Goal: Task Accomplishment & Management: Complete application form

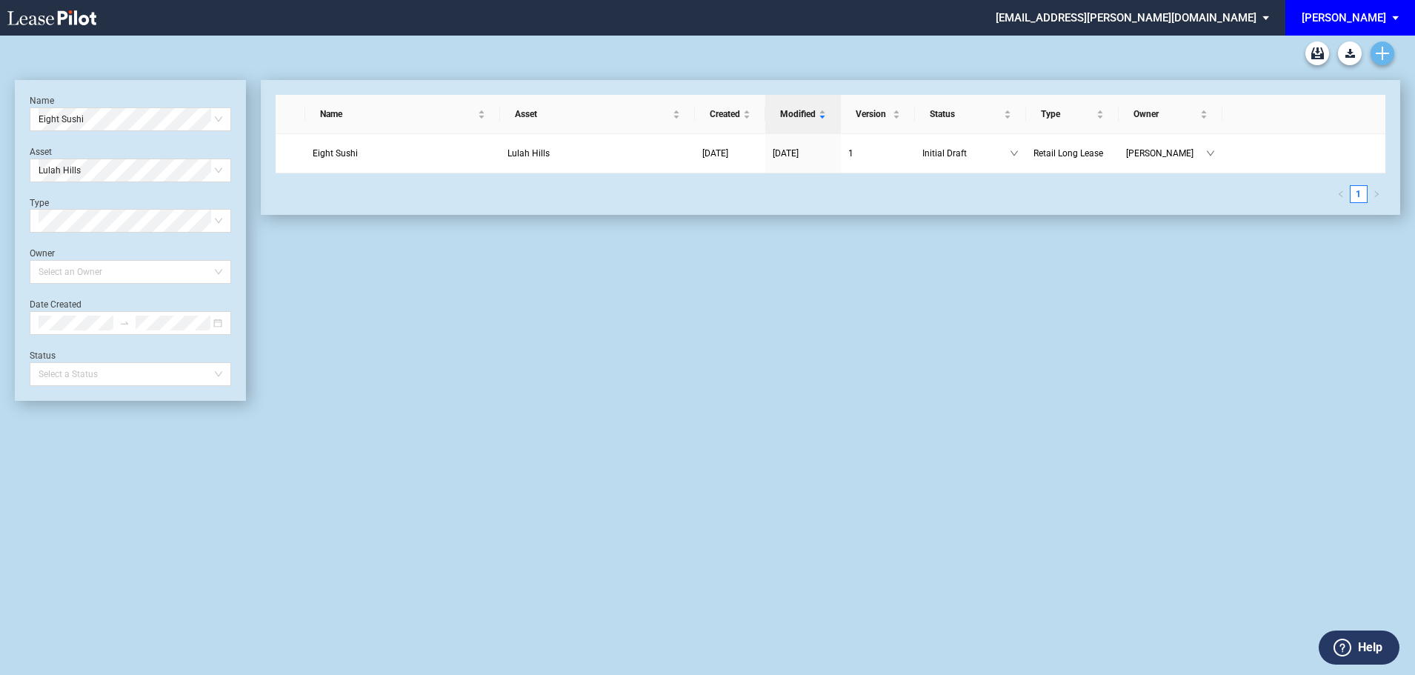
click at [1379, 53] on use "Create new document" at bounding box center [1382, 53] width 13 height 13
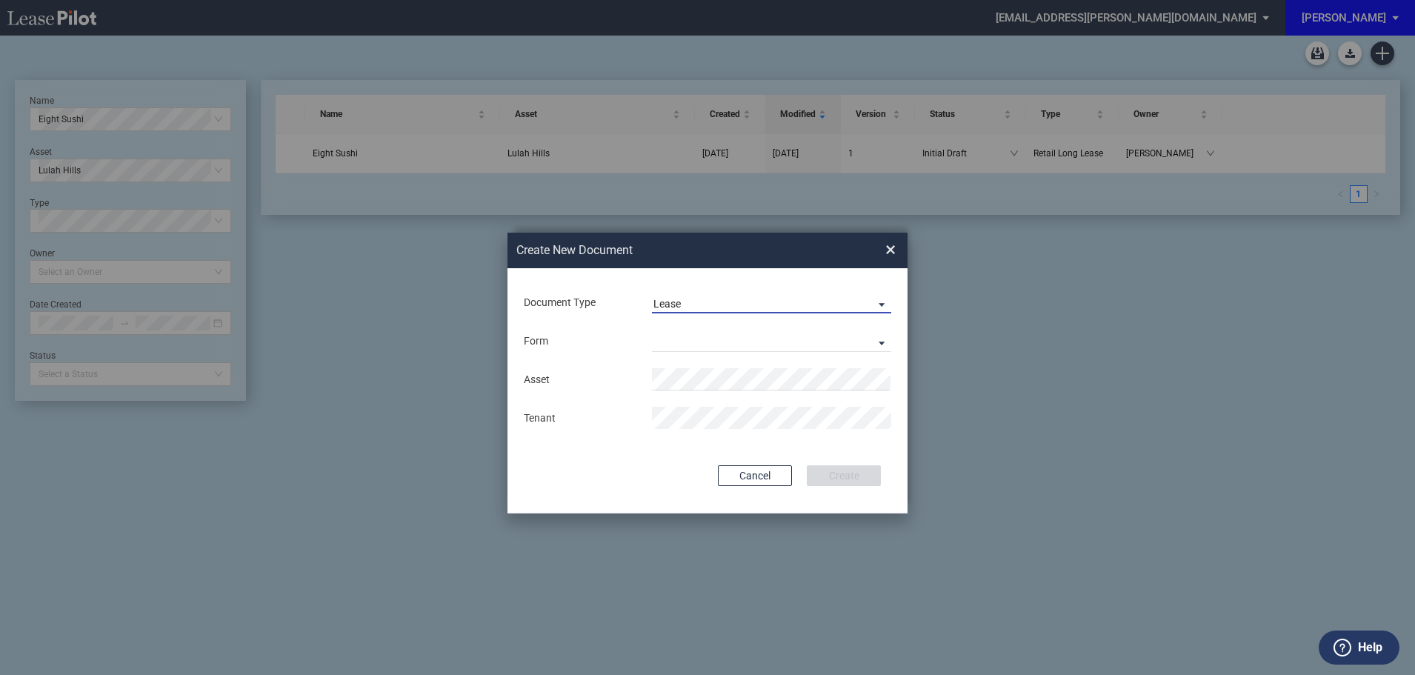
click at [723, 308] on span "Lease" at bounding box center [759, 304] width 213 height 15
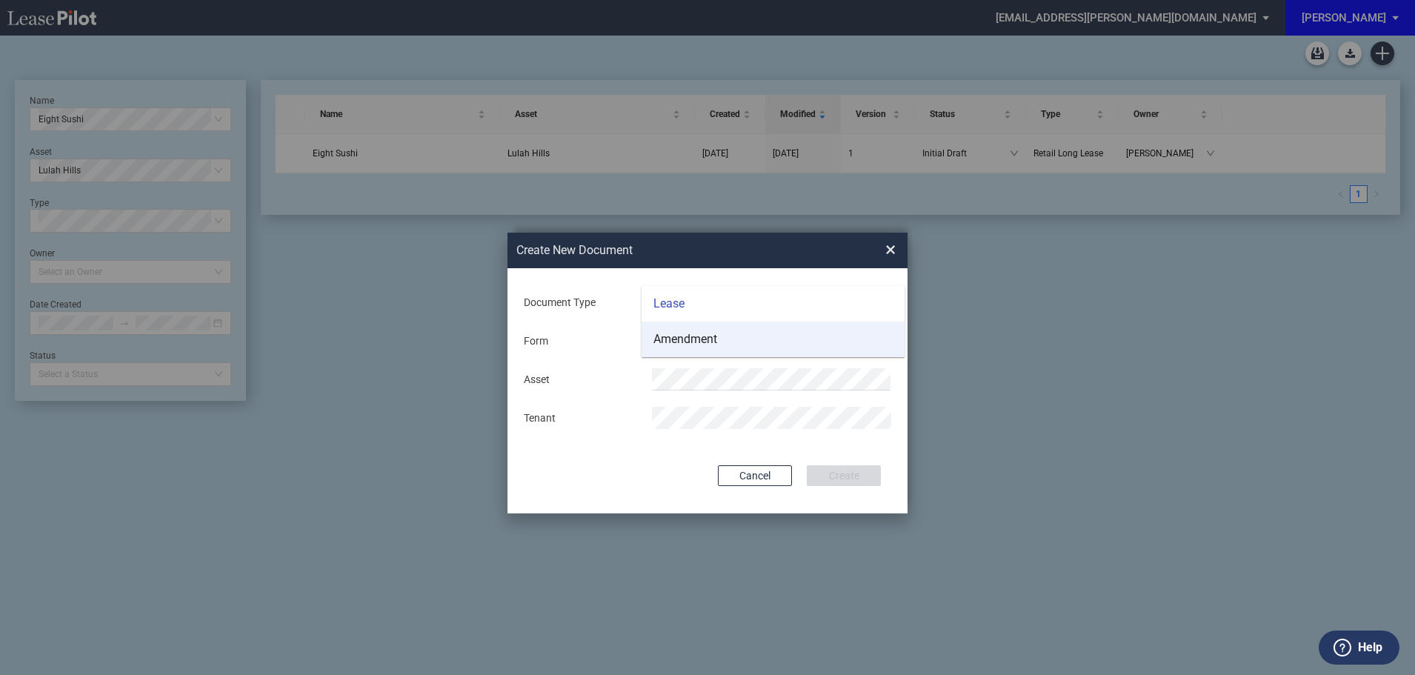
click at [697, 339] on div "Amendment" at bounding box center [685, 339] width 64 height 16
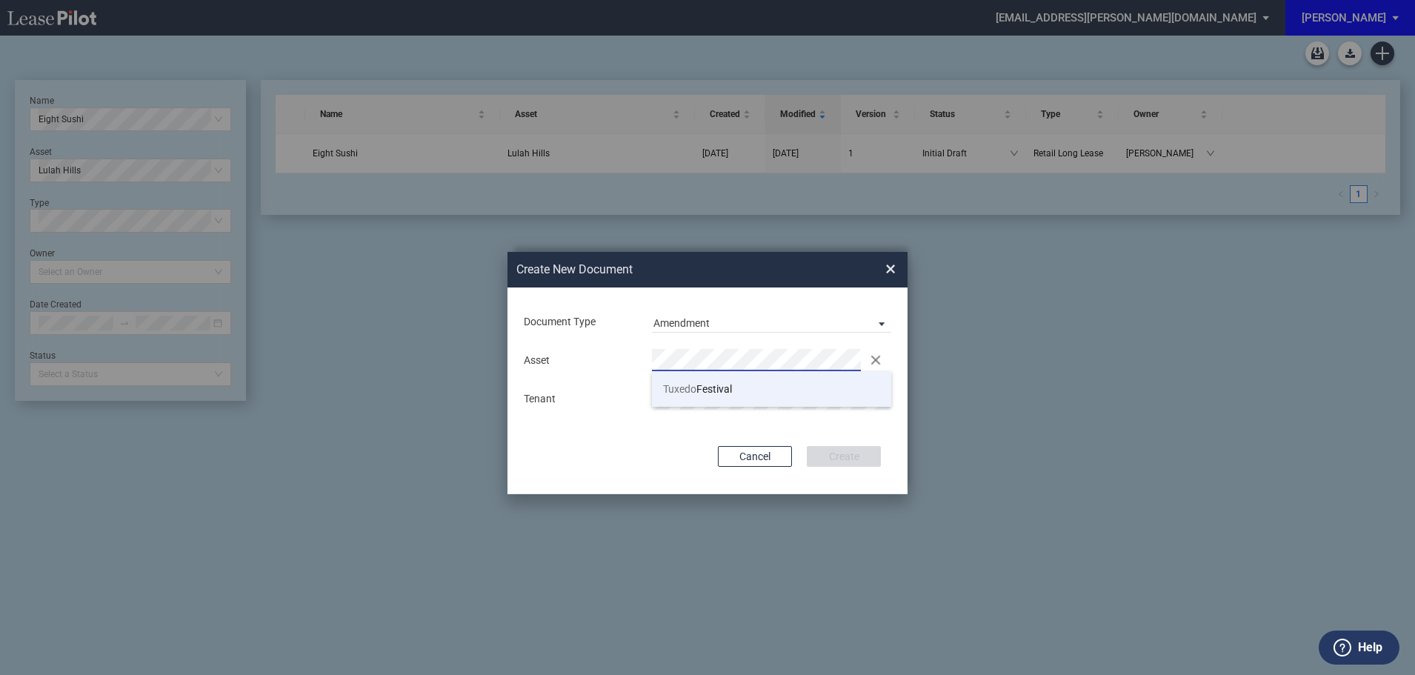
click at [685, 393] on span "Tuxedo" at bounding box center [679, 389] width 33 height 12
click at [836, 459] on button "Create" at bounding box center [844, 456] width 74 height 21
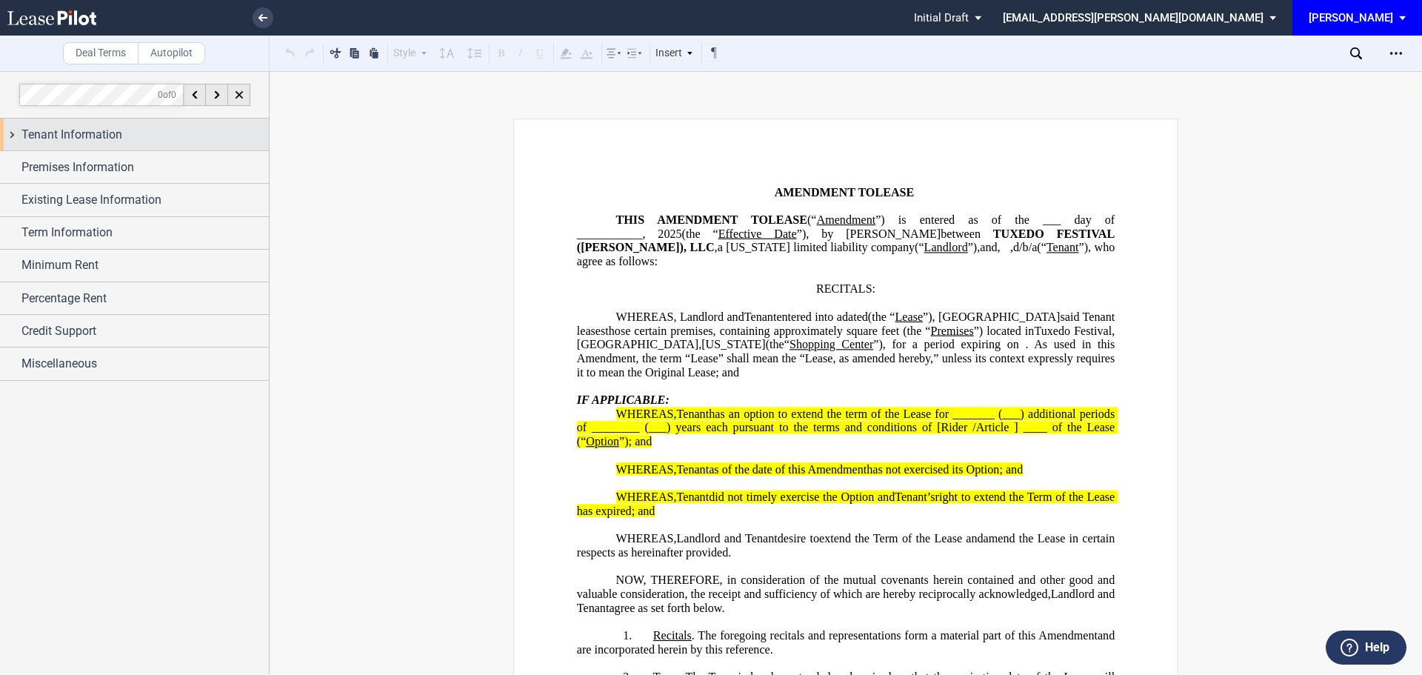
click at [89, 135] on span "Tenant Information" at bounding box center [71, 135] width 101 height 18
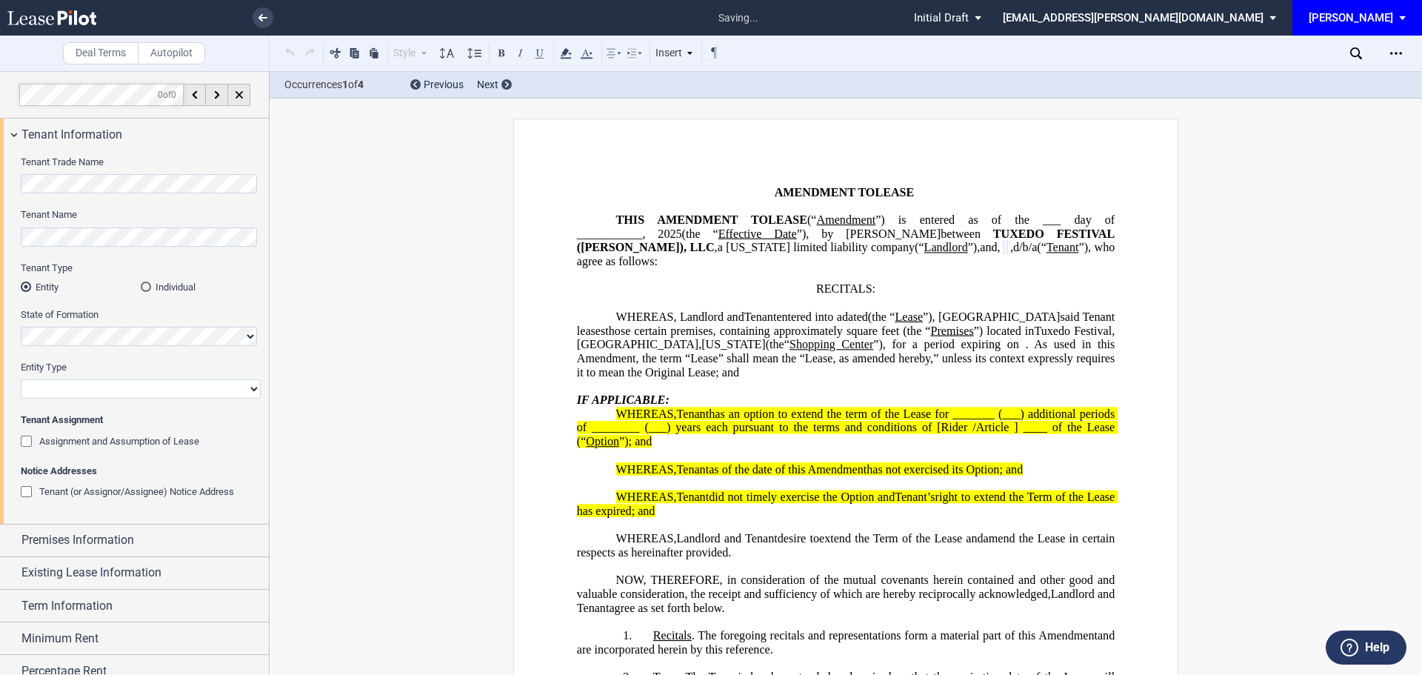
click at [121, 393] on select "Corporation Limited Liability Company General Partnership Limited Partnership O…" at bounding box center [141, 388] width 240 height 19
select select "limited liability company"
click at [21, 379] on select "Corporation Limited Liability Company General Partnership Limited Partnership O…" at bounding box center [141, 388] width 240 height 19
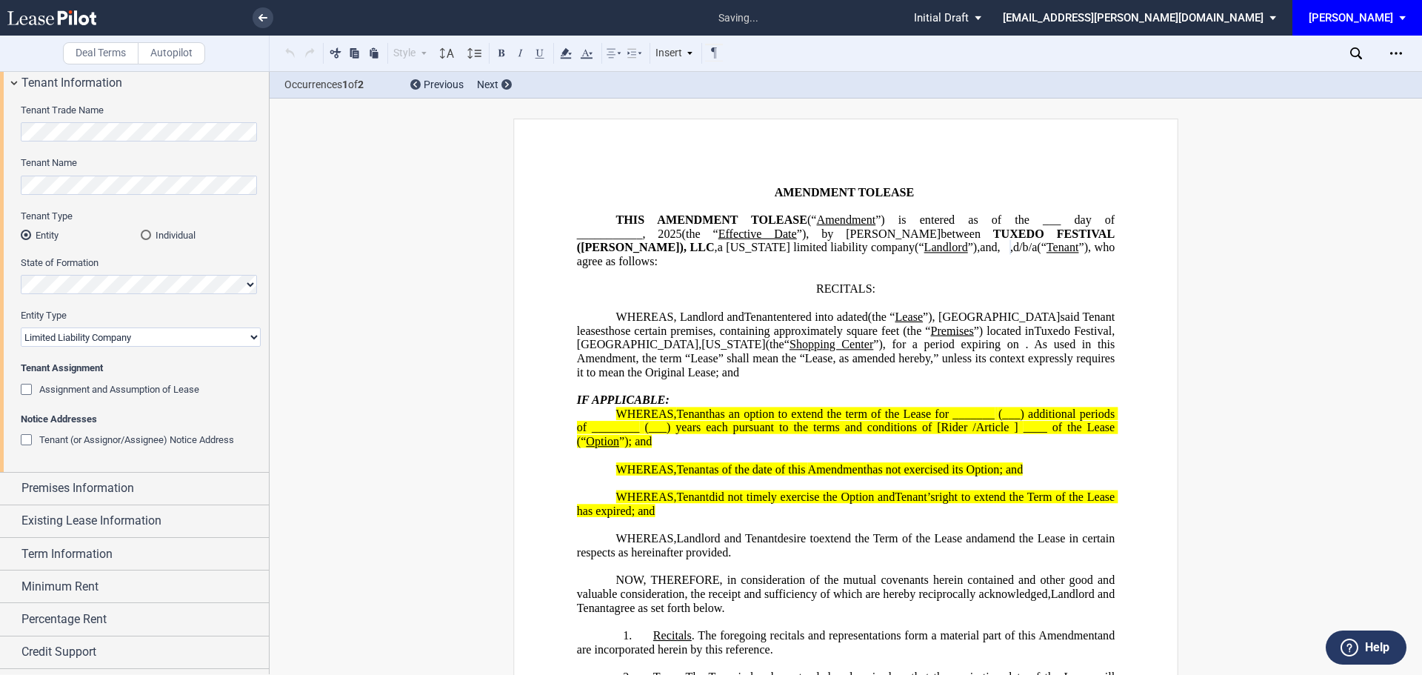
scroll to position [74, 0]
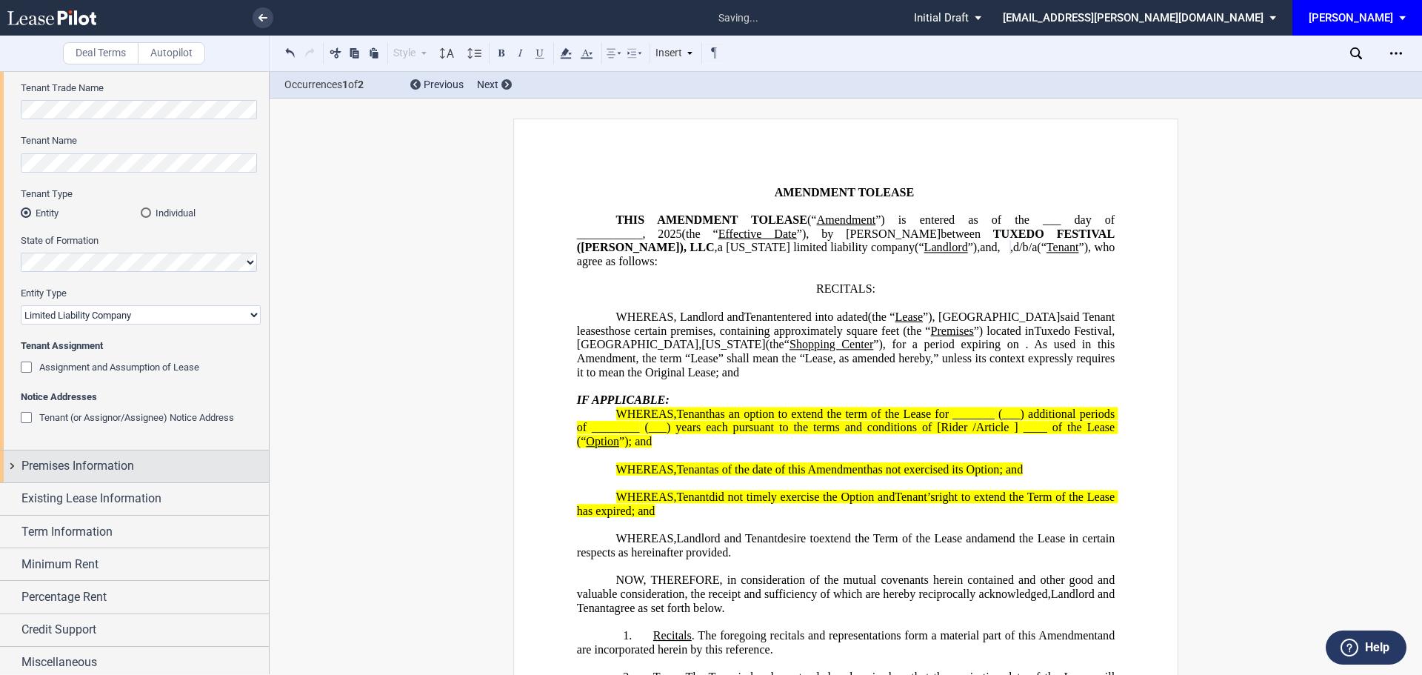
click at [96, 462] on span "Premises Information" at bounding box center [77, 466] width 113 height 18
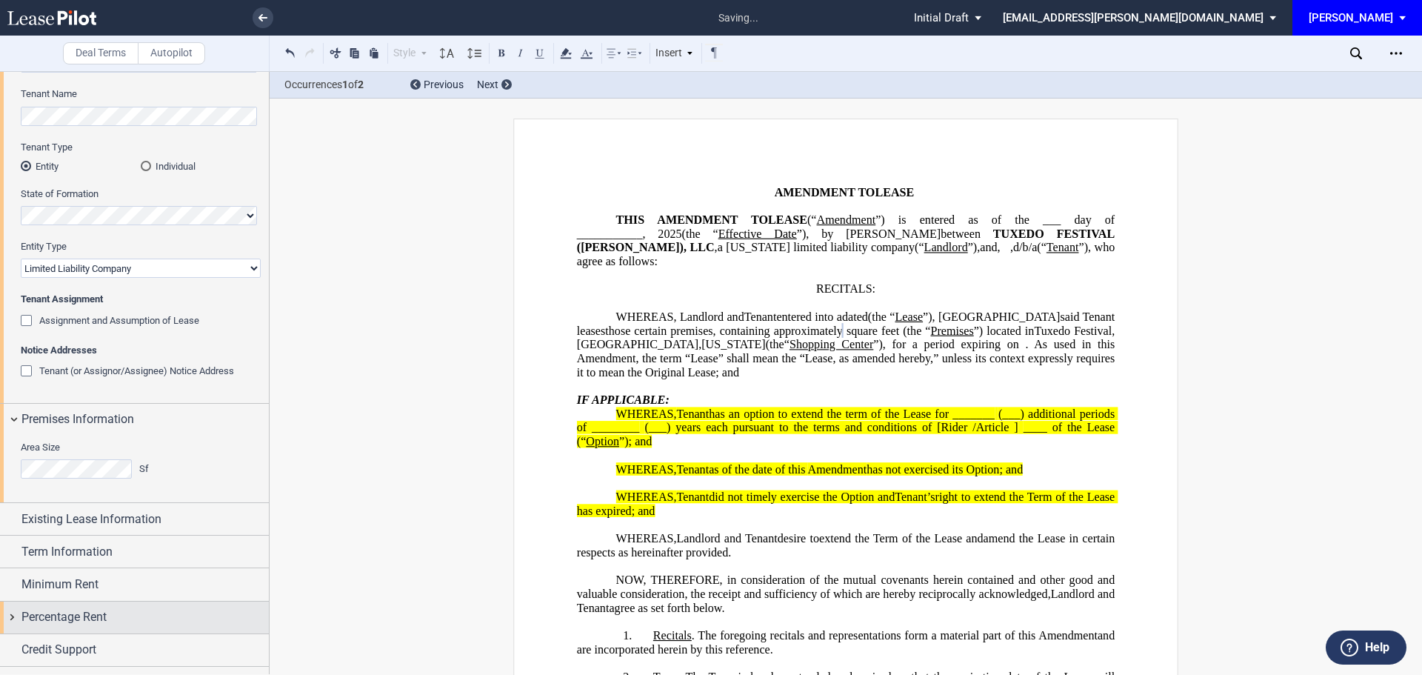
scroll to position [146, 0]
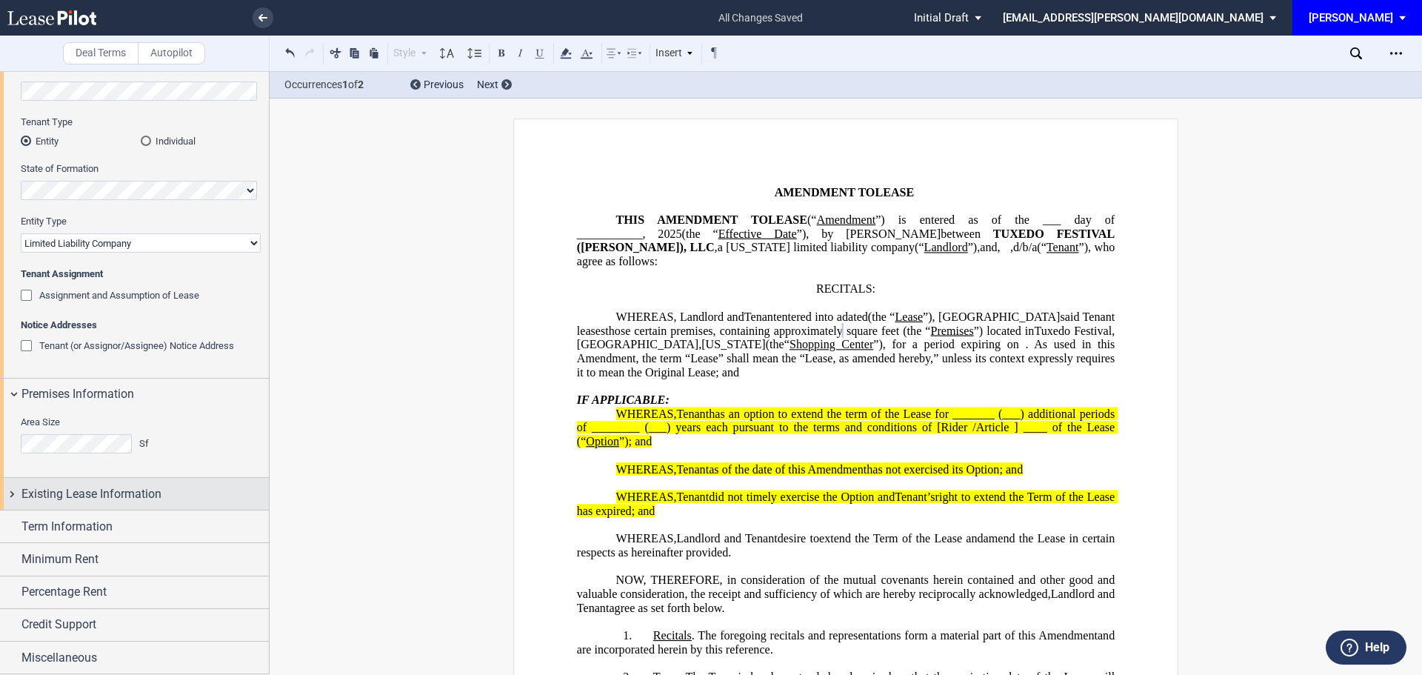
click at [89, 502] on span "Existing Lease Information" at bounding box center [91, 494] width 140 height 18
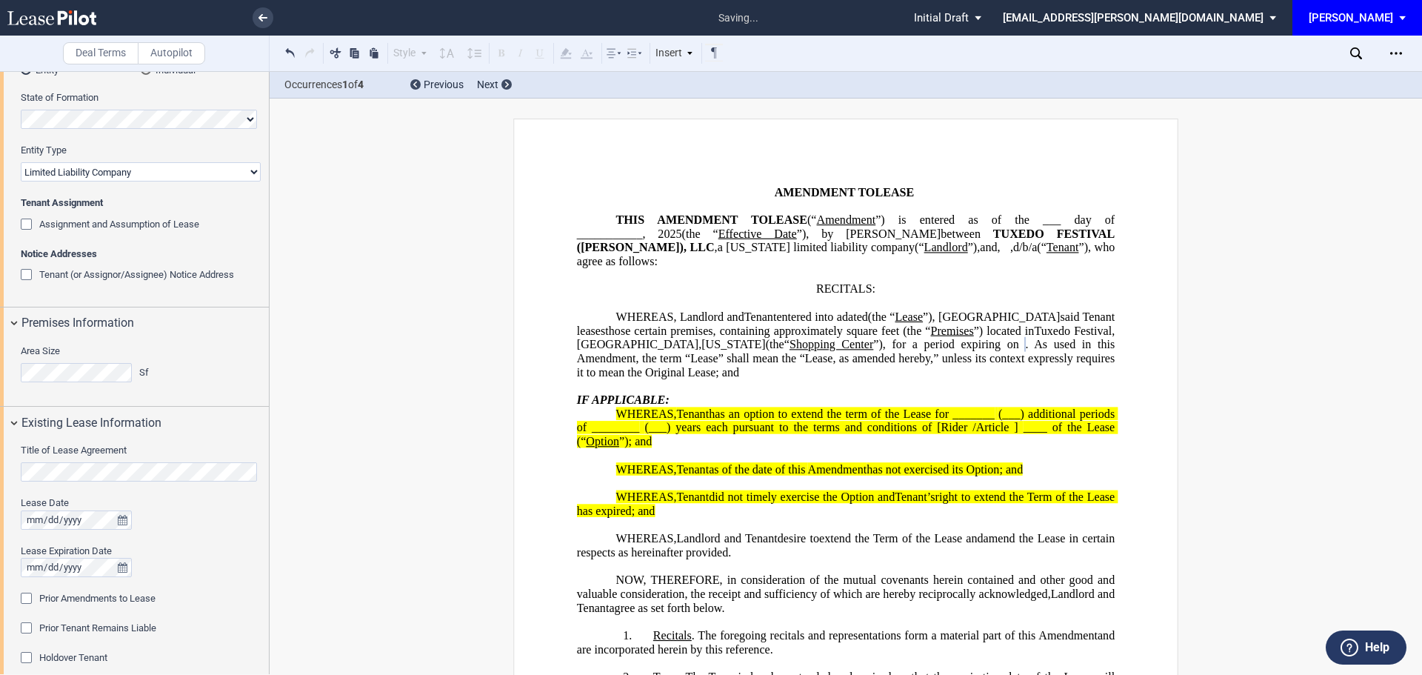
scroll to position [220, 0]
click at [24, 598] on div "Prior Amendments to Lease" at bounding box center [28, 597] width 15 height 15
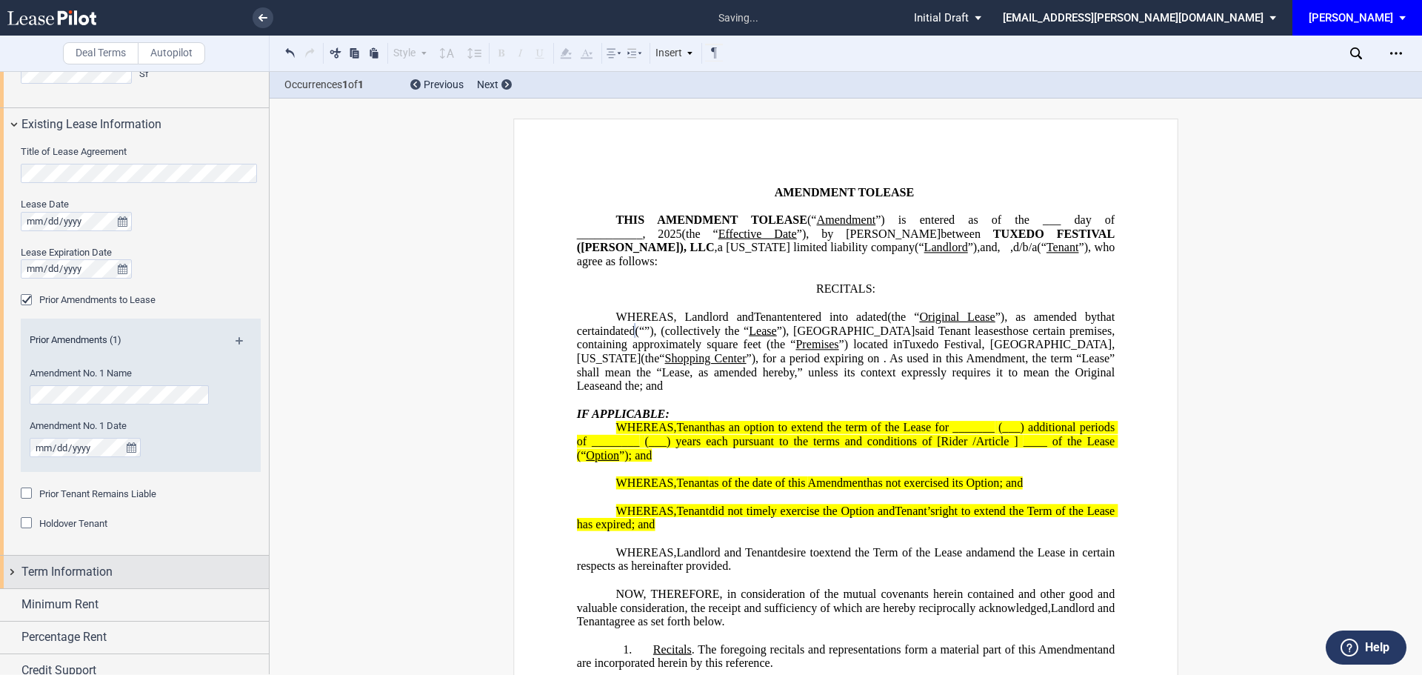
scroll to position [516, 0]
click at [236, 341] on md-icon at bounding box center [246, 345] width 20 height 18
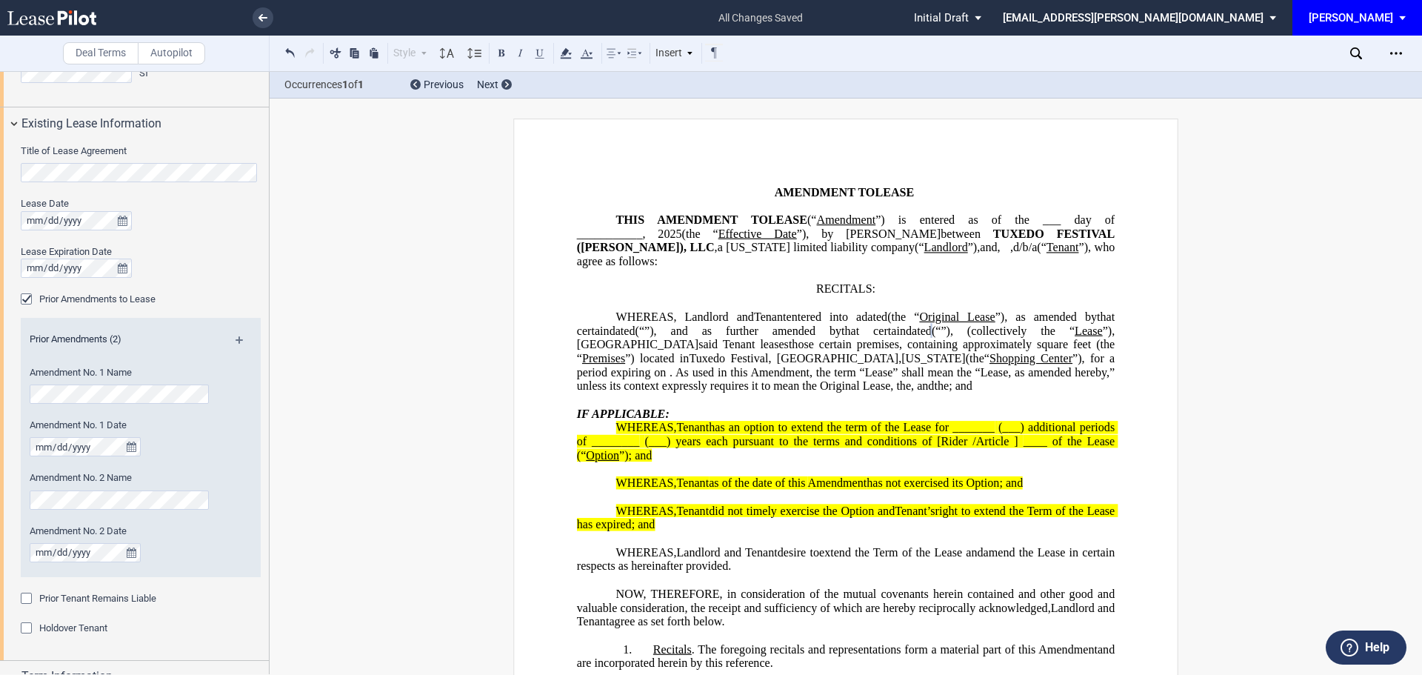
click at [231, 338] on div "Prior Amendments (2)" at bounding box center [141, 342] width 240 height 19
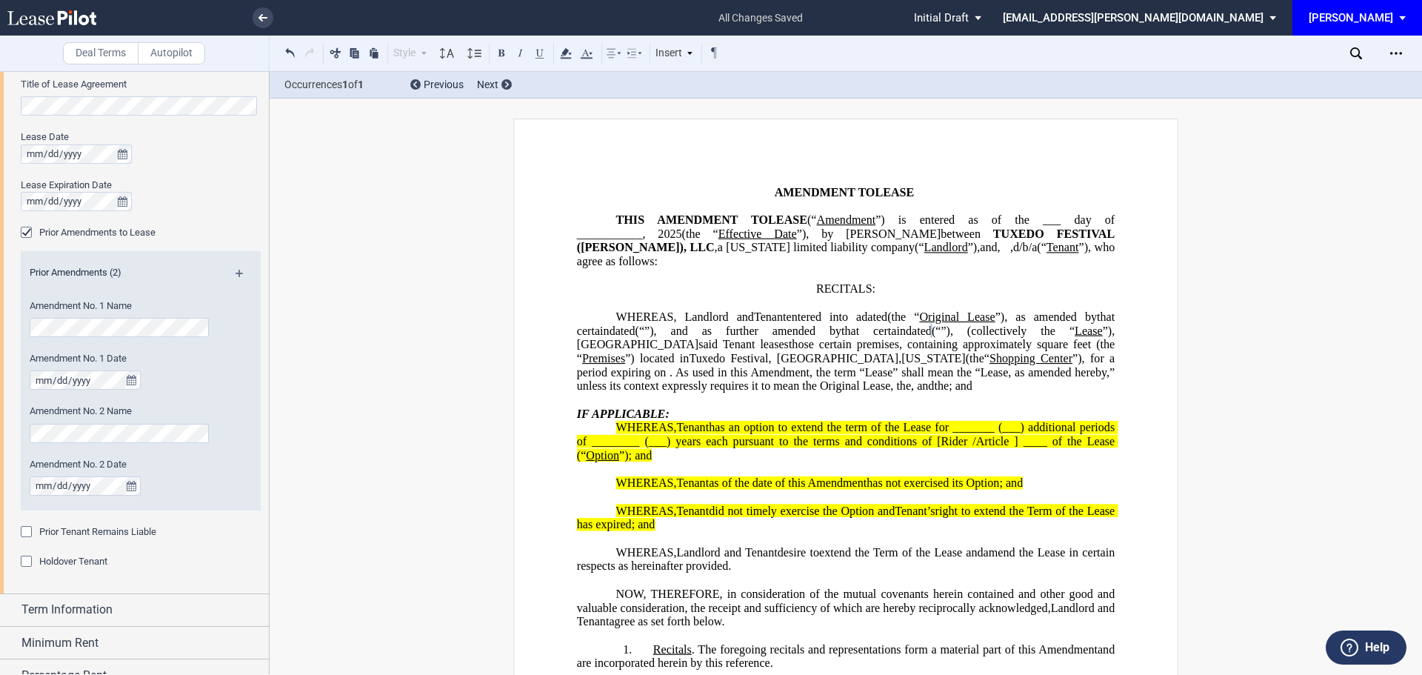
scroll to position [667, 0]
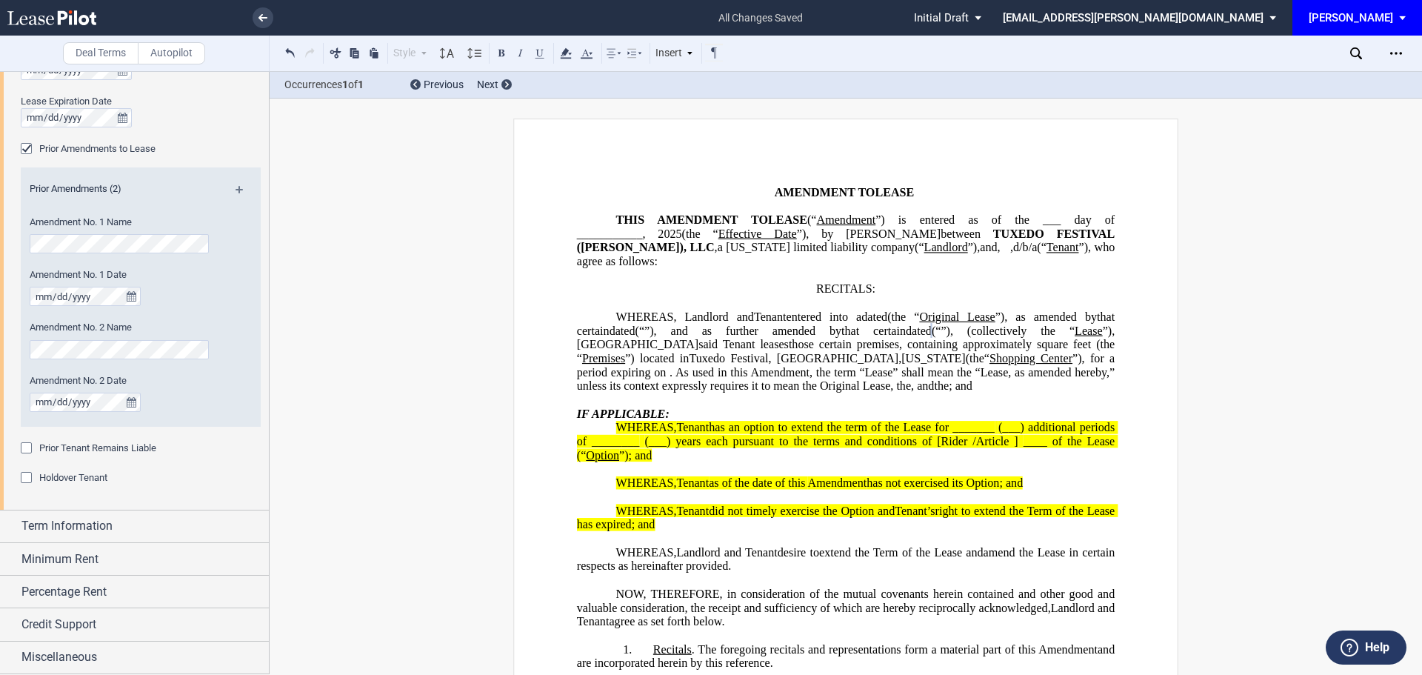
click at [238, 183] on div "Prior Amendments (2)" at bounding box center [141, 191] width 240 height 19
click at [236, 189] on md-icon at bounding box center [246, 195] width 20 height 18
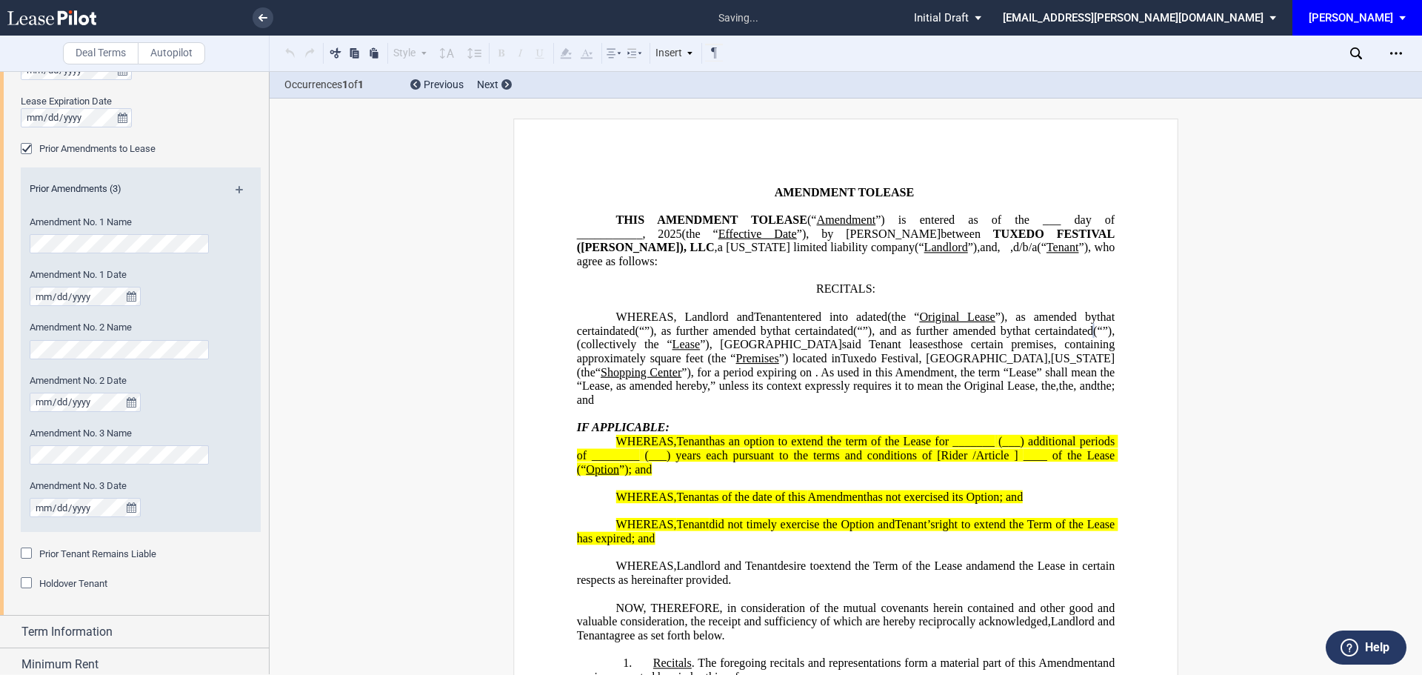
click at [253, 545] on div "Prior Amendments (3) Amendment No. 1 Name Amendment No. 1 Date Amendment No. 2 …" at bounding box center [141, 359] width 240 height 375
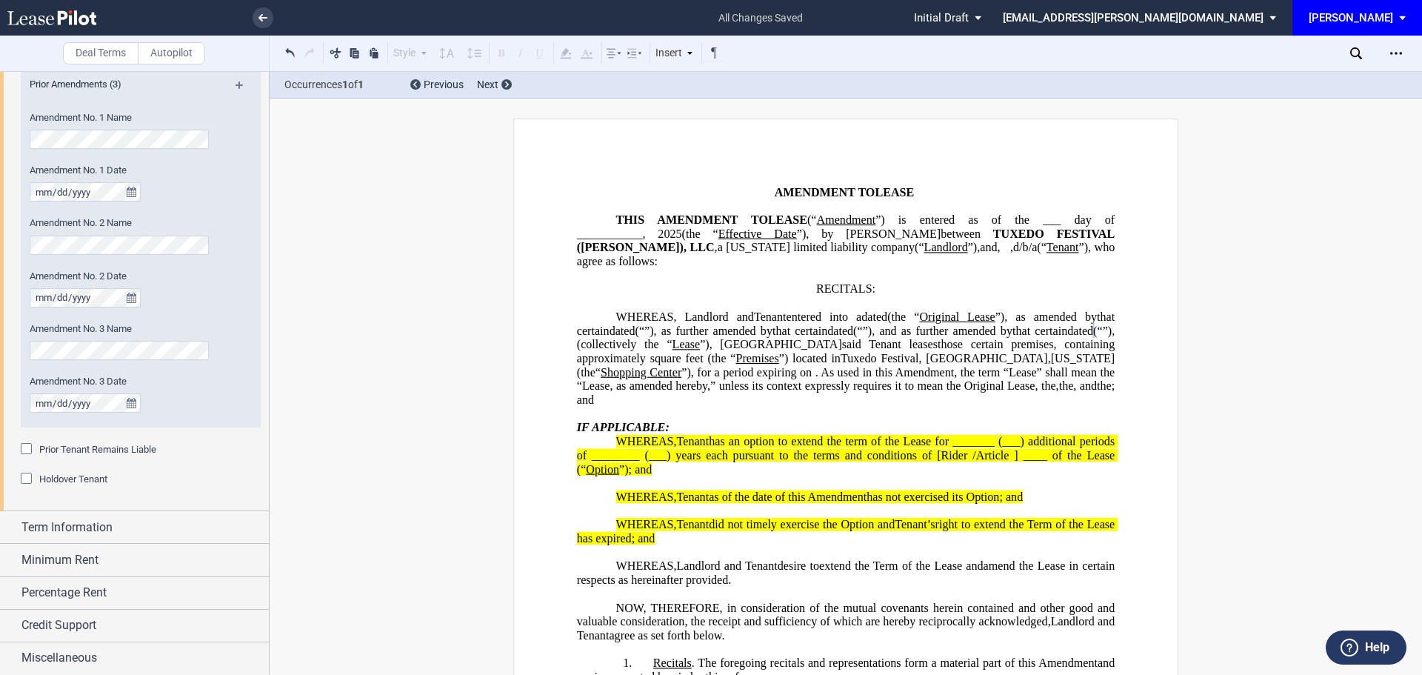
scroll to position [772, 0]
click at [82, 527] on span "Term Information" at bounding box center [66, 527] width 91 height 18
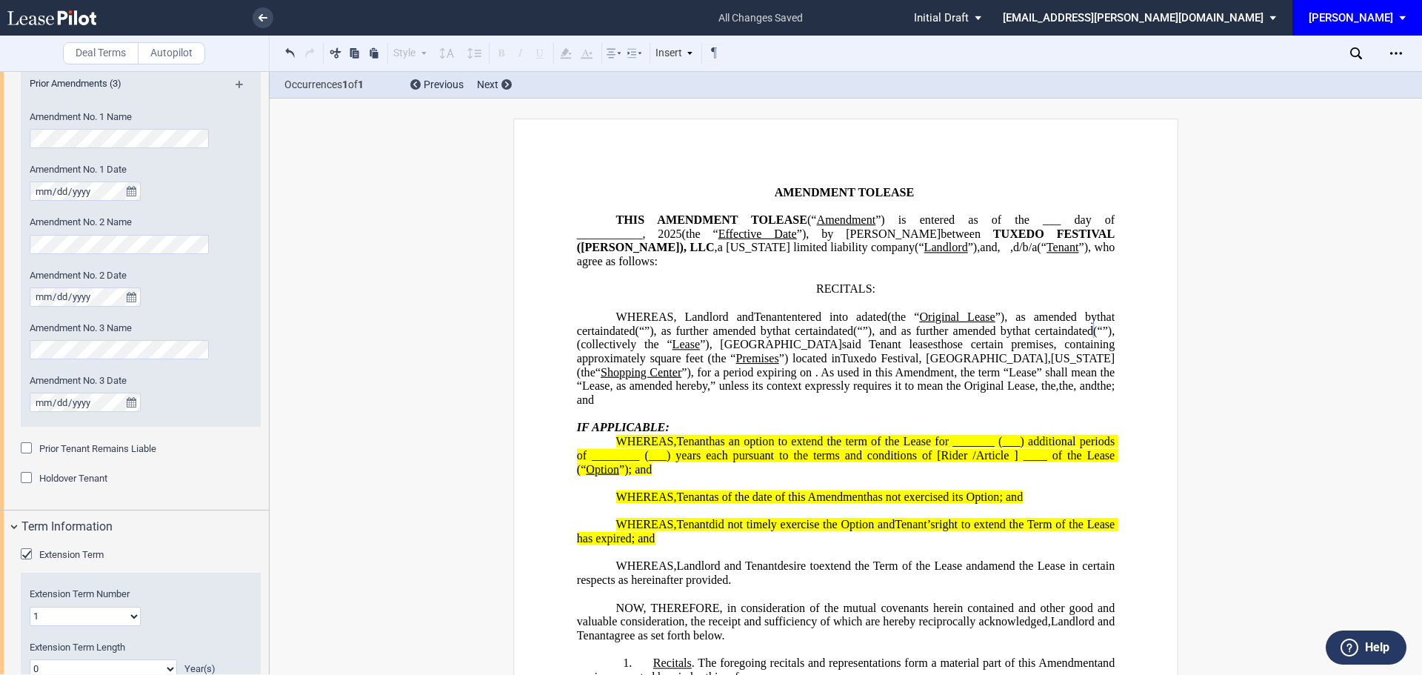
scroll to position [846, 0]
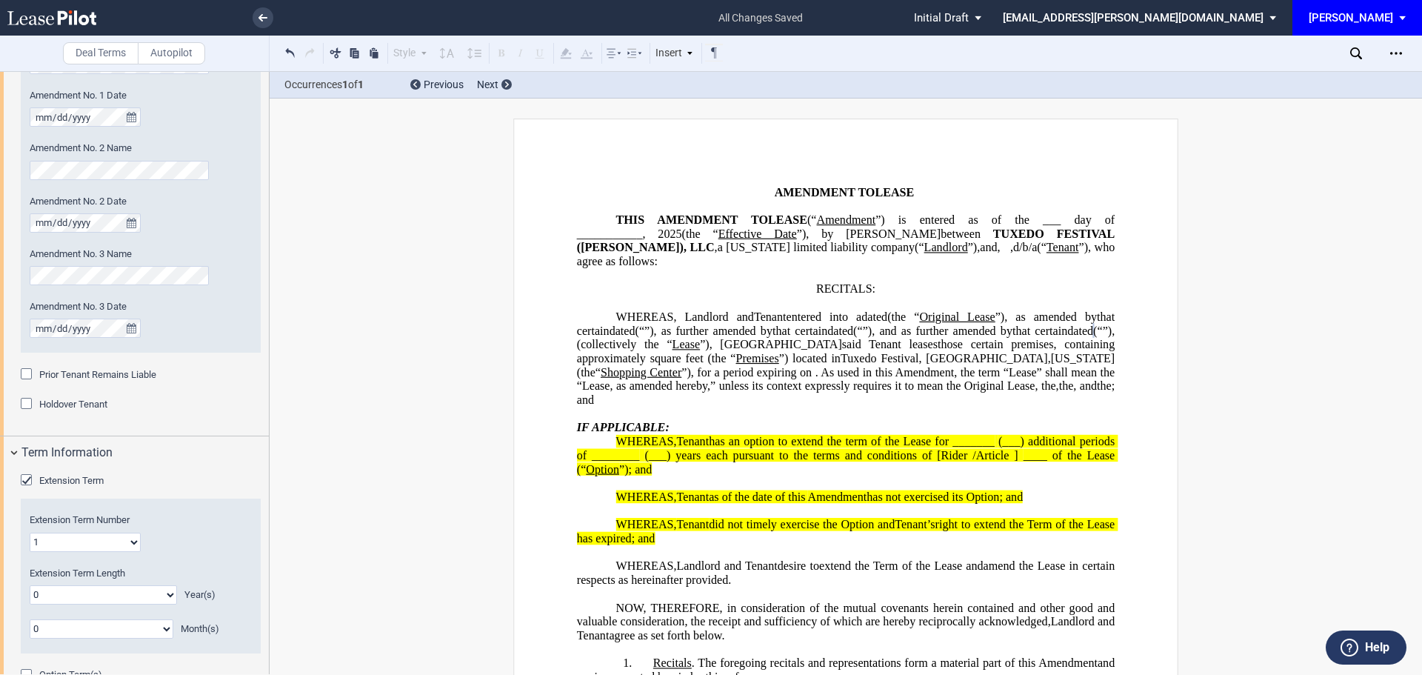
click at [133, 546] on select "1 2 3 4 5 6 7 8 9 10 11 12 13 14 15 16 17 18 19 20" at bounding box center [85, 542] width 111 height 19
select select "number:3"
click at [30, 533] on select "1 2 3 4 5 6 7 8 9 10 11 12 13 14 15 16 17 18 19 20" at bounding box center [85, 542] width 111 height 19
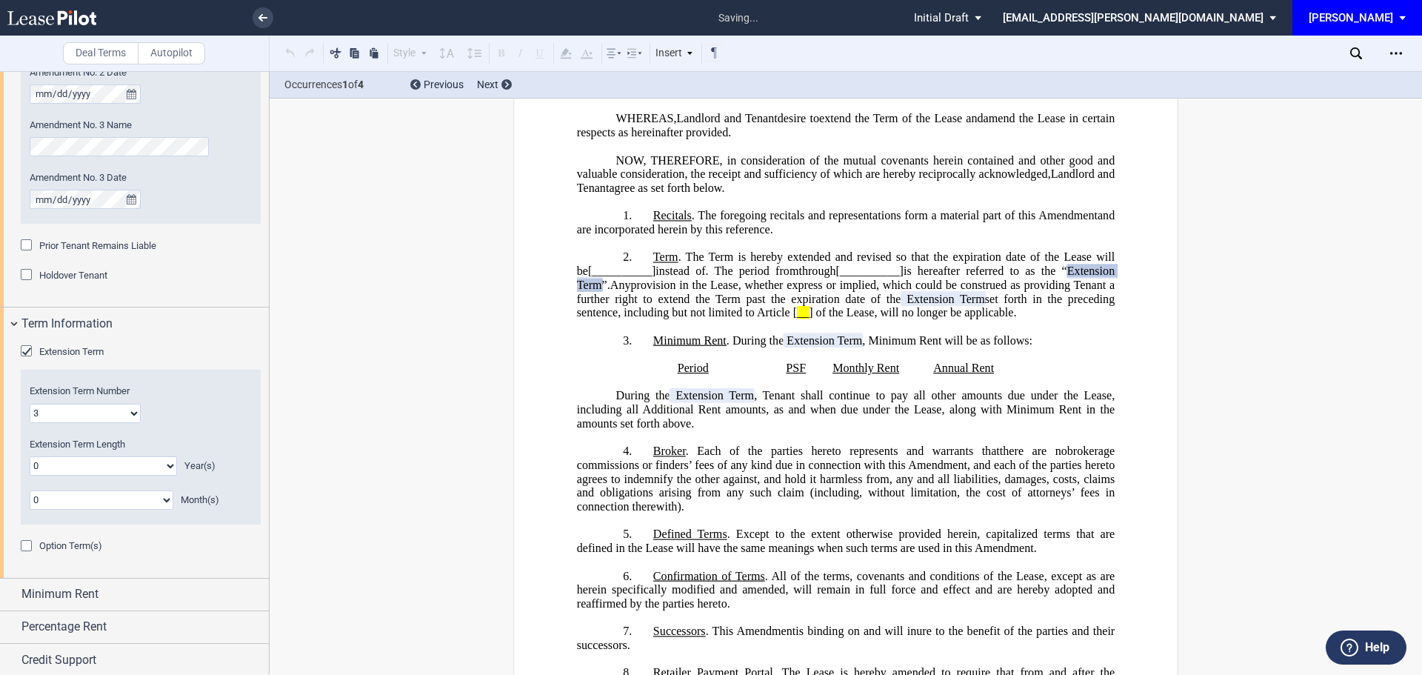
scroll to position [1010, 0]
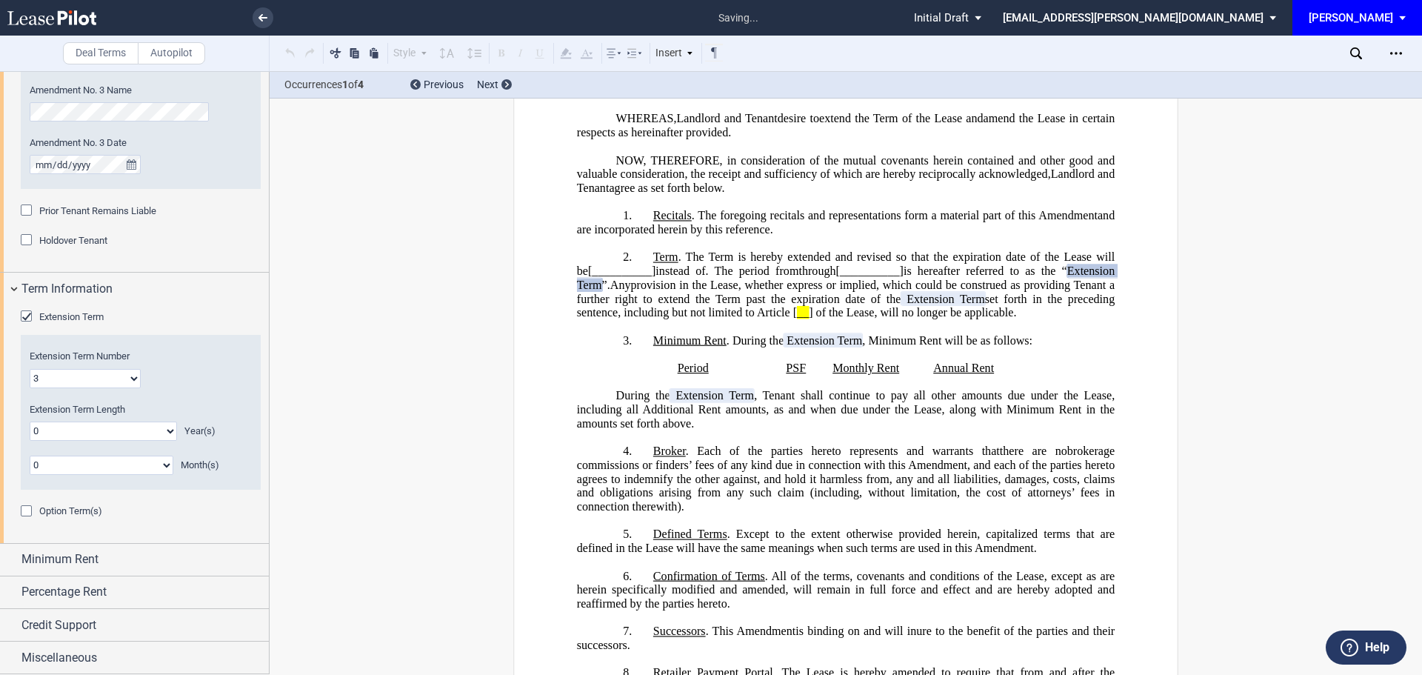
click at [167, 433] on select "0 1 2 3 4 5 6 7 8 9 10 11 12 13 14 15 16 17 18 19 20" at bounding box center [103, 431] width 147 height 19
select select "number:1"
click at [30, 422] on select "0 1 2 3 4 5 6 7 8 9 10 11 12 13 14 15 16 17 18 19 20" at bounding box center [103, 431] width 147 height 19
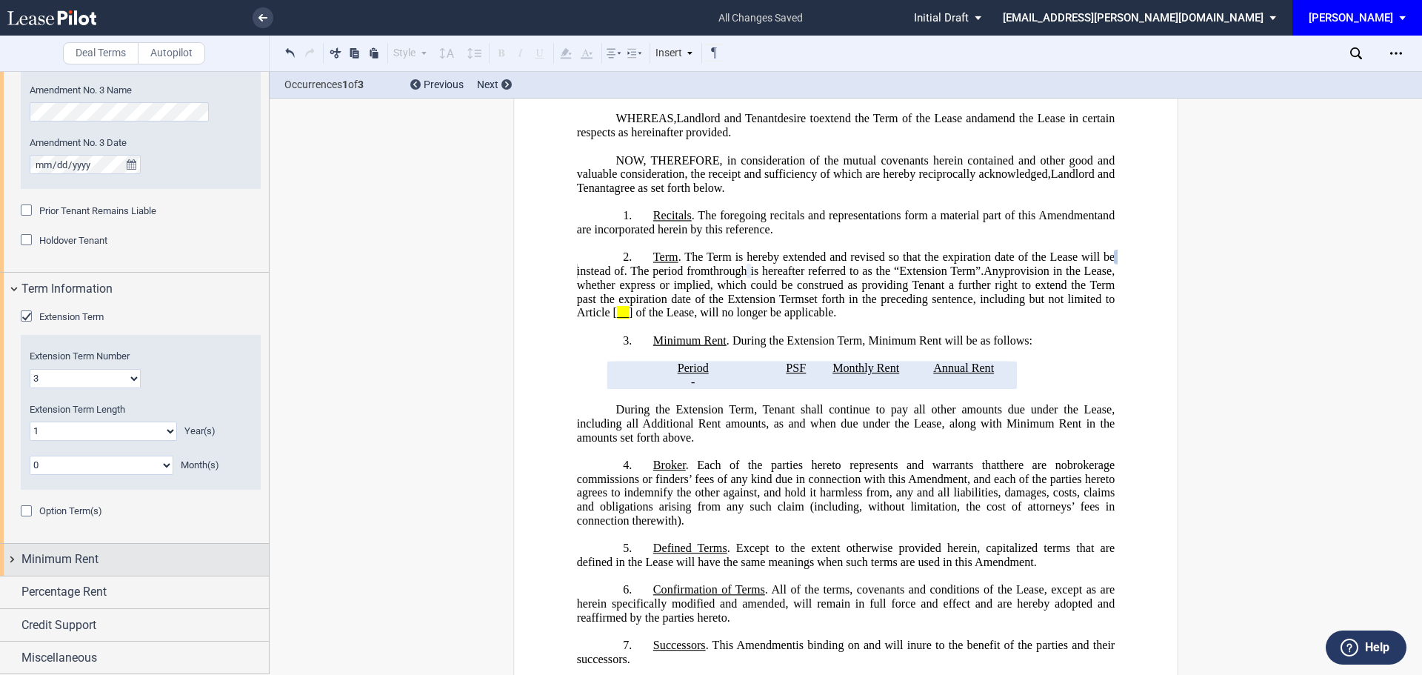
click at [57, 555] on span "Minimum Rent" at bounding box center [59, 559] width 77 height 18
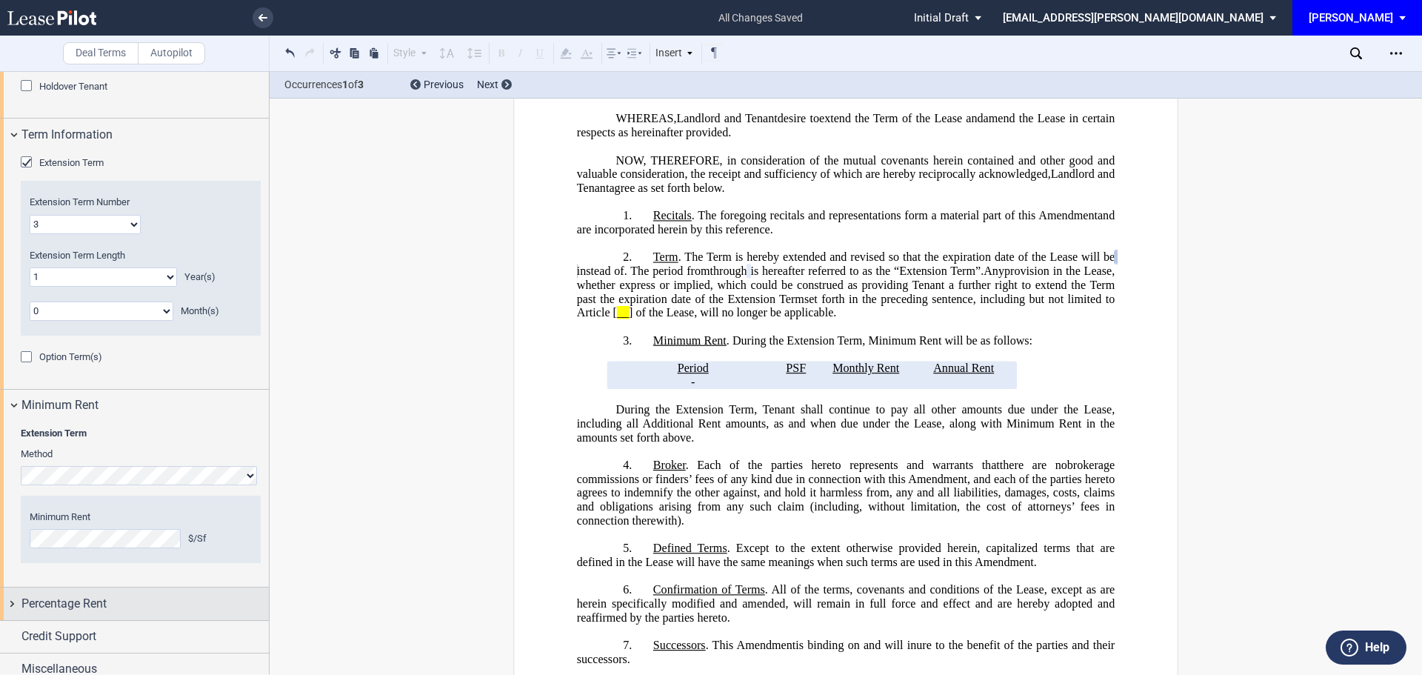
scroll to position [1176, 0]
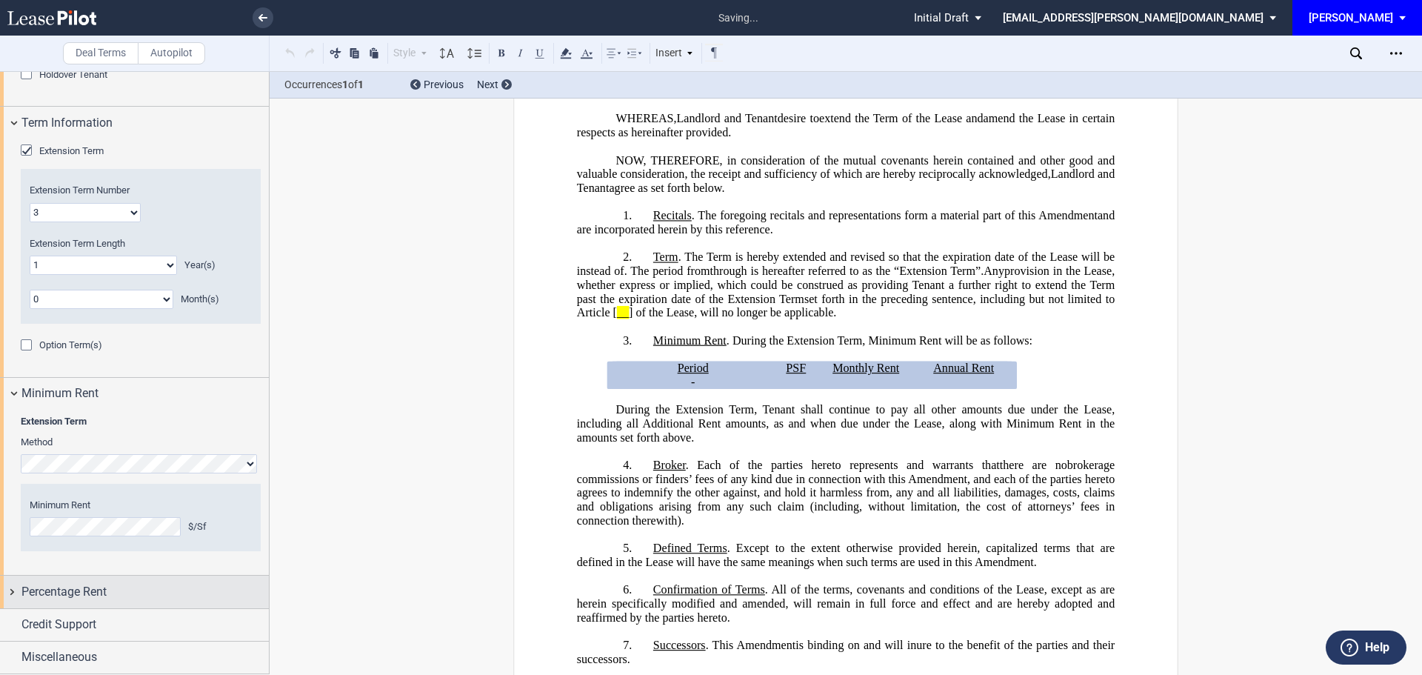
click at [94, 596] on span "Percentage Rent" at bounding box center [63, 592] width 85 height 18
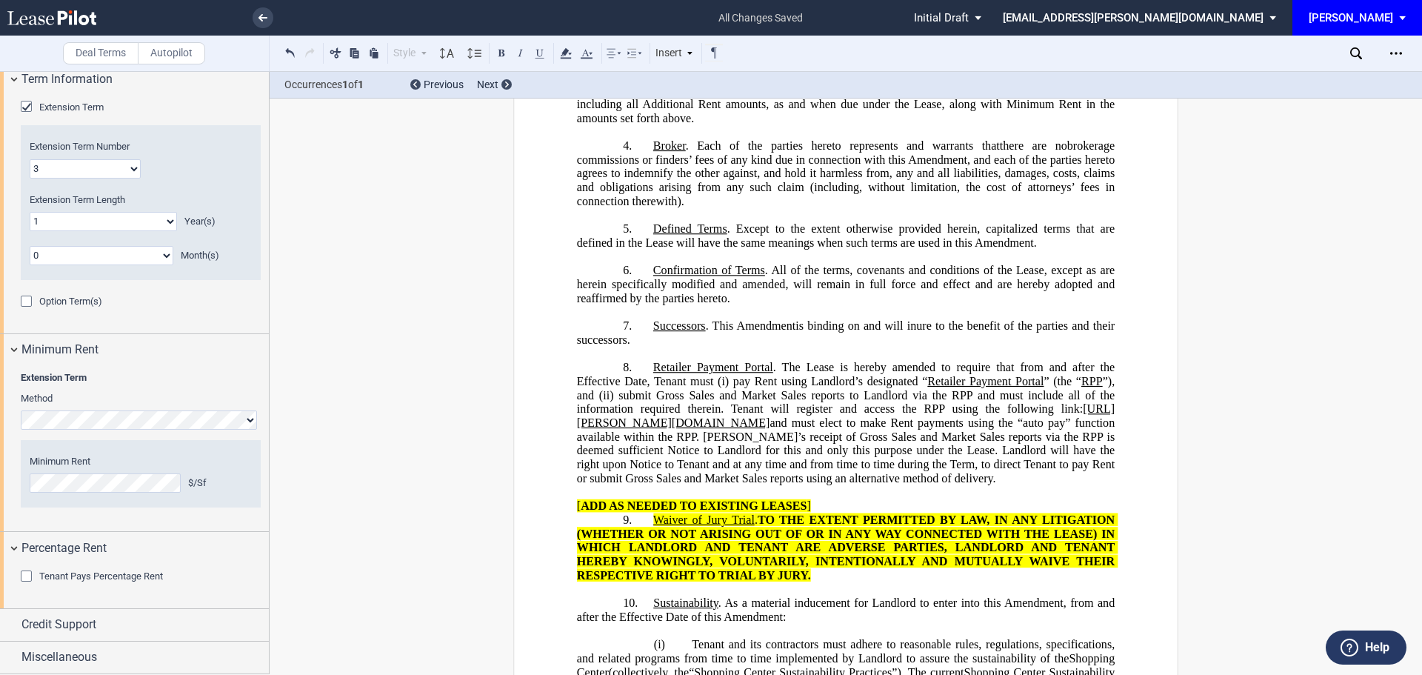
scroll to position [966, 0]
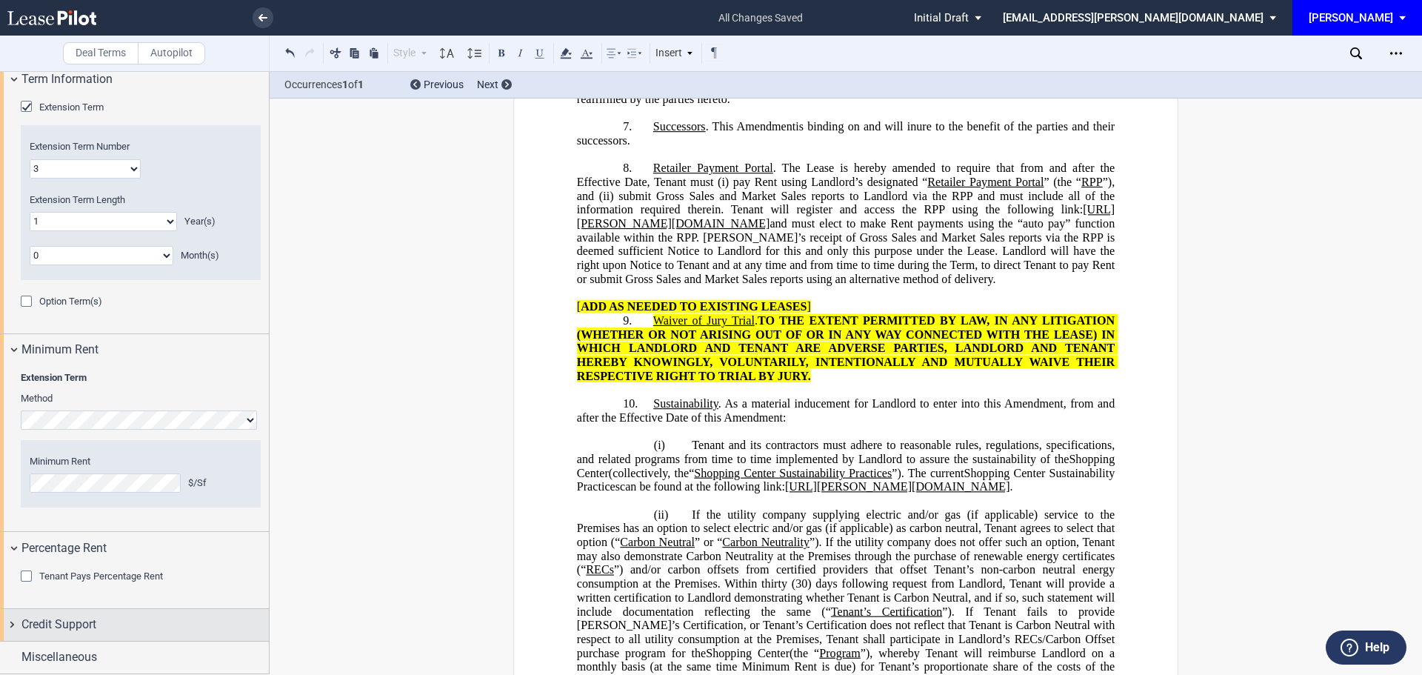
click at [80, 626] on span "Credit Support" at bounding box center [58, 625] width 75 height 18
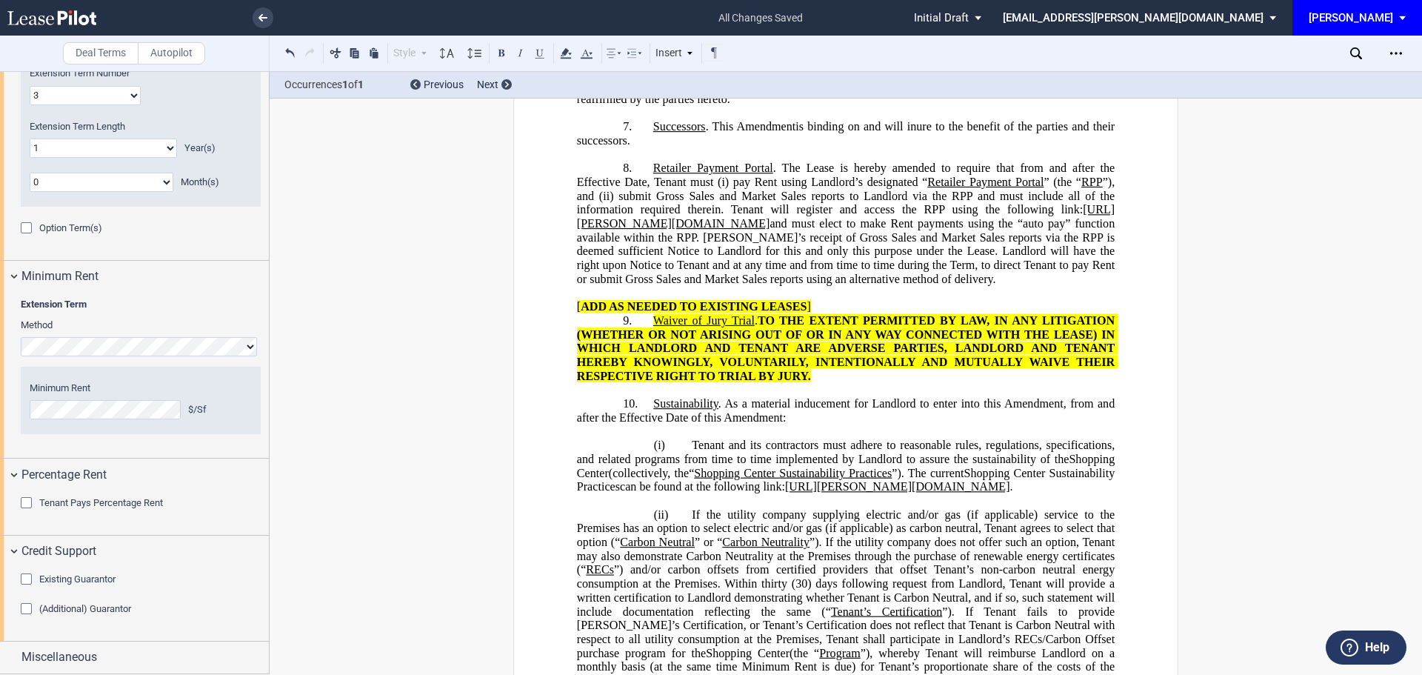
click at [27, 577] on div "Existing Guarantor" at bounding box center [28, 580] width 15 height 15
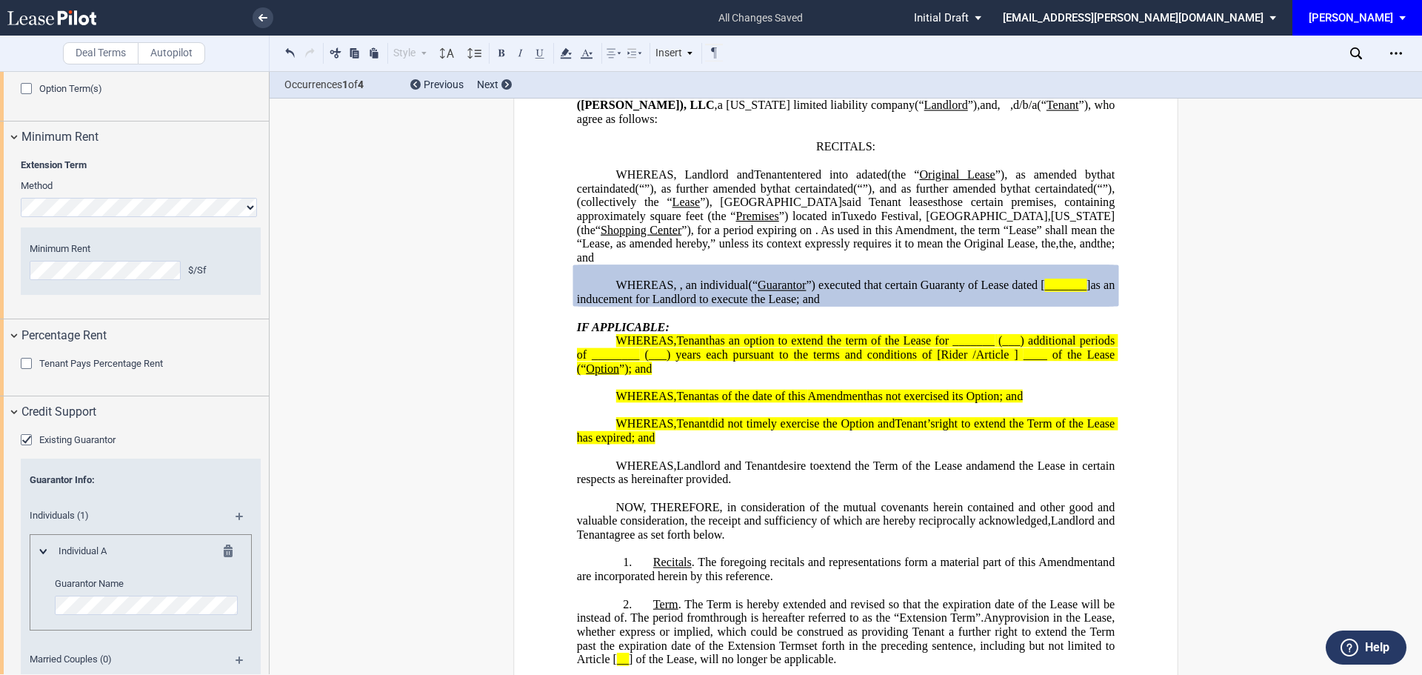
scroll to position [1515, 0]
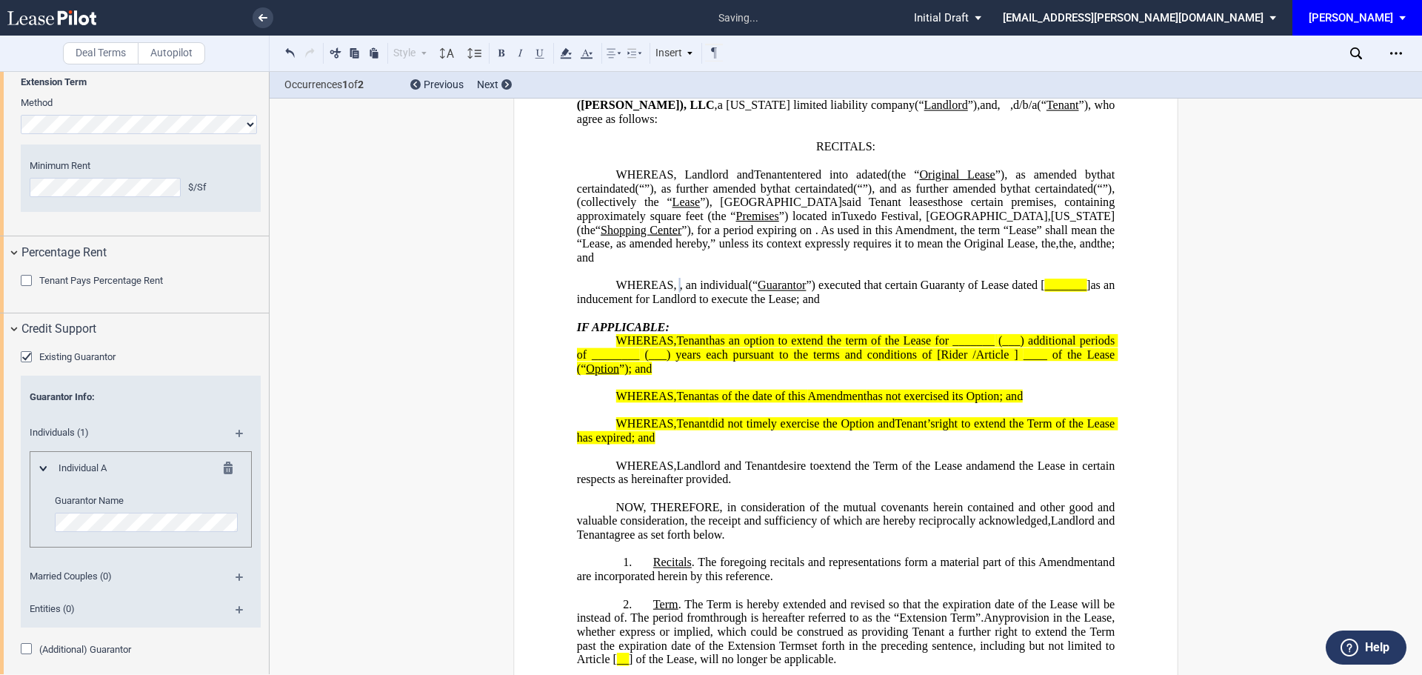
click at [236, 436] on md-icon at bounding box center [246, 439] width 20 height 18
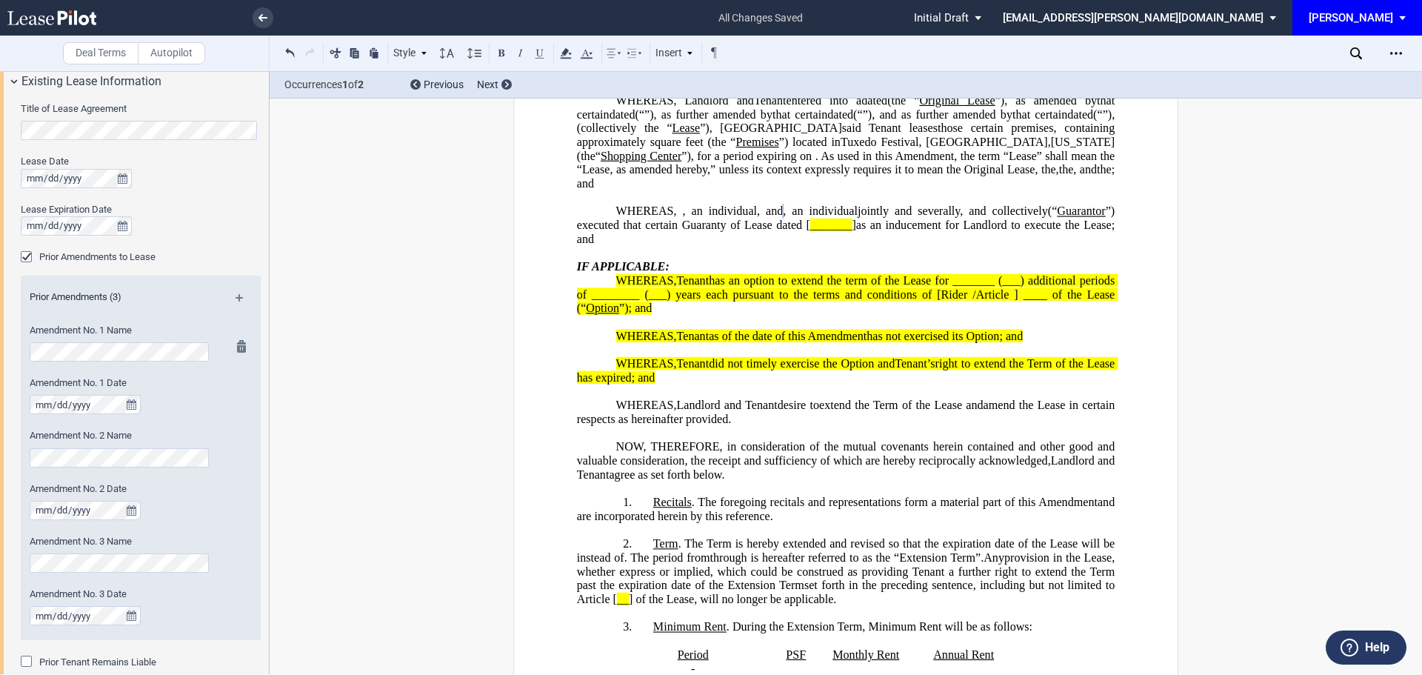
scroll to position [556, 0]
drag, startPoint x: 982, startPoint y: 296, endPoint x: 988, endPoint y: 287, distance: 11.3
click at [982, 260] on p "﻿" at bounding box center [846, 253] width 538 height 14
drag, startPoint x: 1009, startPoint y: 264, endPoint x: 953, endPoint y: 268, distance: 56.5
click at [953, 246] on p "WHEREAS, , an individual and , a married couple , , , , and , an individual and…" at bounding box center [846, 224] width 538 height 41
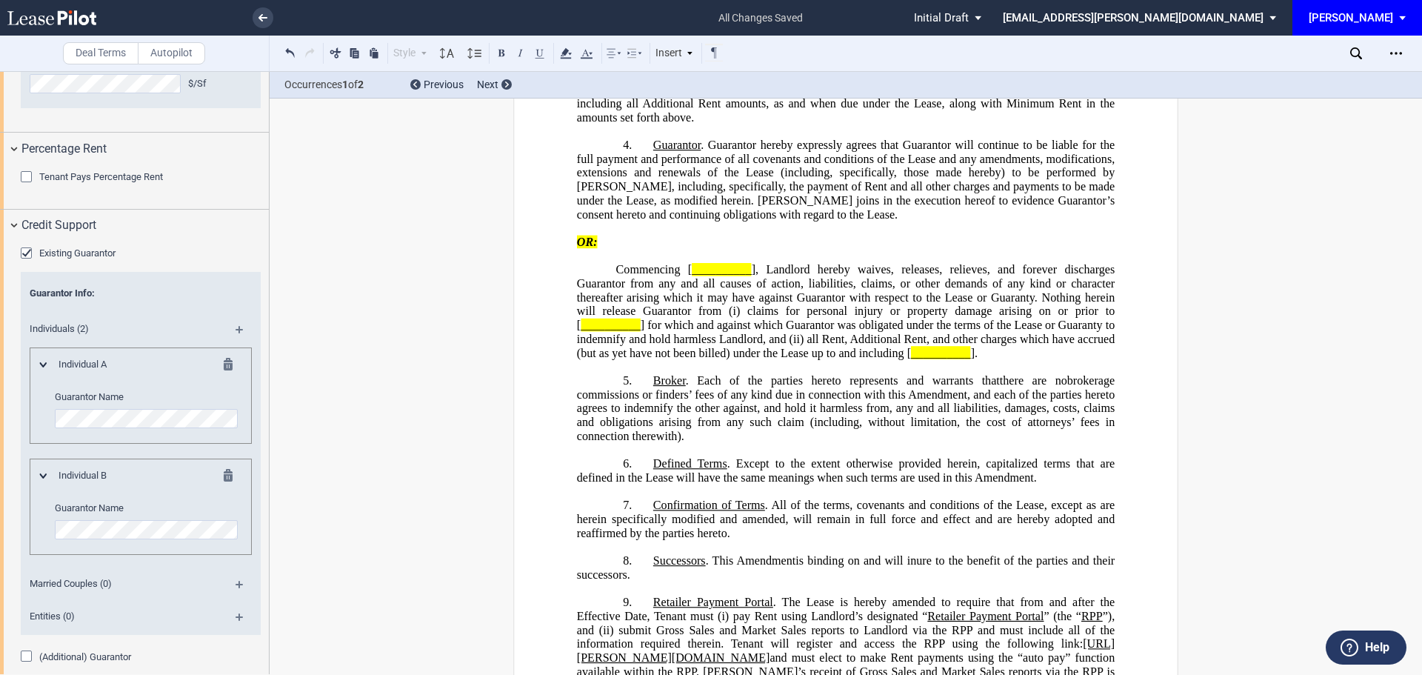
scroll to position [1667, 0]
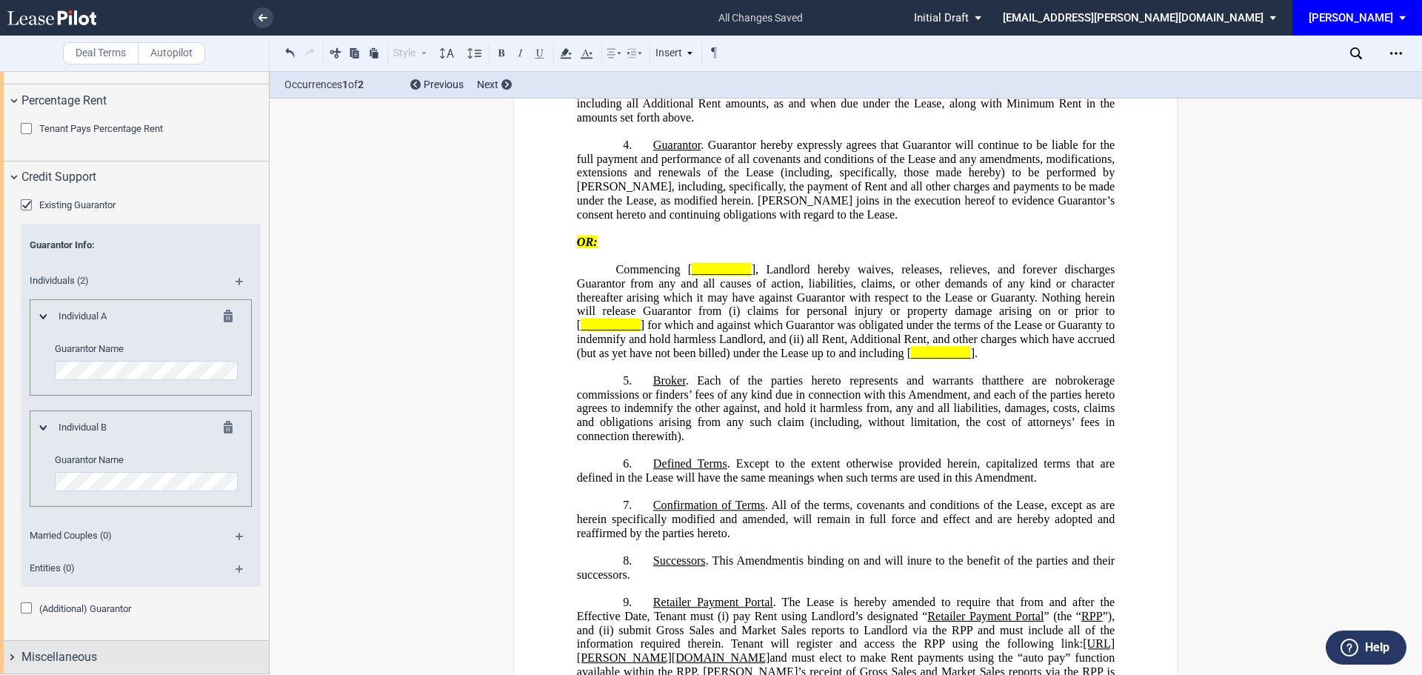
click at [90, 657] on span "Miscellaneous" at bounding box center [59, 657] width 76 height 18
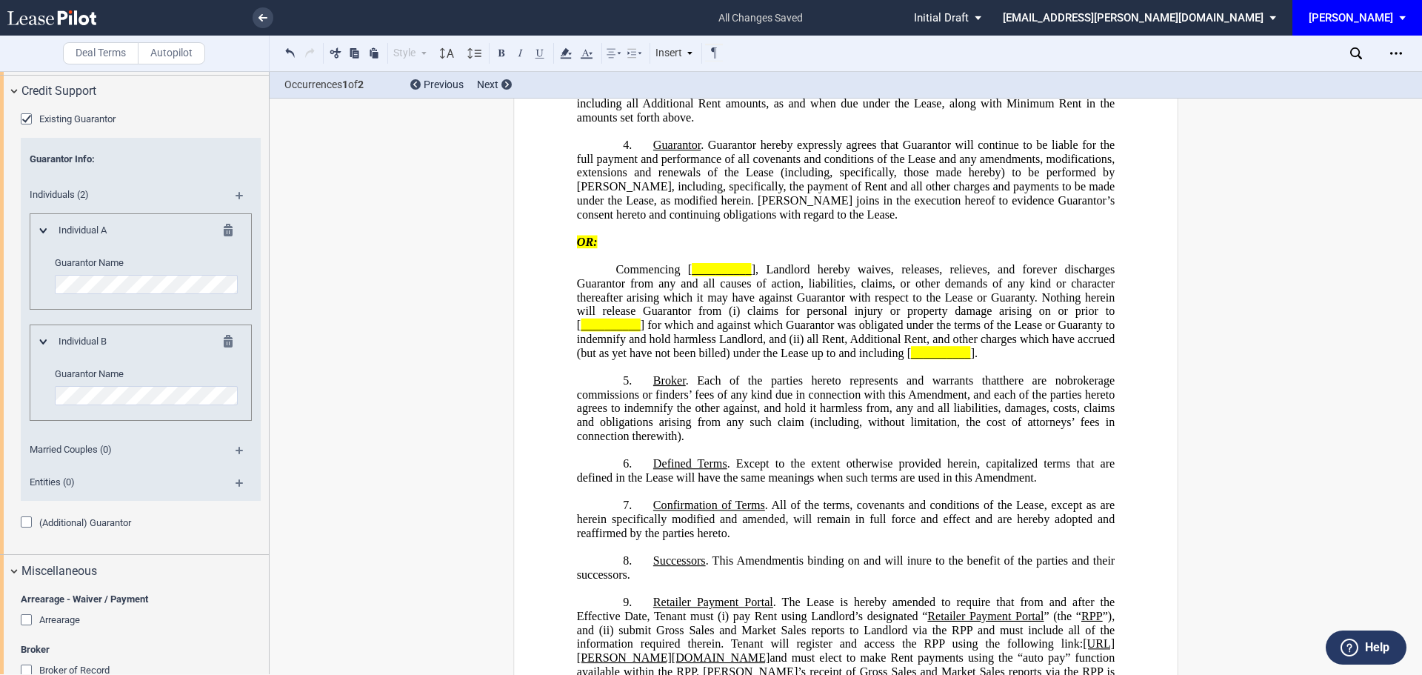
scroll to position [1963, 0]
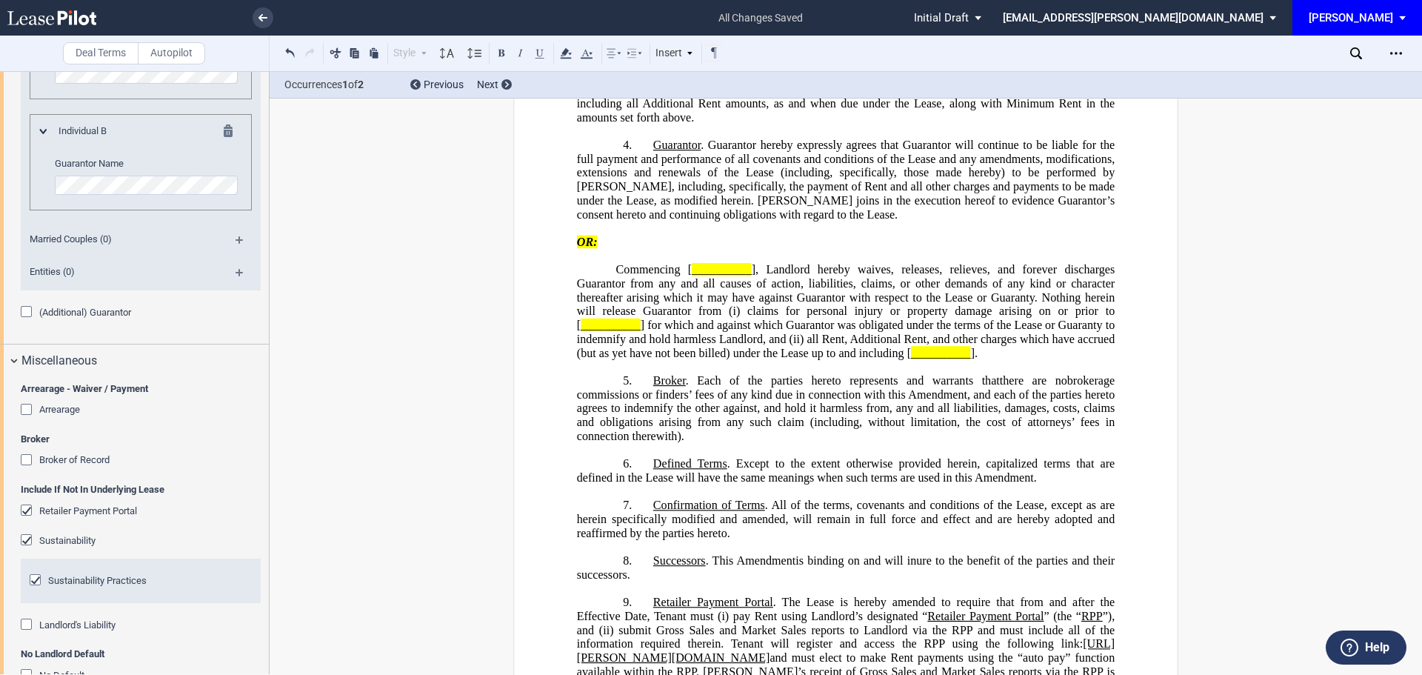
click at [26, 511] on div "Retailer Payment Portal" at bounding box center [28, 511] width 15 height 15
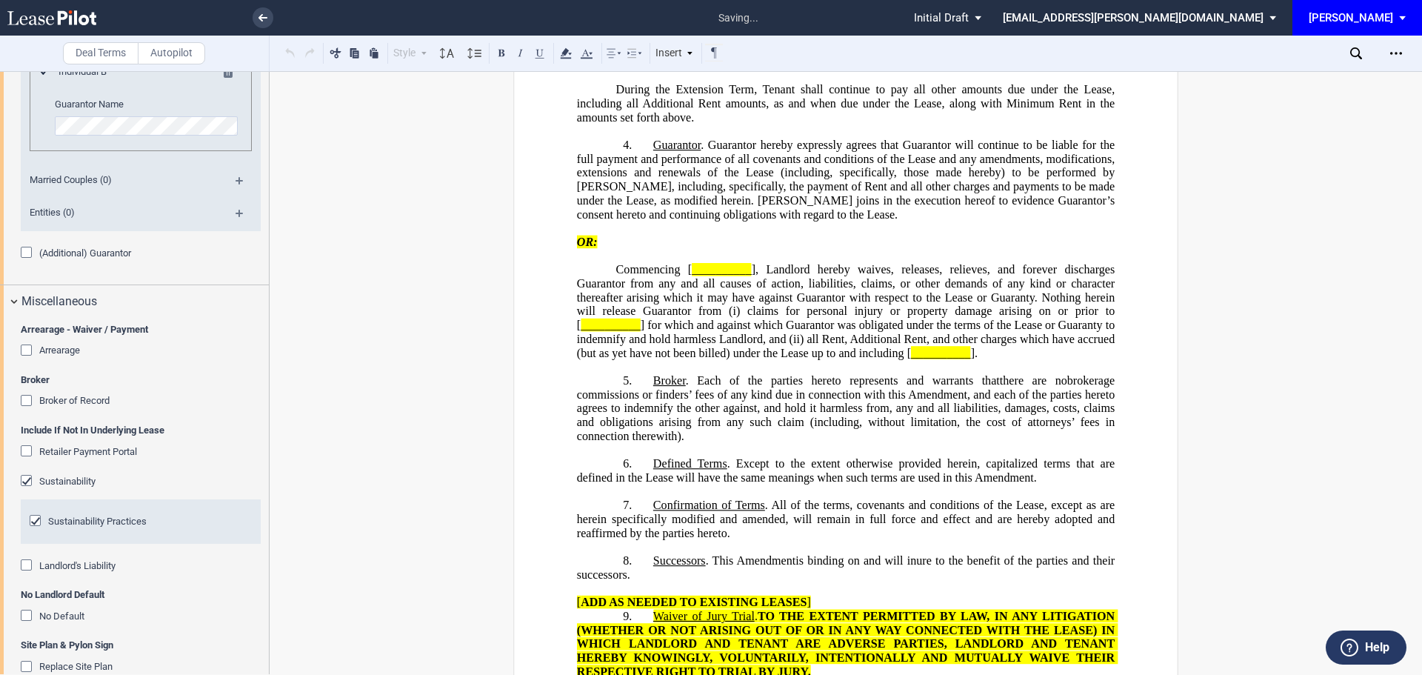
scroll to position [2077, 0]
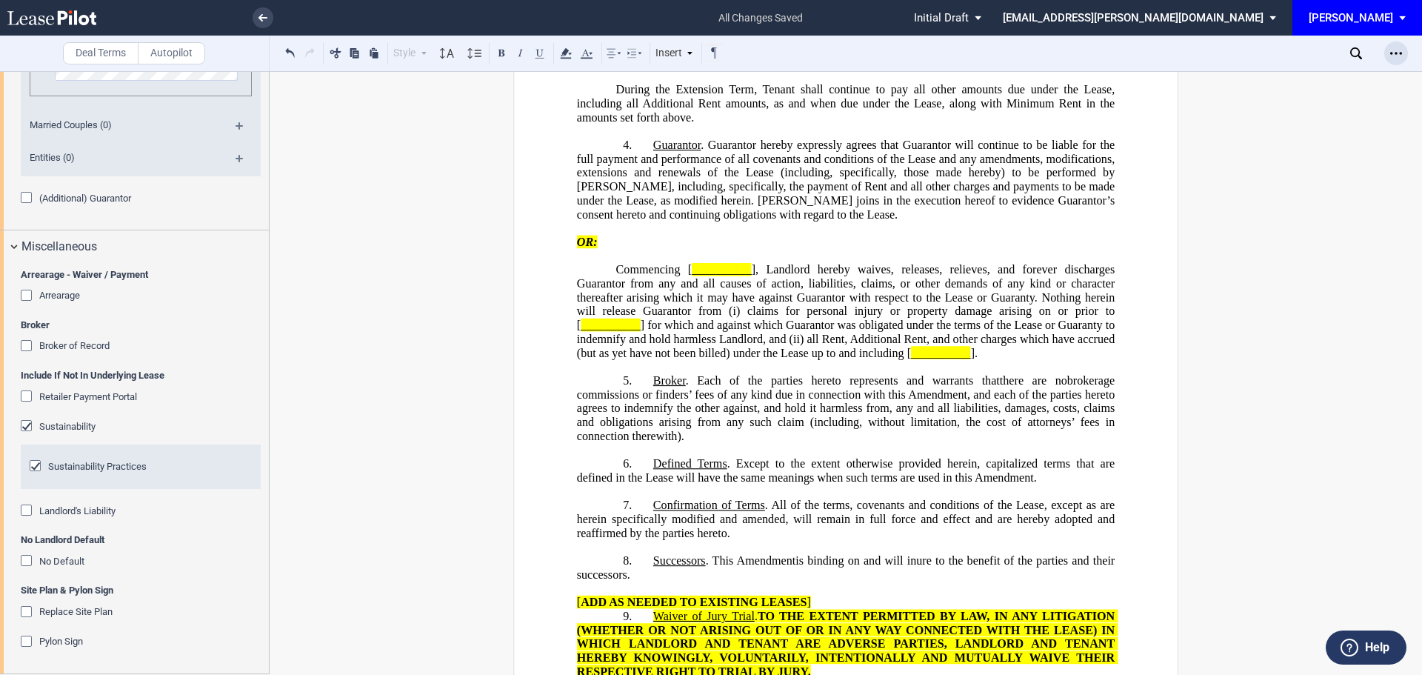
click at [1399, 53] on icon "Open Lease options menu" at bounding box center [1397, 53] width 12 height 12
click at [1255, 79] on div "Download" at bounding box center [1310, 79] width 181 height 13
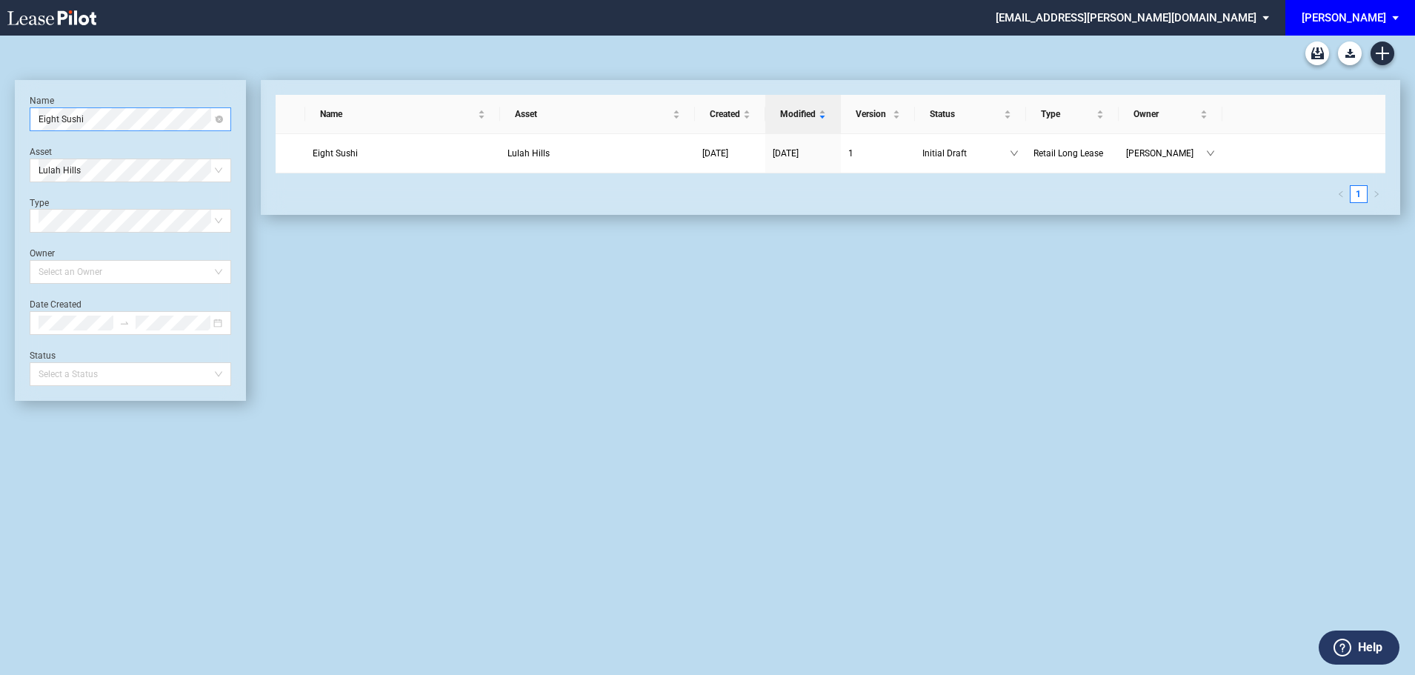
click at [130, 122] on span "Eight Sushi" at bounding box center [131, 119] width 184 height 22
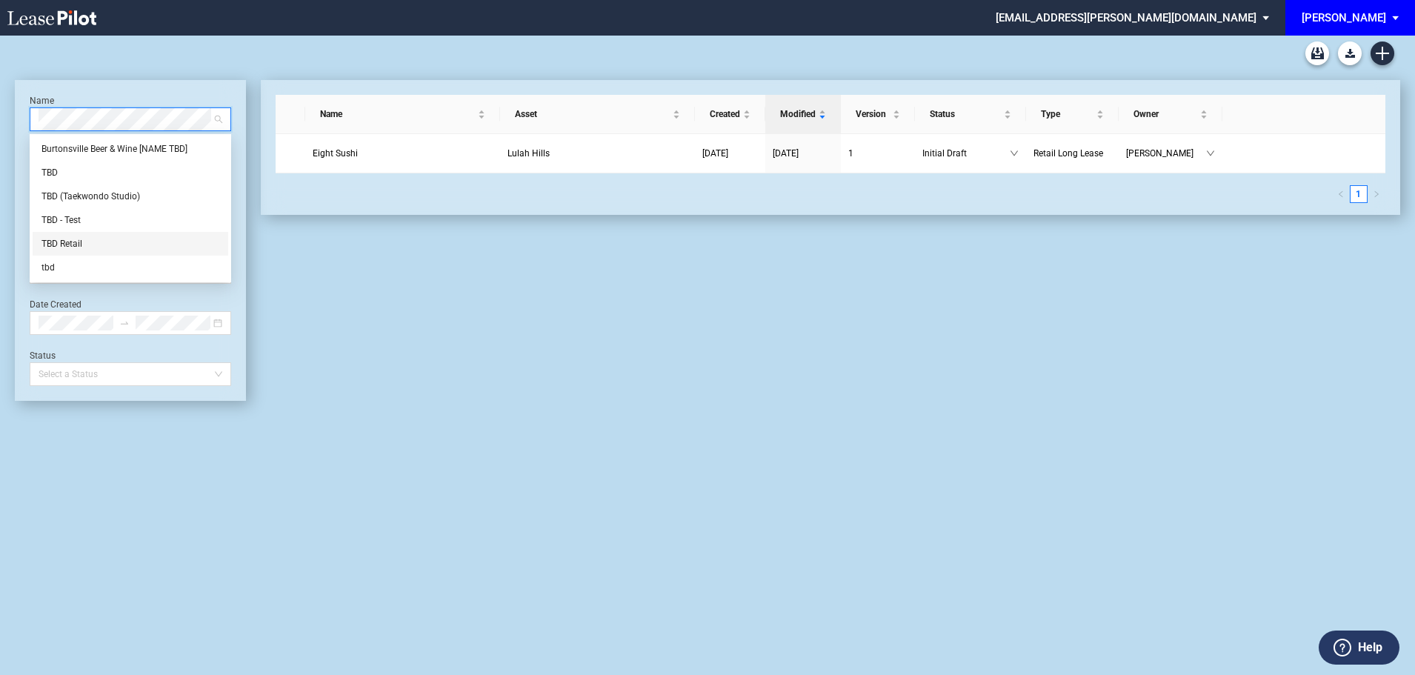
click at [407, 324] on div "Name Asset Created Modified Version Status Type Owner Eight Sushi Lulah Hills 0…" at bounding box center [823, 240] width 1154 height 321
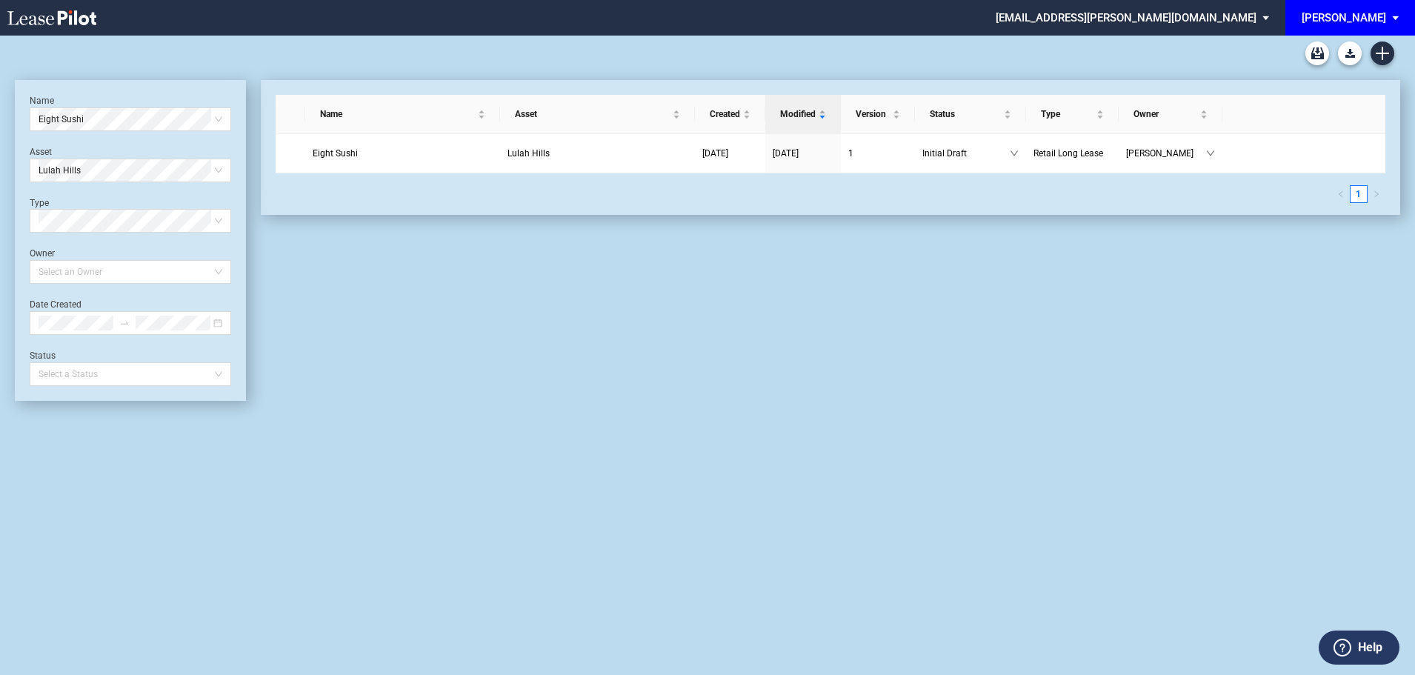
drag, startPoint x: 1243, startPoint y: 42, endPoint x: 1337, endPoint y: 39, distance: 94.2
click at [1308, 44] on div "× jjoyner@edens.com Settings Sign Out EDENS EDENS EDENS Events EDENS Venues Lon…" at bounding box center [707, 373] width 1415 height 675
click at [1384, 59] on icon "Create new document" at bounding box center [1382, 53] width 13 height 13
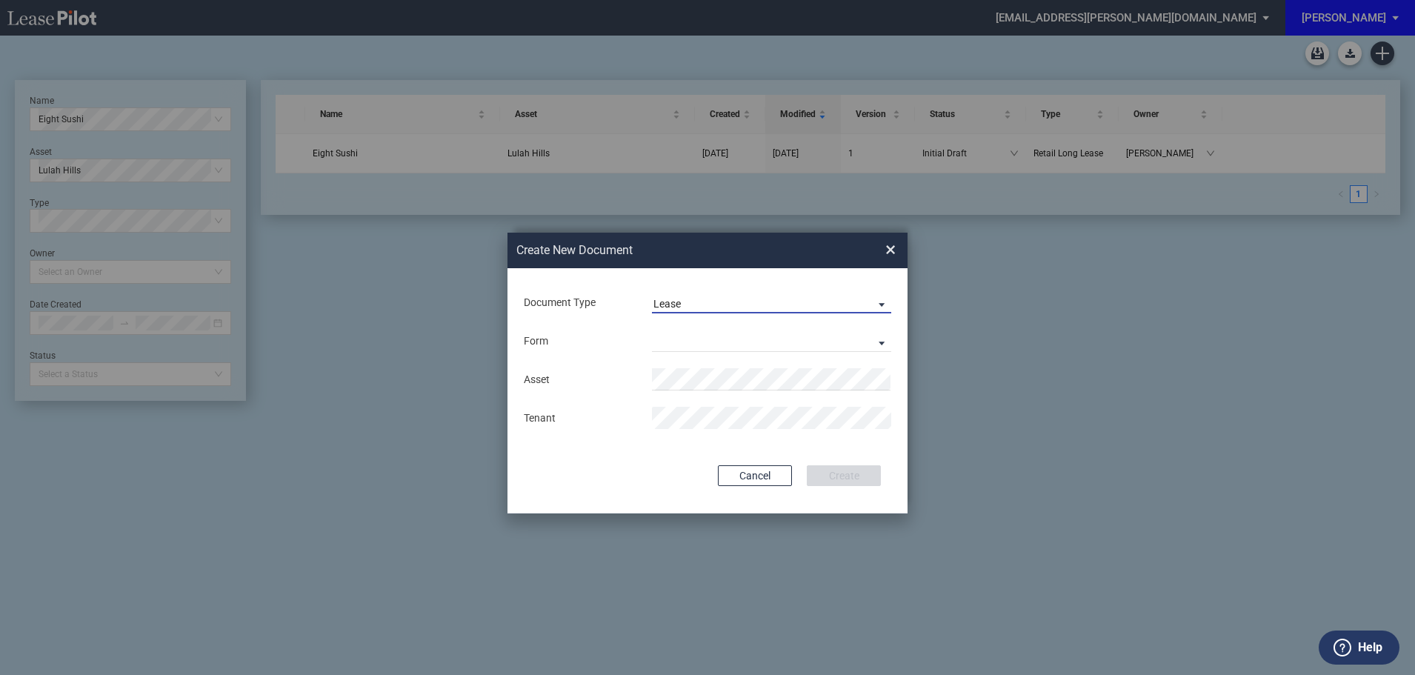
click at [752, 299] on span "Lease" at bounding box center [759, 304] width 213 height 15
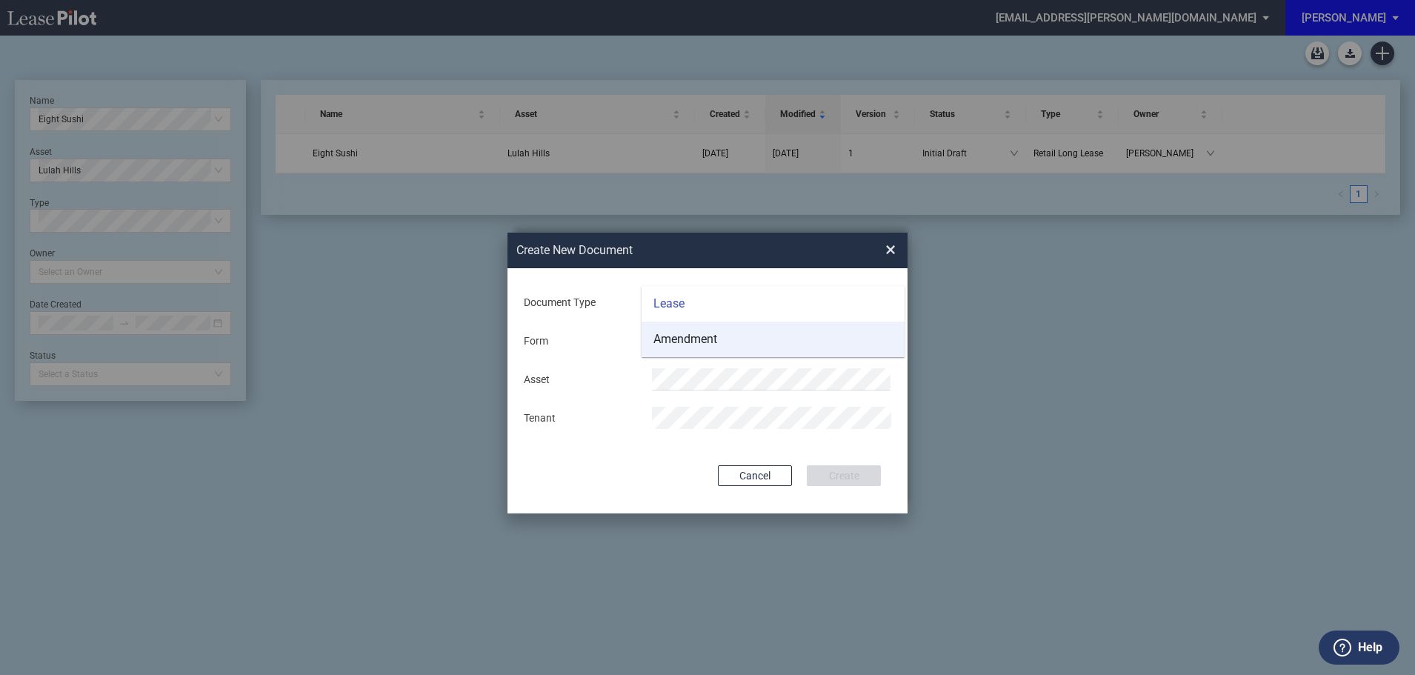
click at [699, 332] on div "Amendment" at bounding box center [685, 339] width 64 height 16
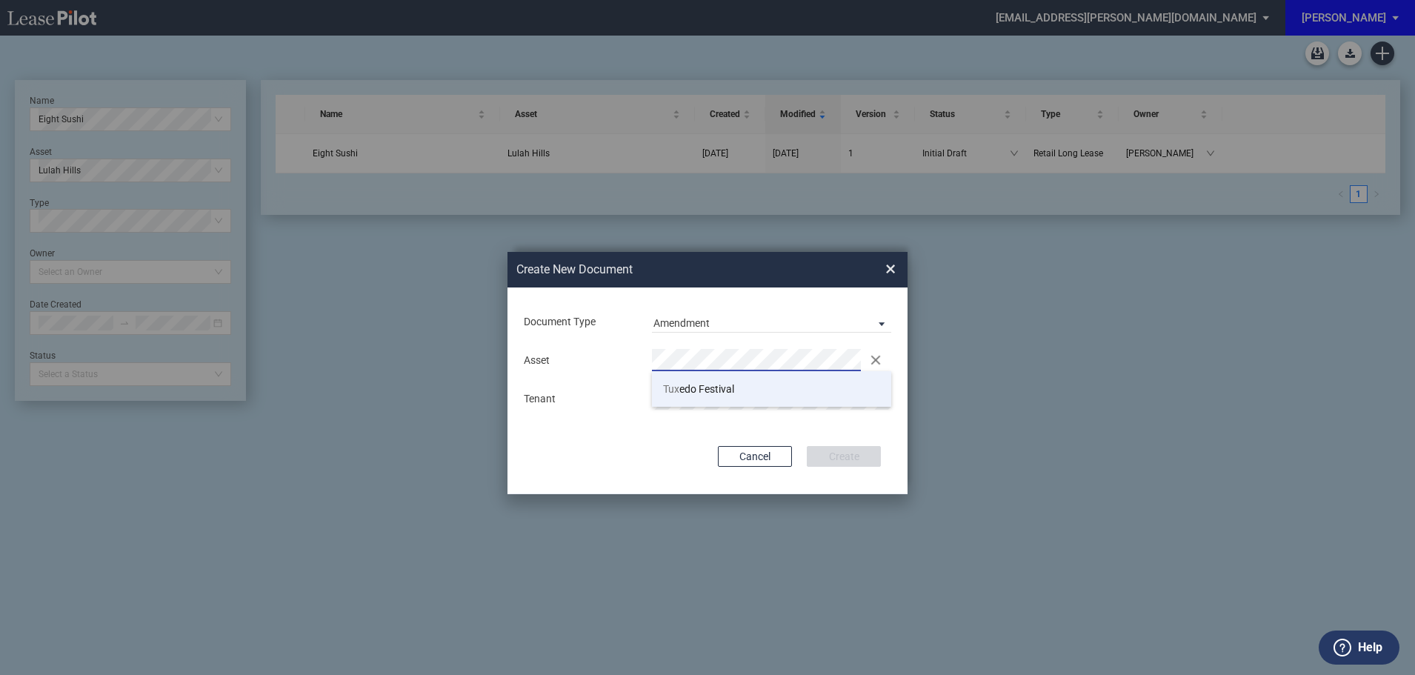
click at [699, 389] on span "Tux edo Festival" at bounding box center [698, 389] width 71 height 12
click at [851, 458] on button "Create" at bounding box center [844, 456] width 74 height 21
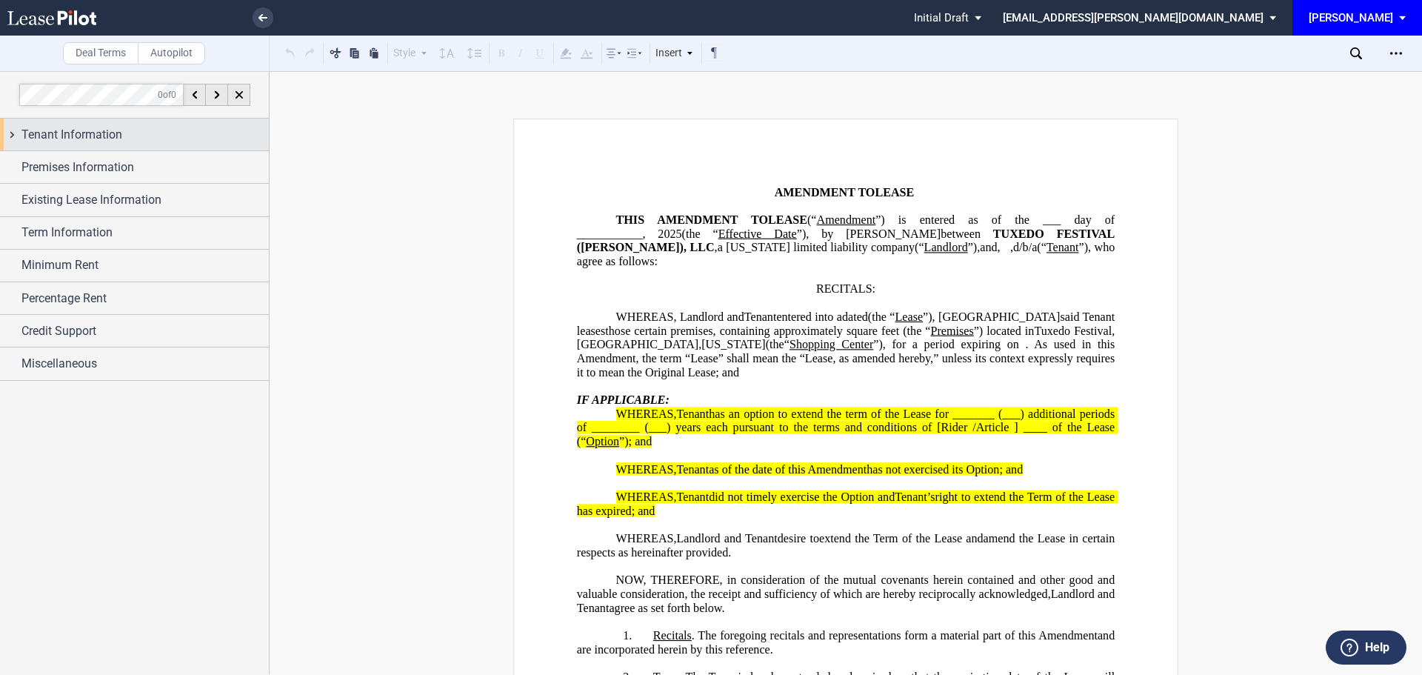
click at [80, 128] on span "Tenant Information" at bounding box center [71, 135] width 101 height 18
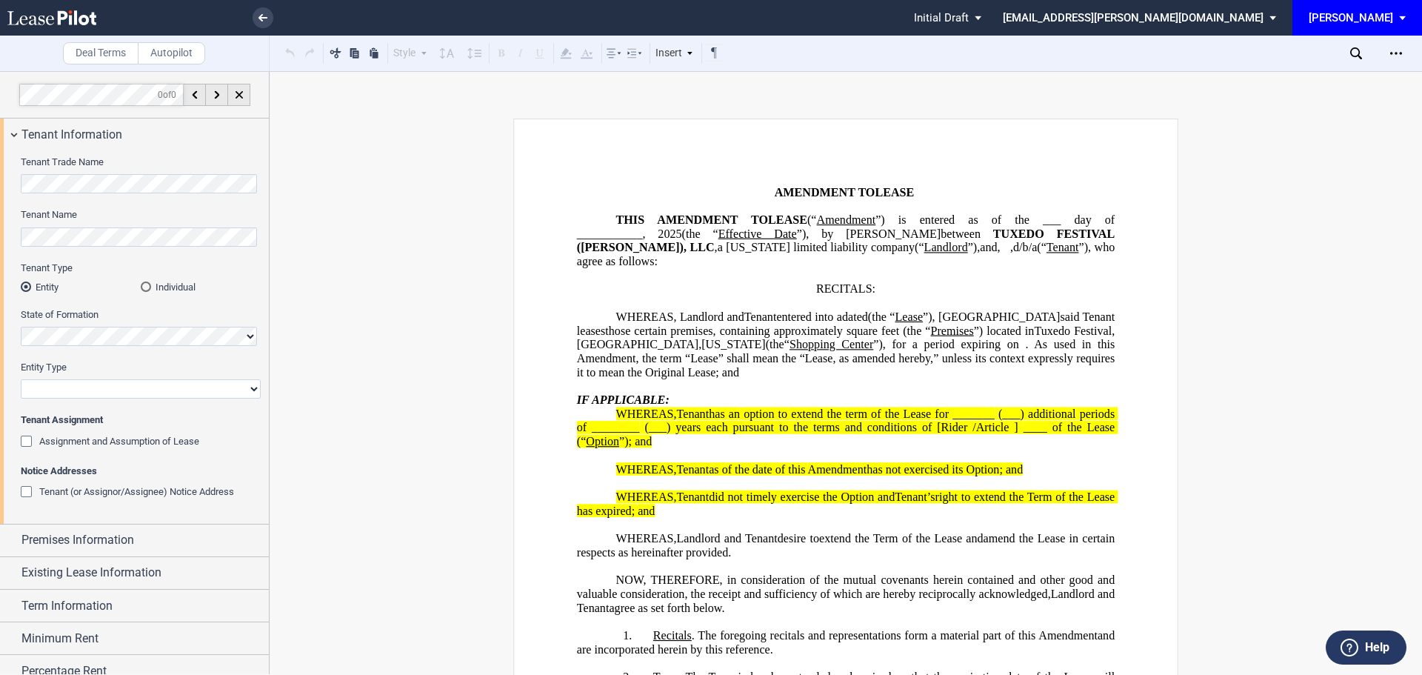
scroll to position [79, 0]
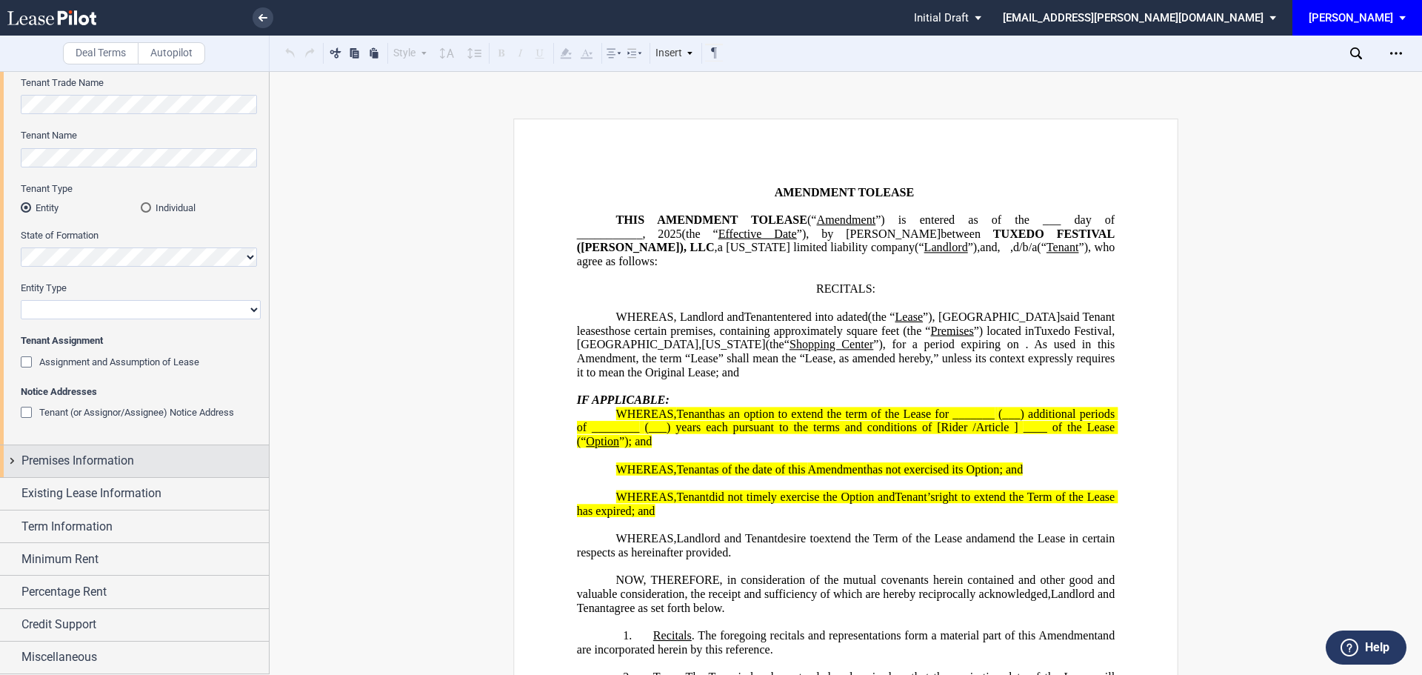
click at [67, 459] on span "Premises Information" at bounding box center [77, 461] width 113 height 18
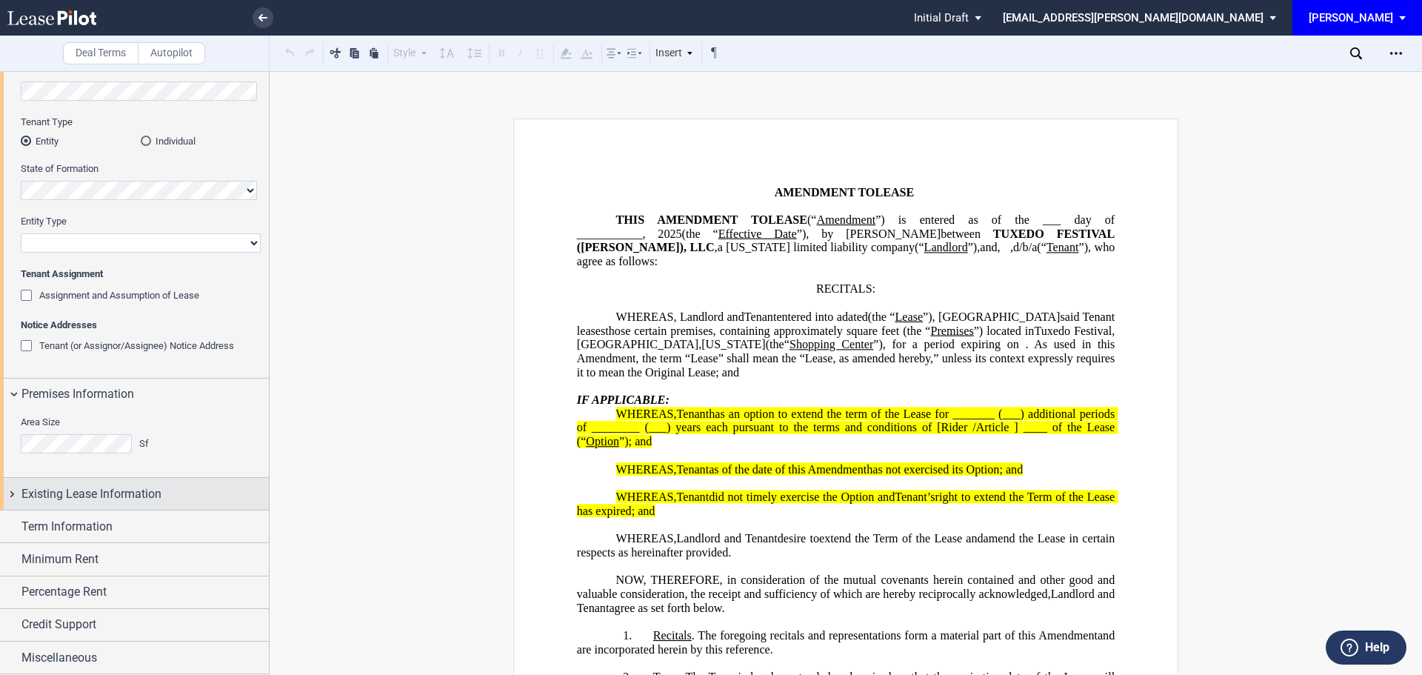
click at [68, 490] on span "Existing Lease Information" at bounding box center [91, 494] width 140 height 18
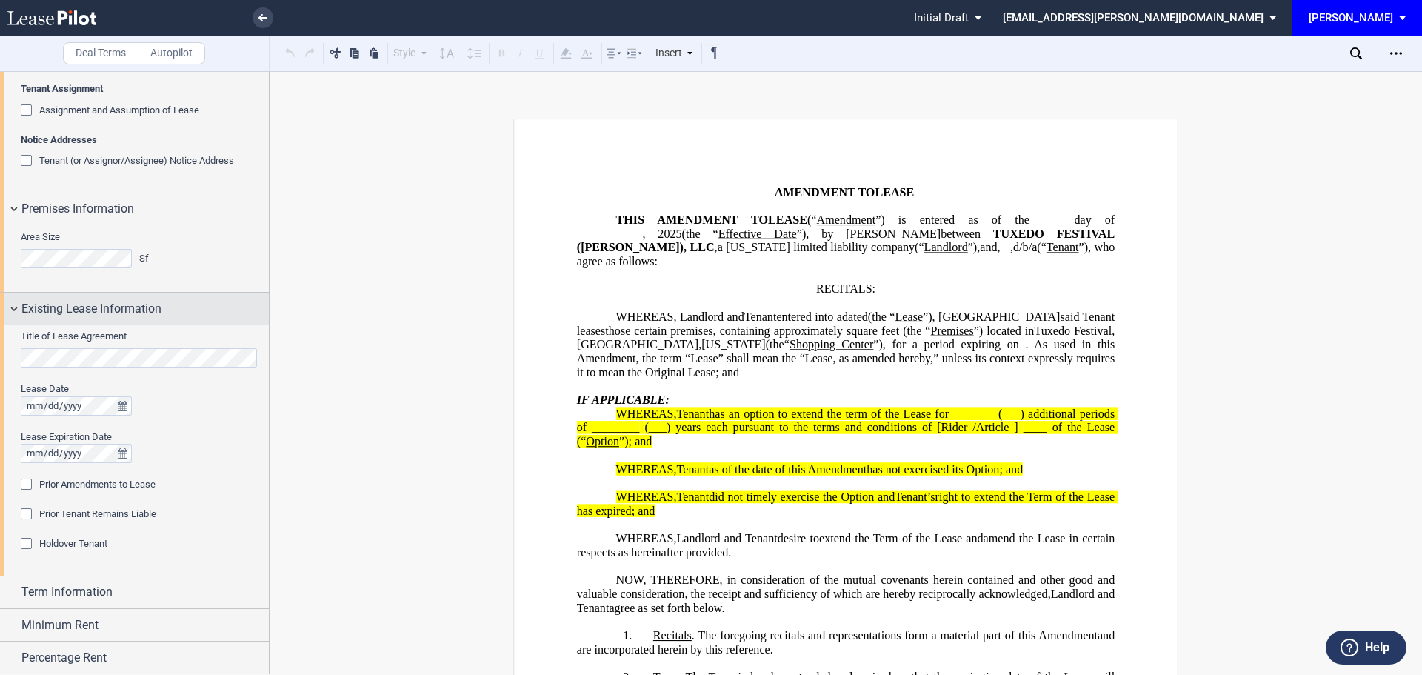
scroll to position [368, 0]
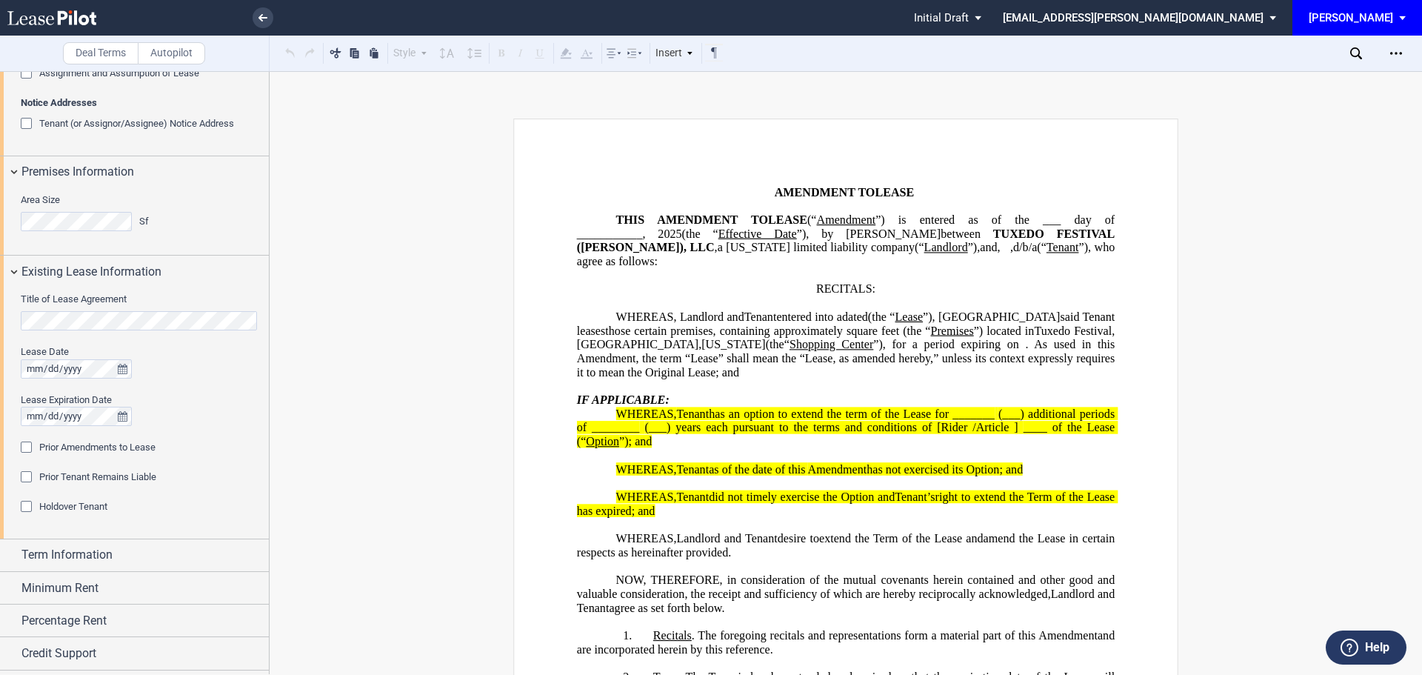
click at [27, 445] on div "Prior Amendments to Lease" at bounding box center [28, 449] width 15 height 15
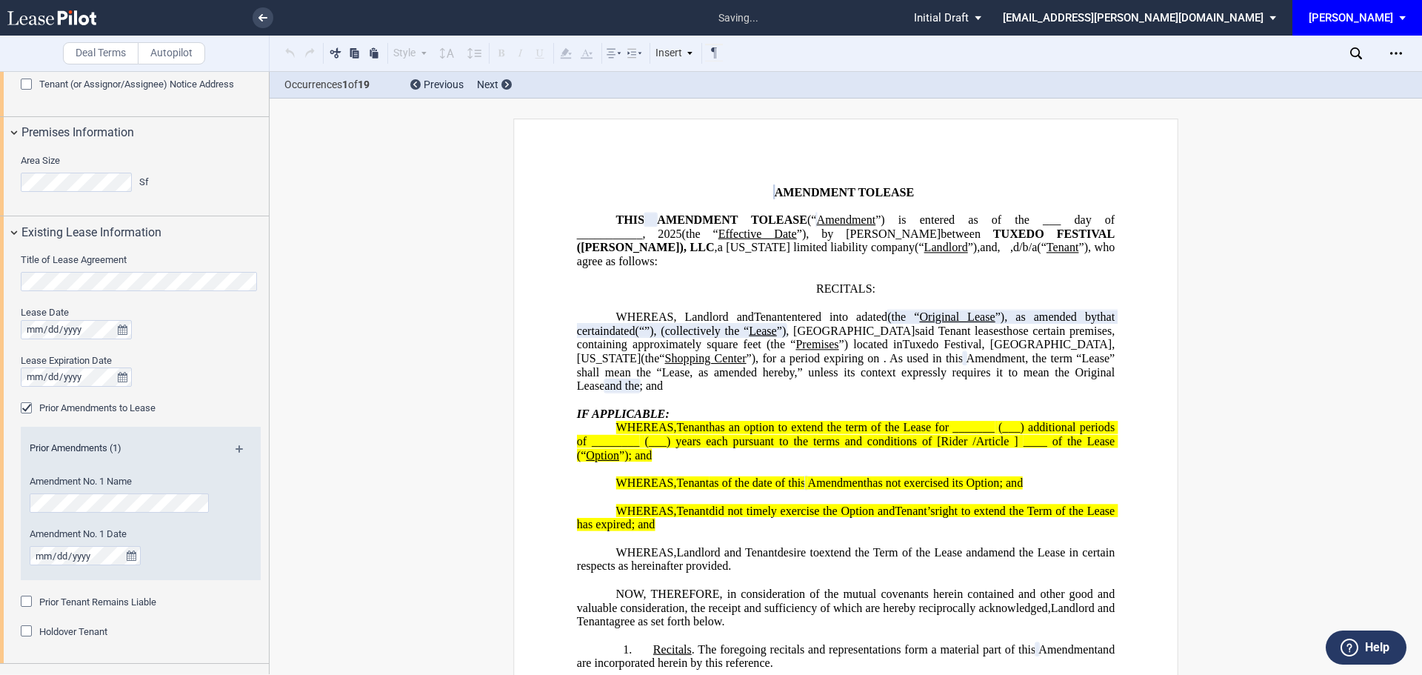
scroll to position [561, 0]
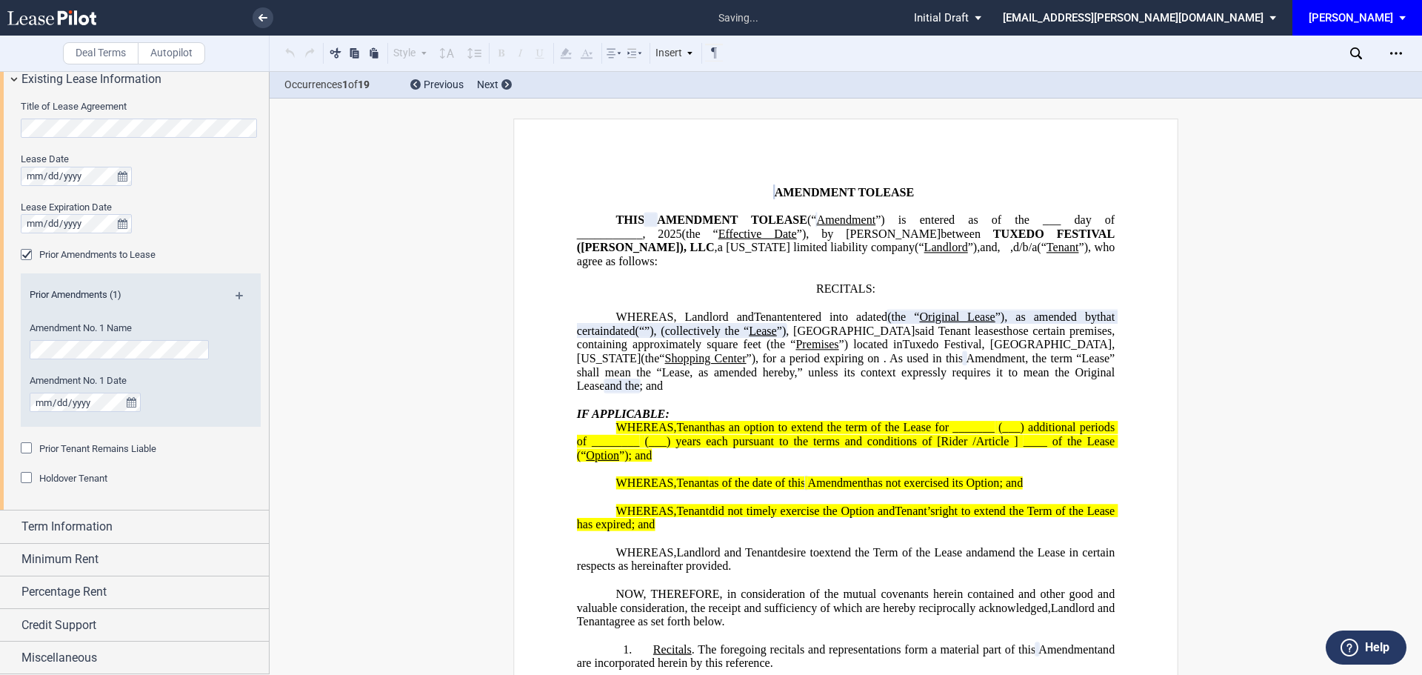
click at [23, 446] on div "Prior Tenant Remains Liable" at bounding box center [28, 449] width 15 height 15
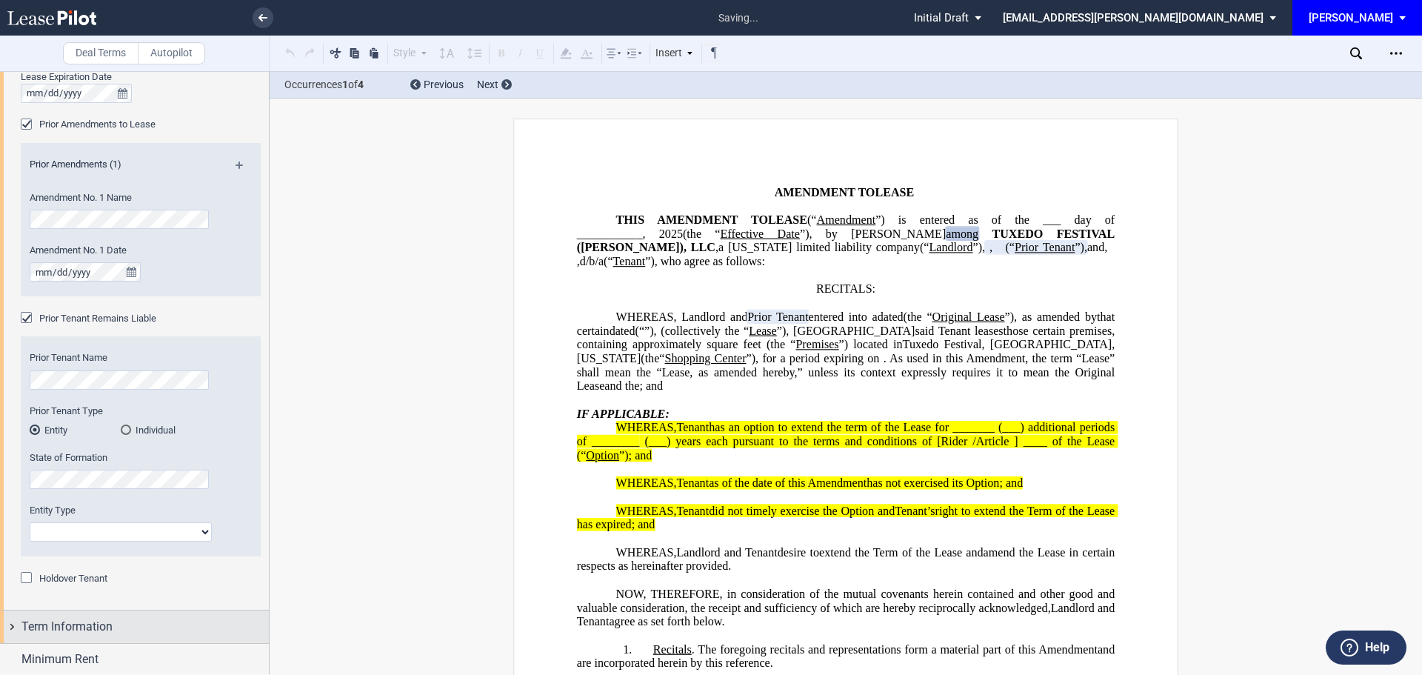
scroll to position [791, 0]
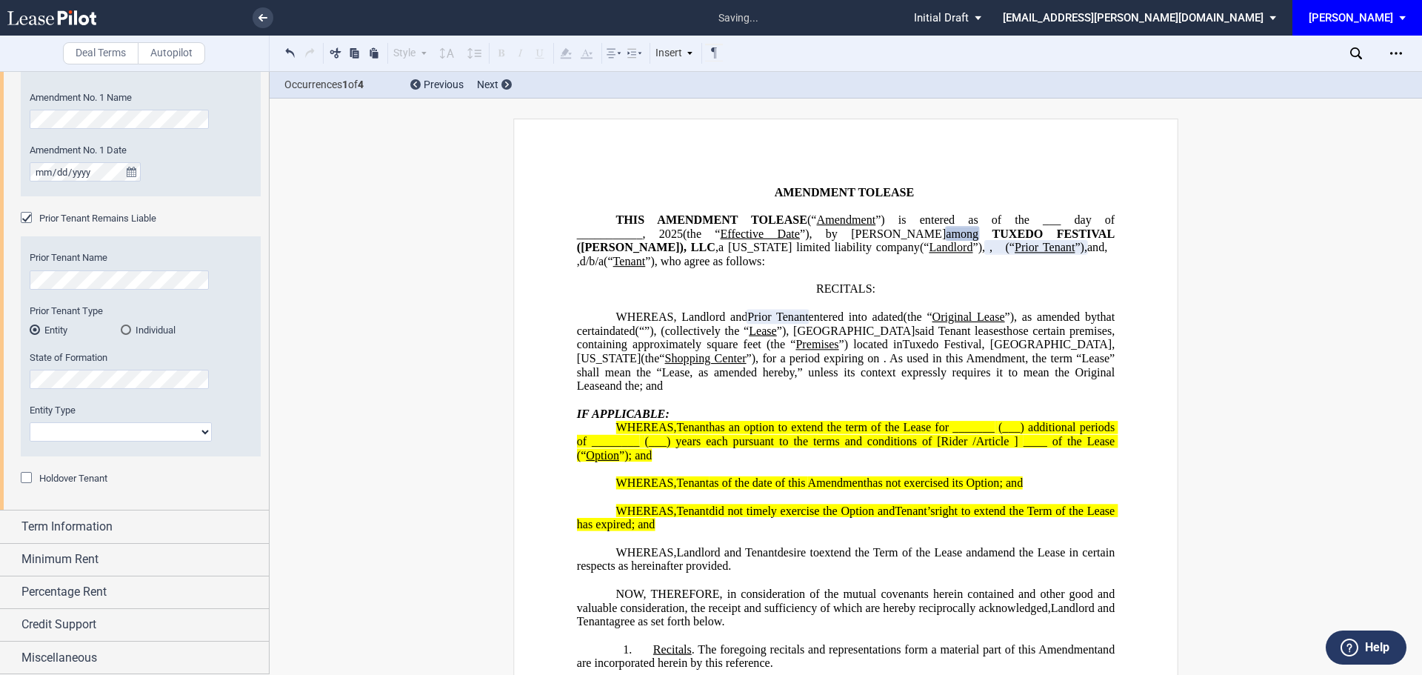
click at [25, 482] on div "Holdover Tenant" at bounding box center [28, 479] width 15 height 15
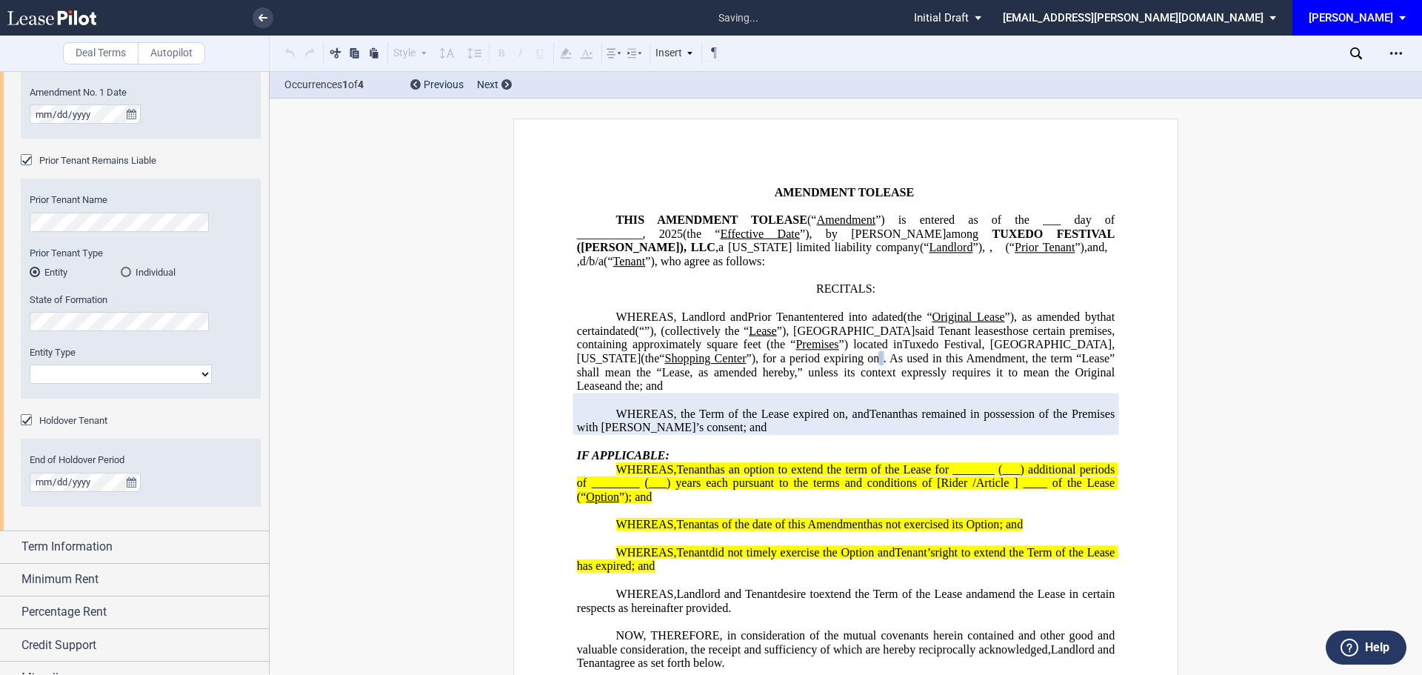
scroll to position [869, 0]
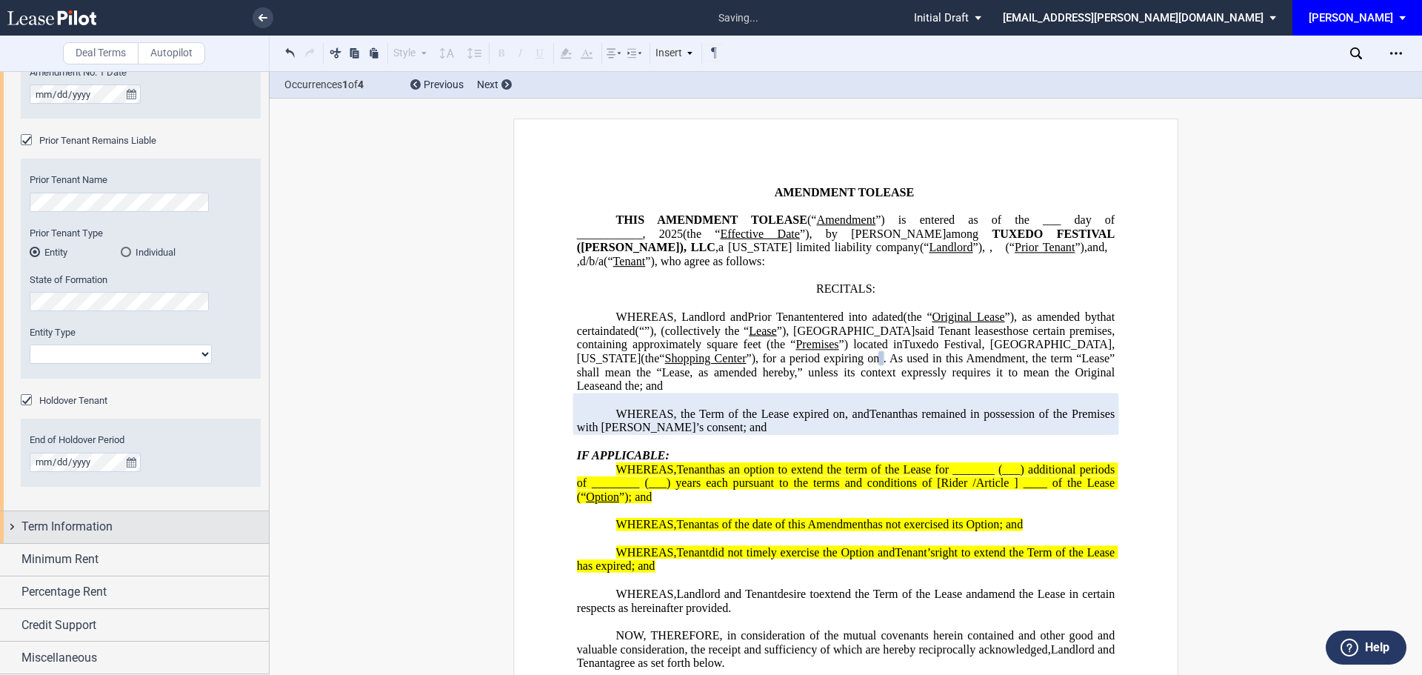
click at [59, 527] on span "Term Information" at bounding box center [66, 527] width 91 height 18
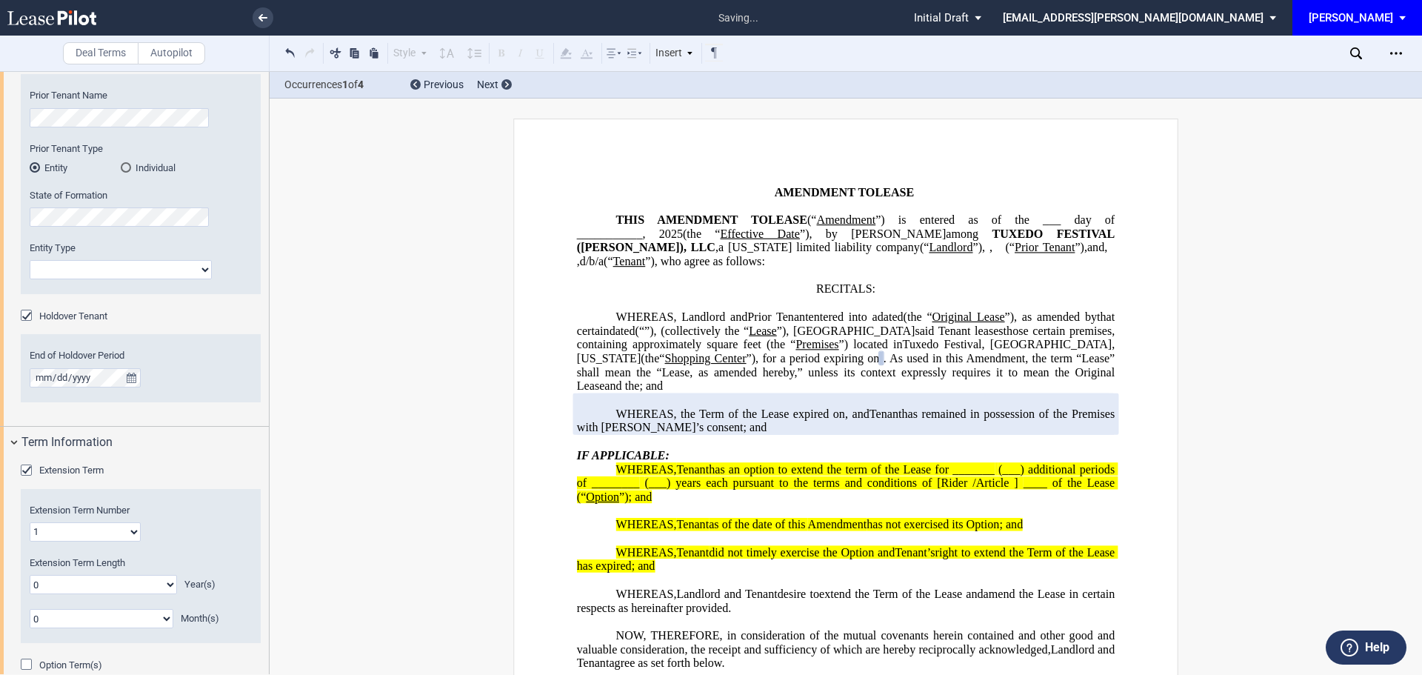
scroll to position [1091, 0]
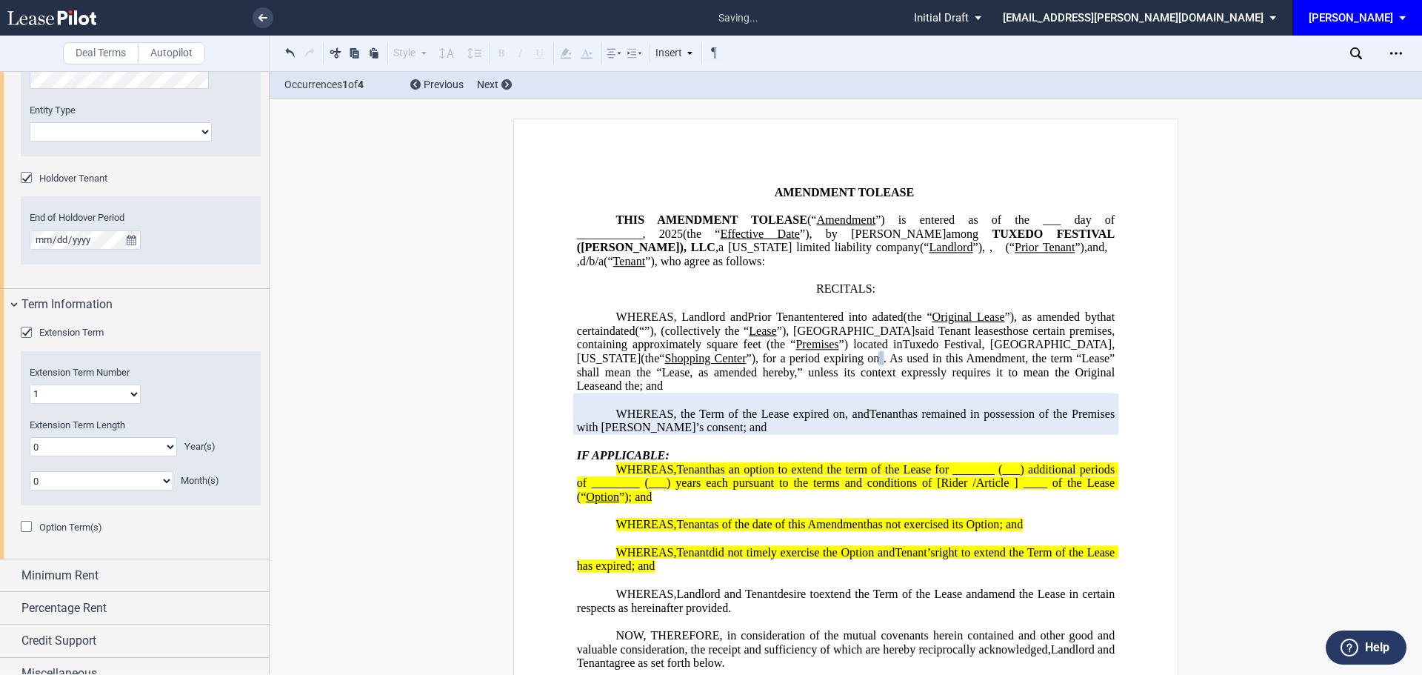
click at [27, 529] on div "Option Term(s)" at bounding box center [28, 528] width 15 height 15
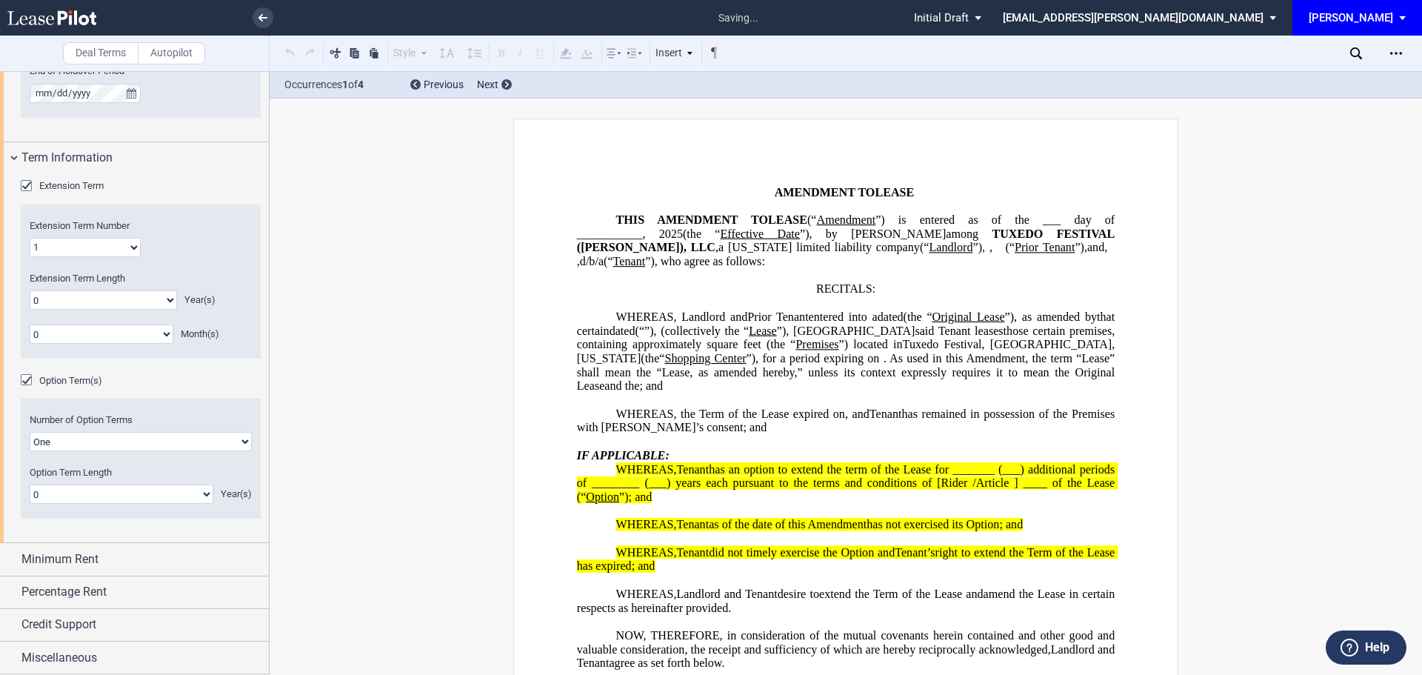
scroll to position [426, 0]
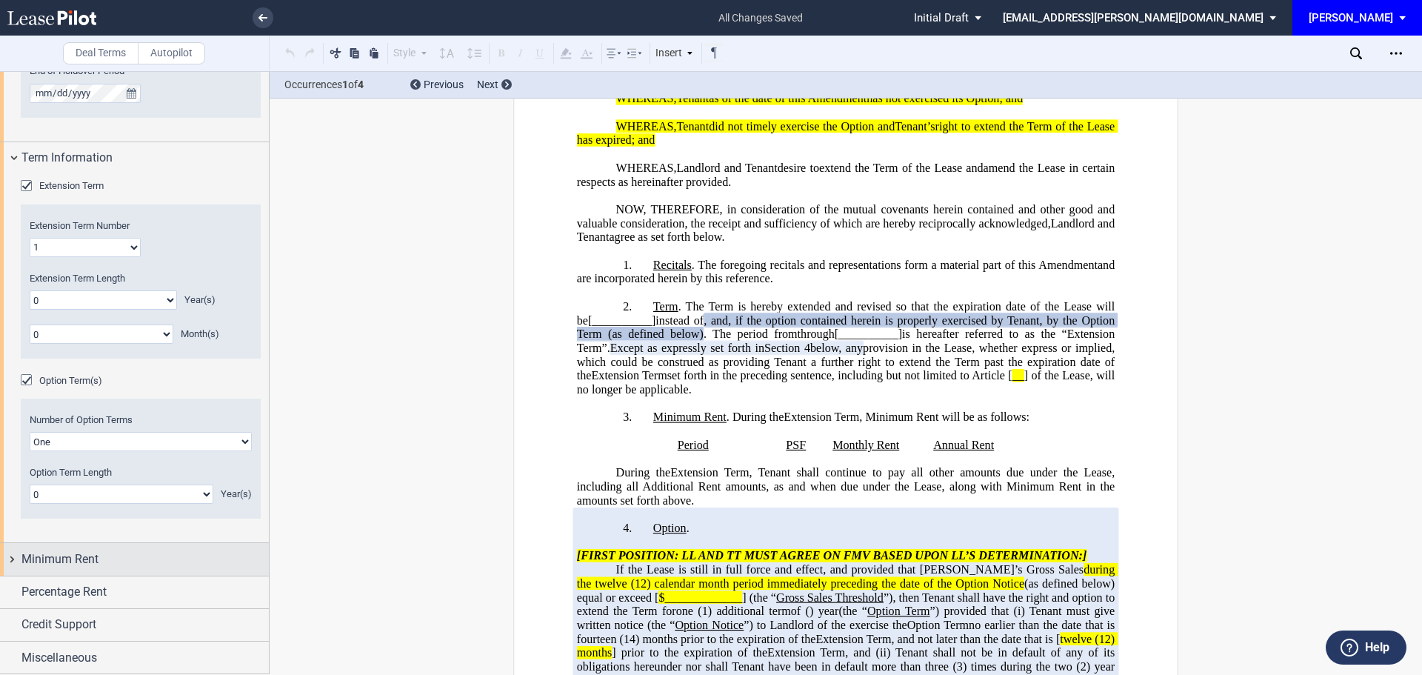
click at [77, 557] on span "Minimum Rent" at bounding box center [59, 559] width 77 height 18
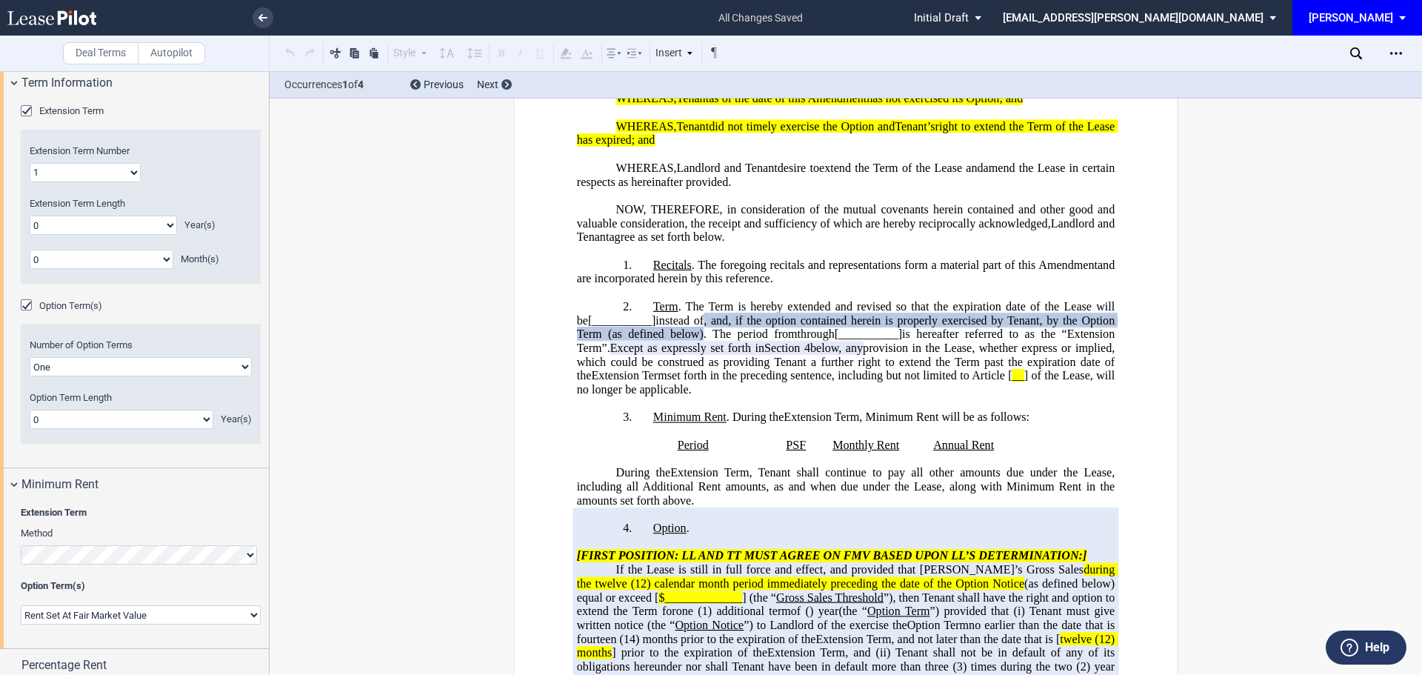
scroll to position [1386, 0]
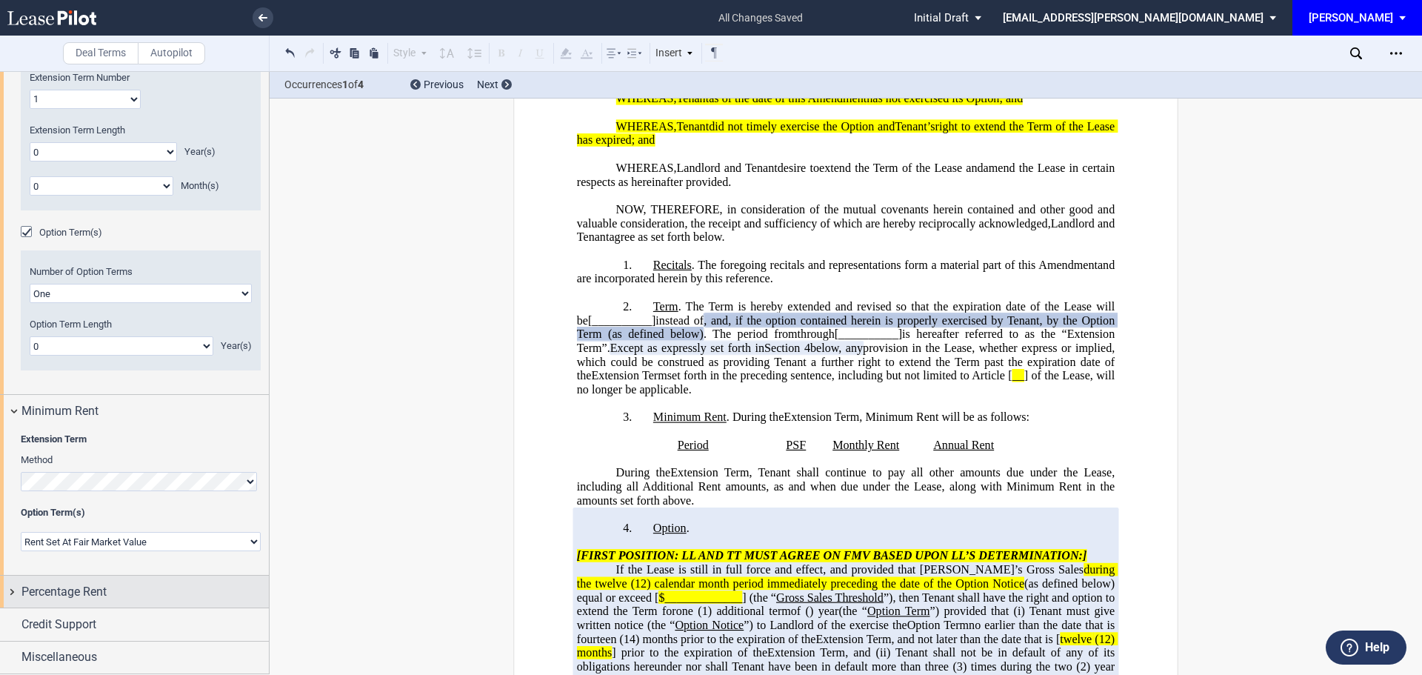
click at [65, 594] on span "Percentage Rent" at bounding box center [63, 592] width 85 height 18
drag, startPoint x: 20, startPoint y: 624, endPoint x: 53, endPoint y: 589, distance: 47.7
click at [21, 624] on div "Tenant Pays Percentage Rent Amount % Type of Breakpoint Natural Breakpoint Unna…" at bounding box center [134, 629] width 269 height 44
click at [27, 622] on div "Tenant Pays Percentage Rent" at bounding box center [28, 620] width 15 height 15
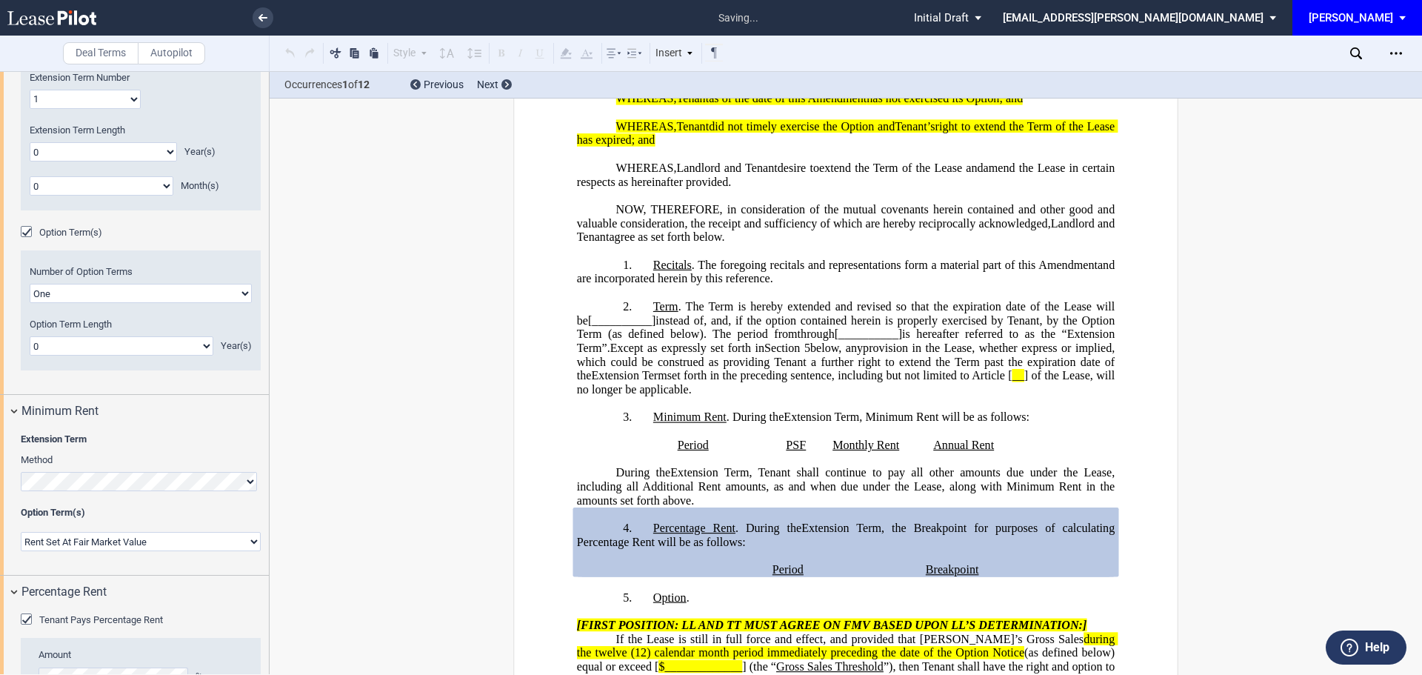
scroll to position [1575, 0]
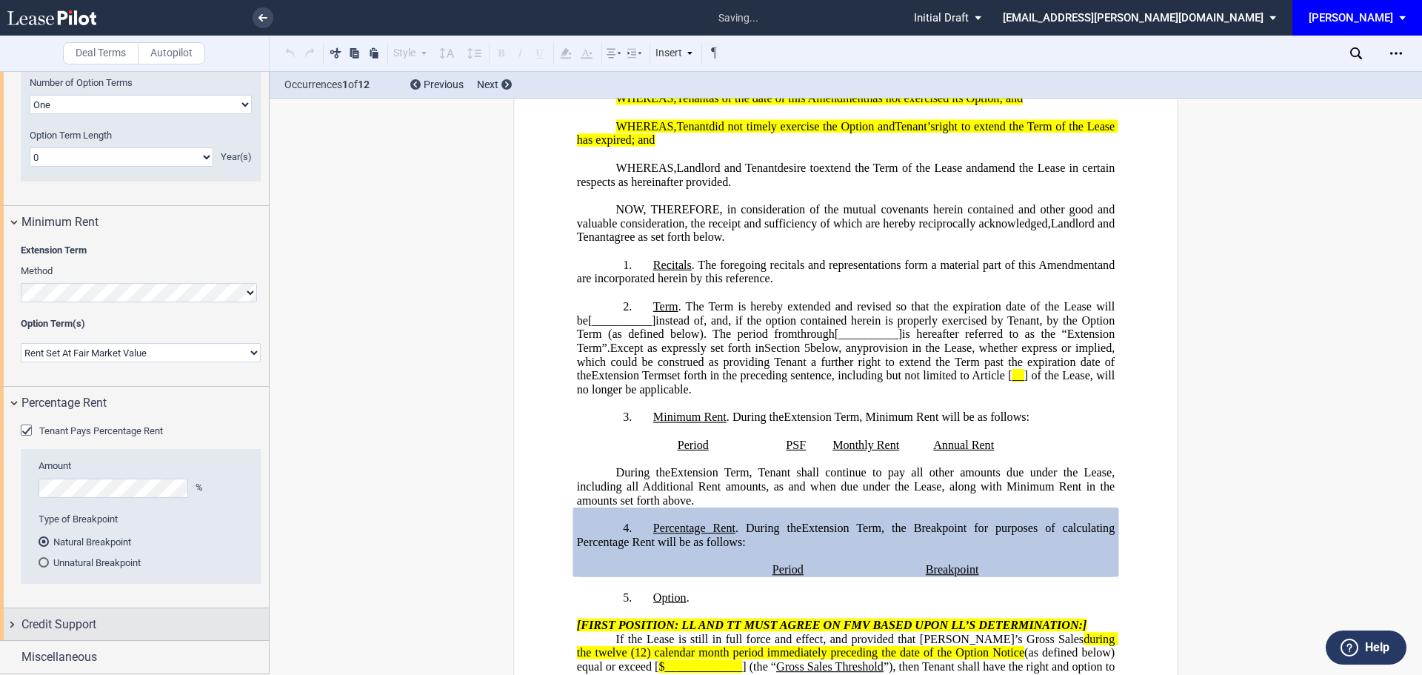
click at [47, 624] on span "Credit Support" at bounding box center [58, 625] width 75 height 18
click at [29, 650] on div "Existing Guarantor" at bounding box center [28, 653] width 15 height 15
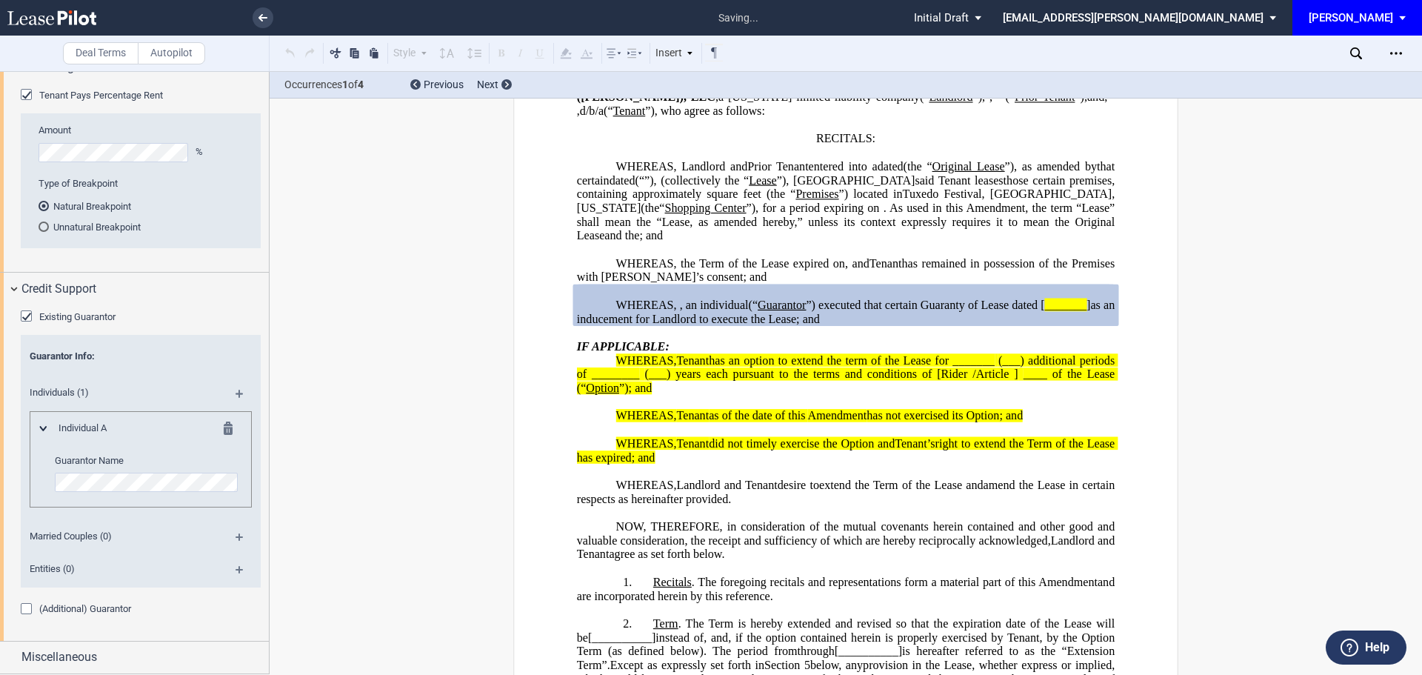
scroll to position [128, 0]
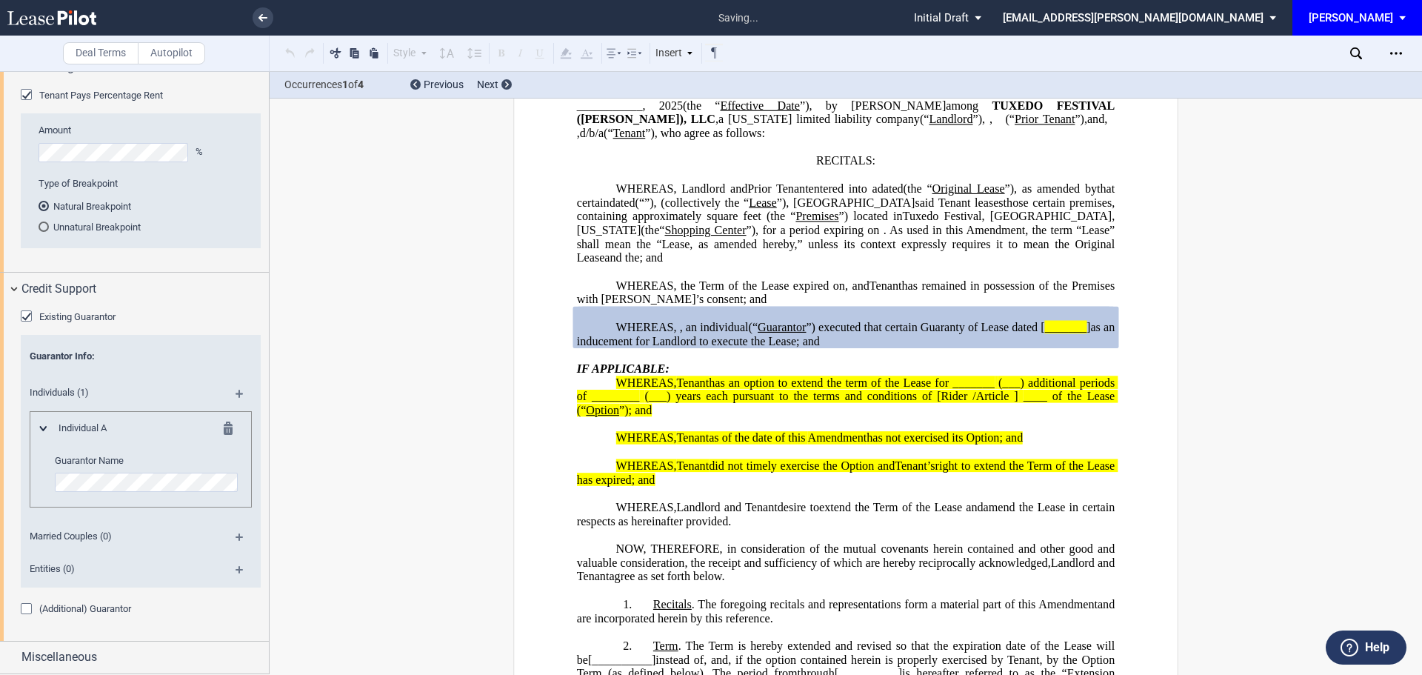
click at [26, 610] on div "(Additional) Guarantor" at bounding box center [28, 610] width 15 height 15
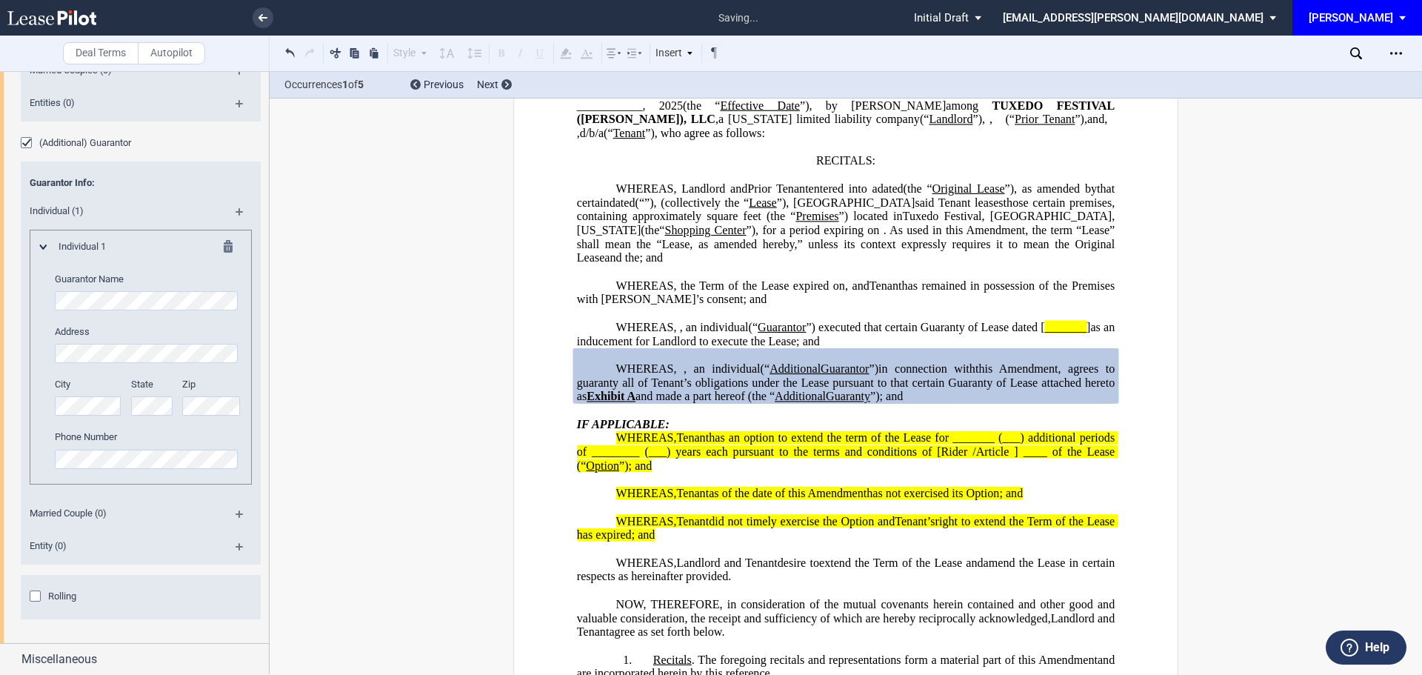
scroll to position [2379, 0]
click at [29, 628] on div "Rolling Period after Event of Default Month(s)" at bounding box center [141, 604] width 240 height 55
click at [33, 593] on div "Rolling" at bounding box center [37, 595] width 15 height 15
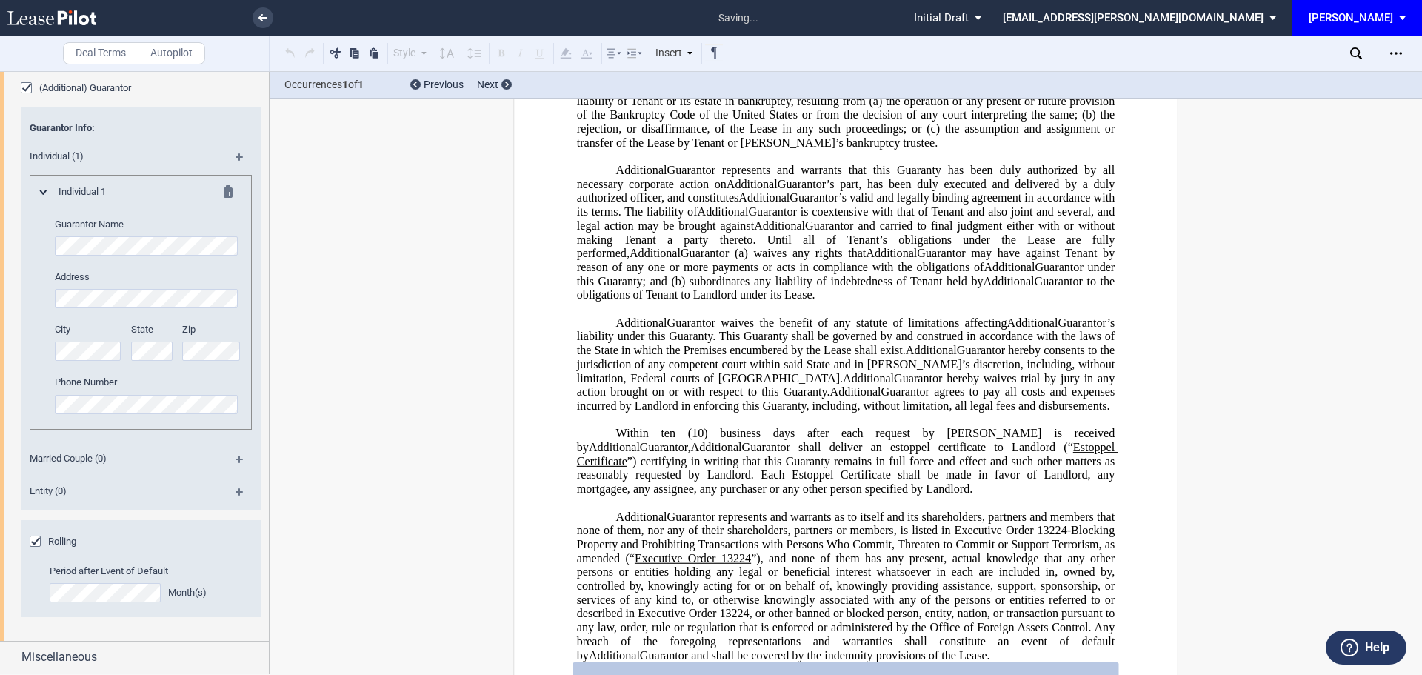
scroll to position [6806, 0]
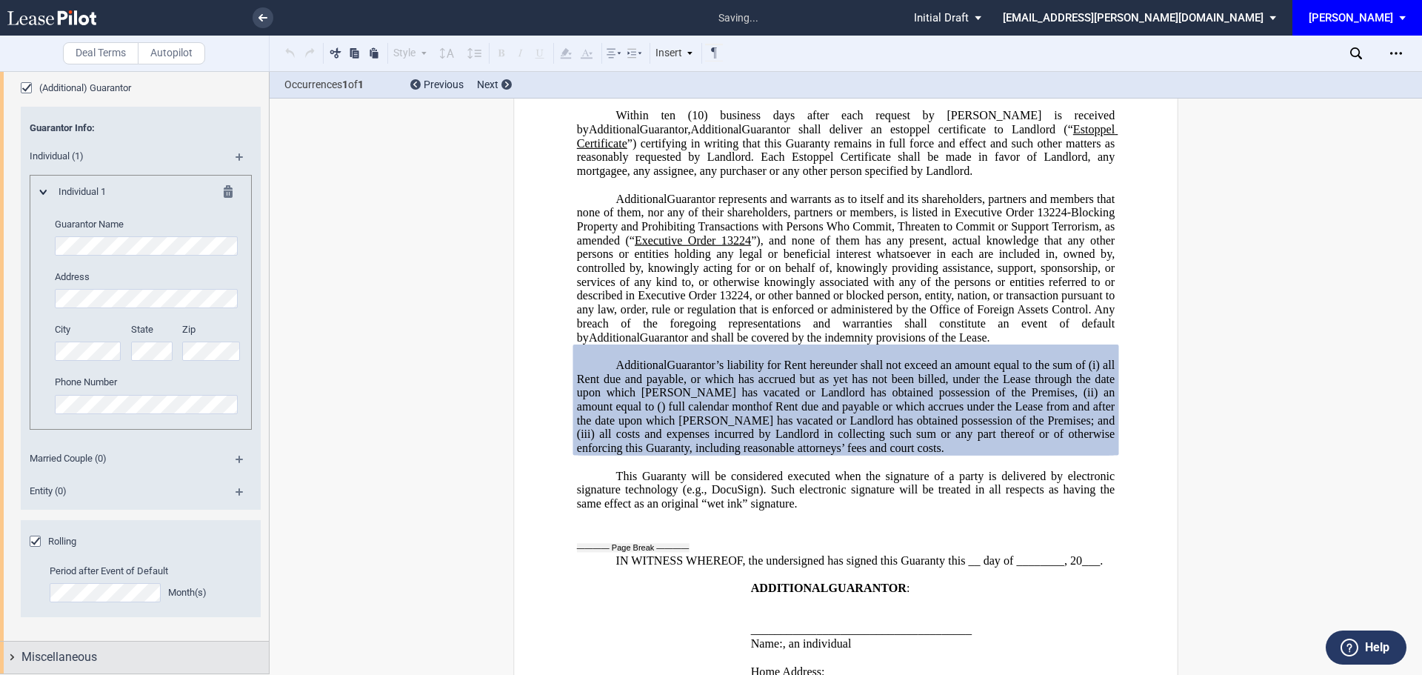
click at [53, 657] on span "Miscellaneous" at bounding box center [59, 657] width 76 height 18
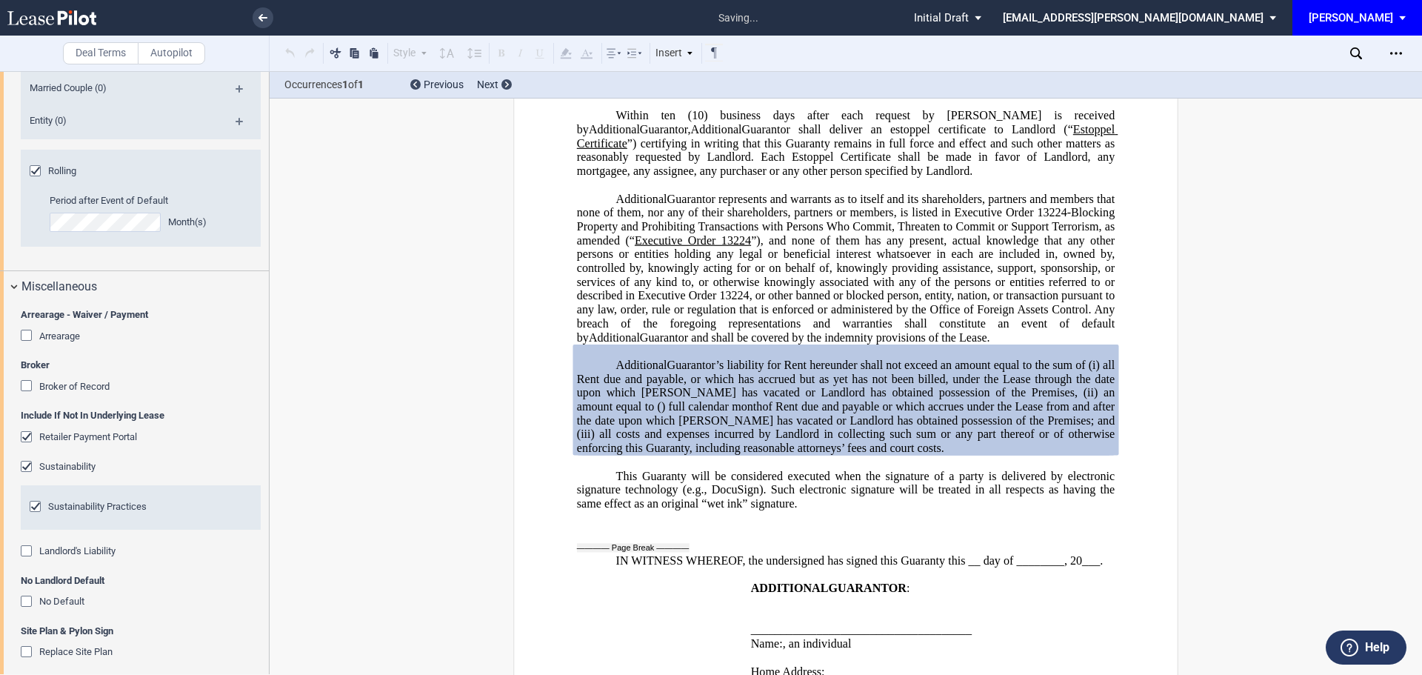
click at [21, 330] on div "Arrearage" at bounding box center [28, 337] width 15 height 15
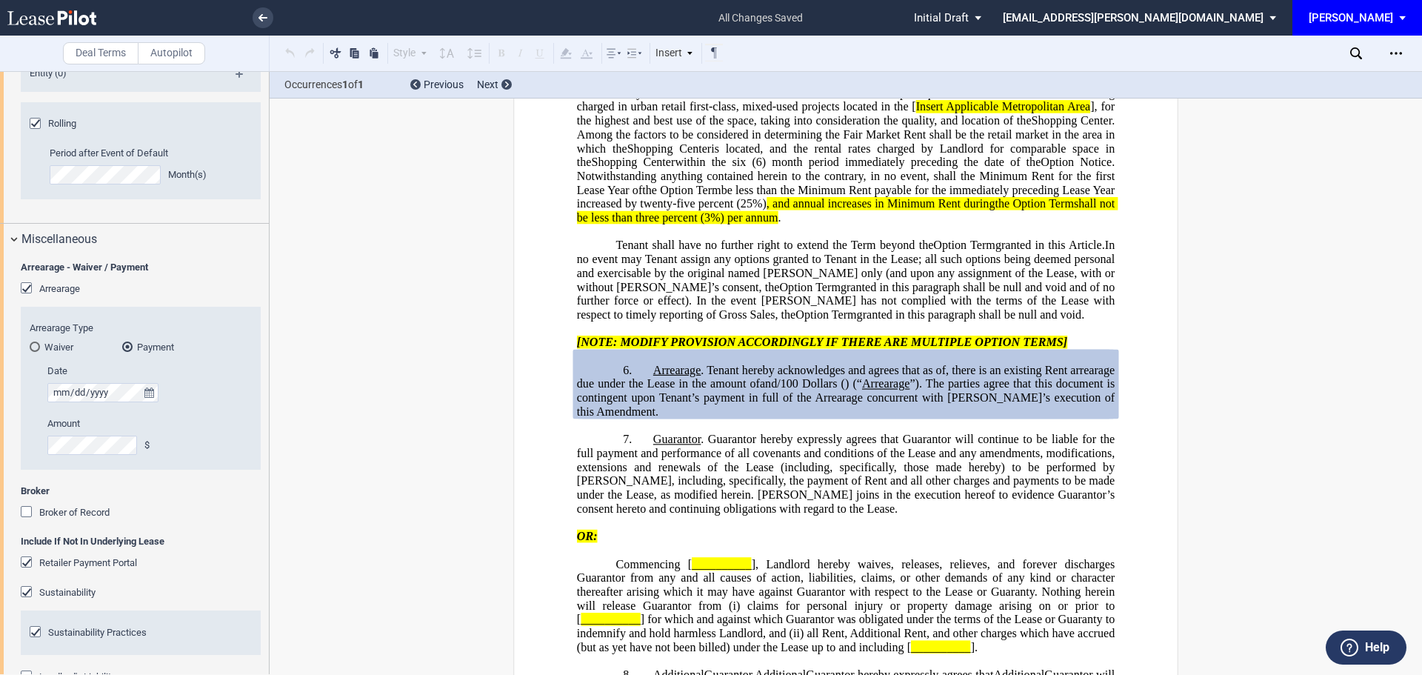
scroll to position [3015, 0]
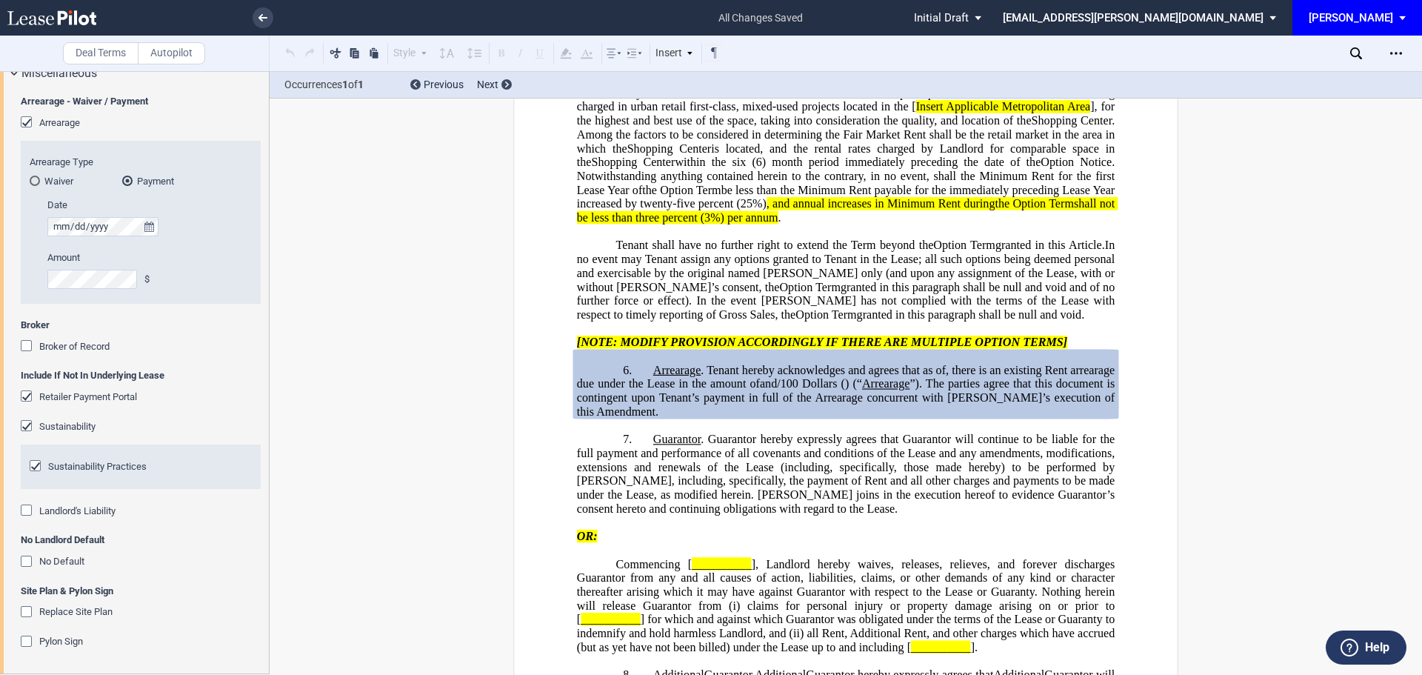
click at [25, 344] on div "Broker of Record" at bounding box center [28, 347] width 15 height 15
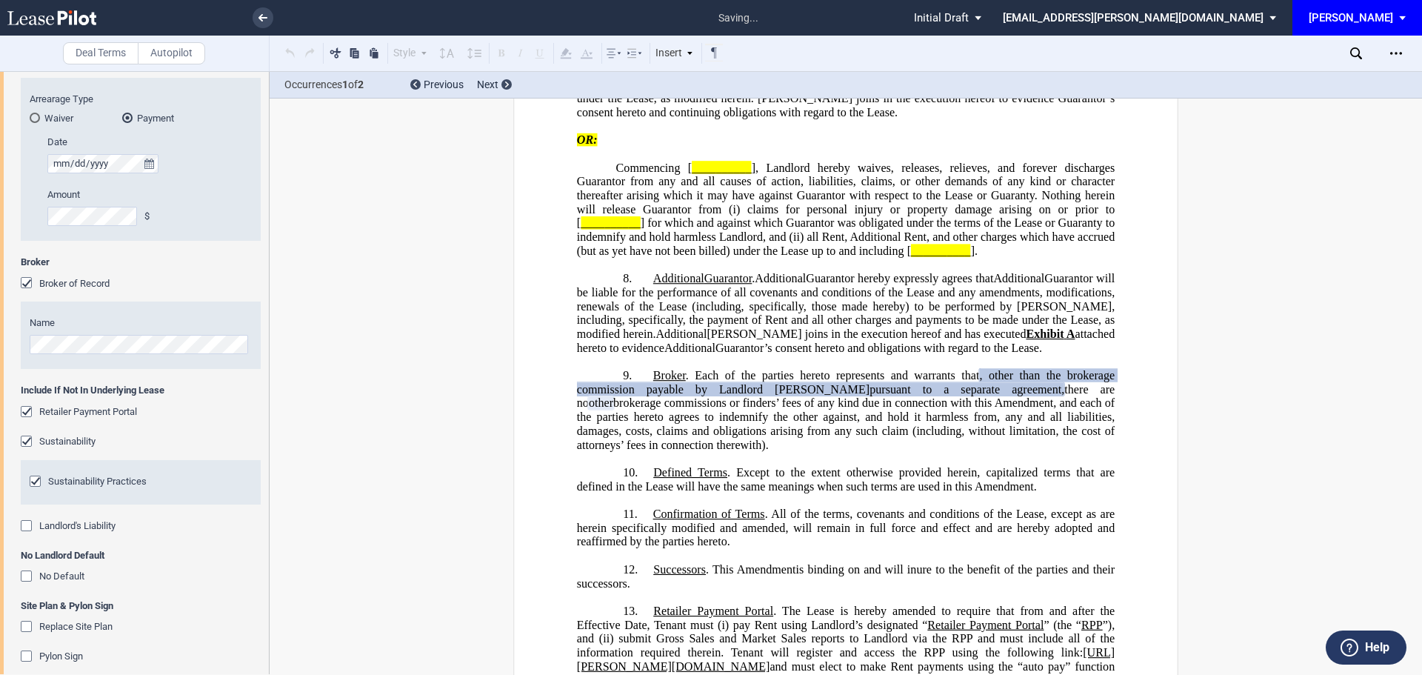
scroll to position [3093, 0]
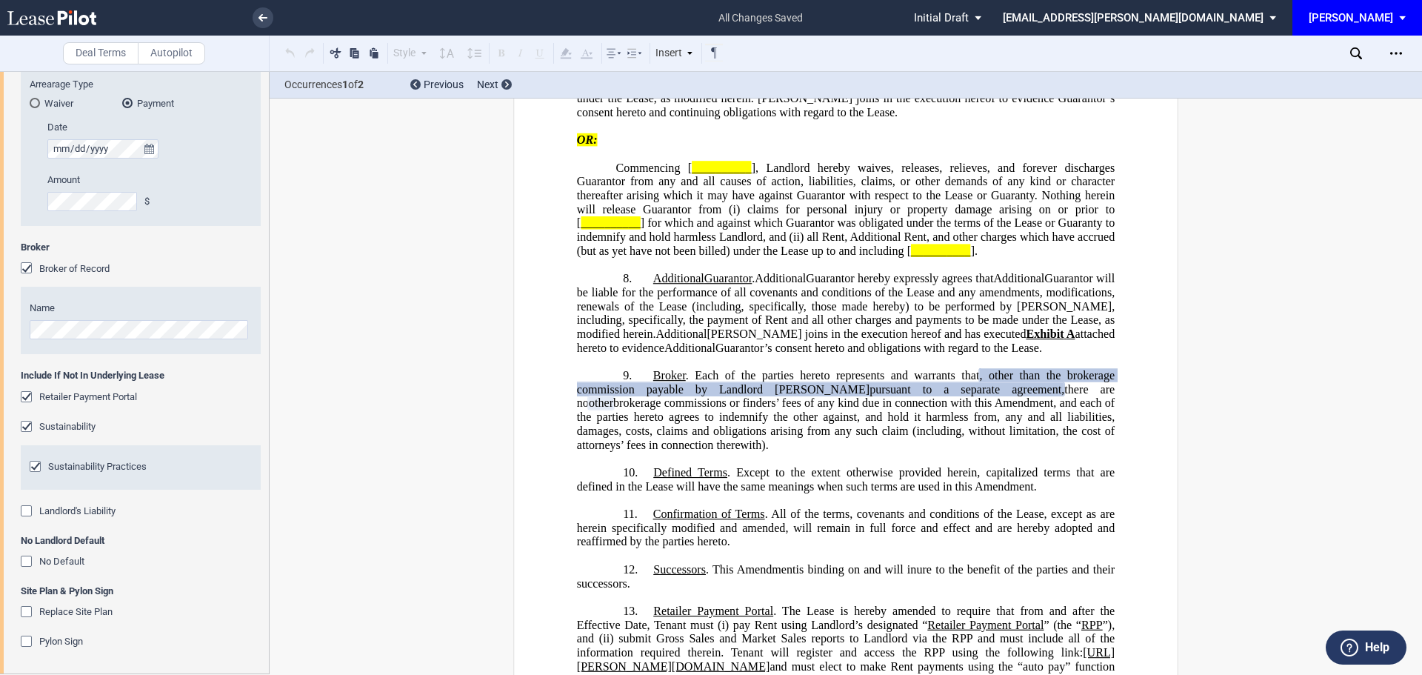
click at [29, 513] on div "Landlord's Liability" at bounding box center [28, 512] width 15 height 15
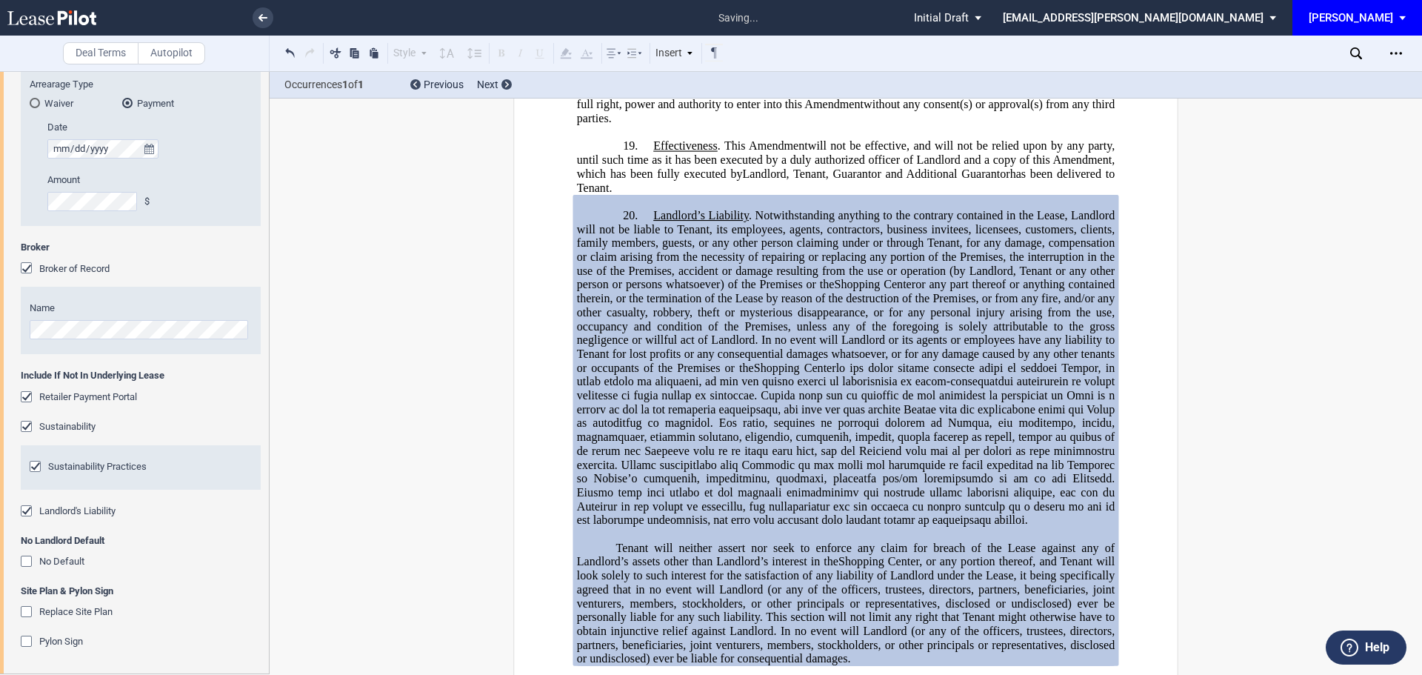
drag, startPoint x: 26, startPoint y: 559, endPoint x: 24, endPoint y: 567, distance: 7.7
click at [26, 560] on div "No Default" at bounding box center [28, 563] width 15 height 15
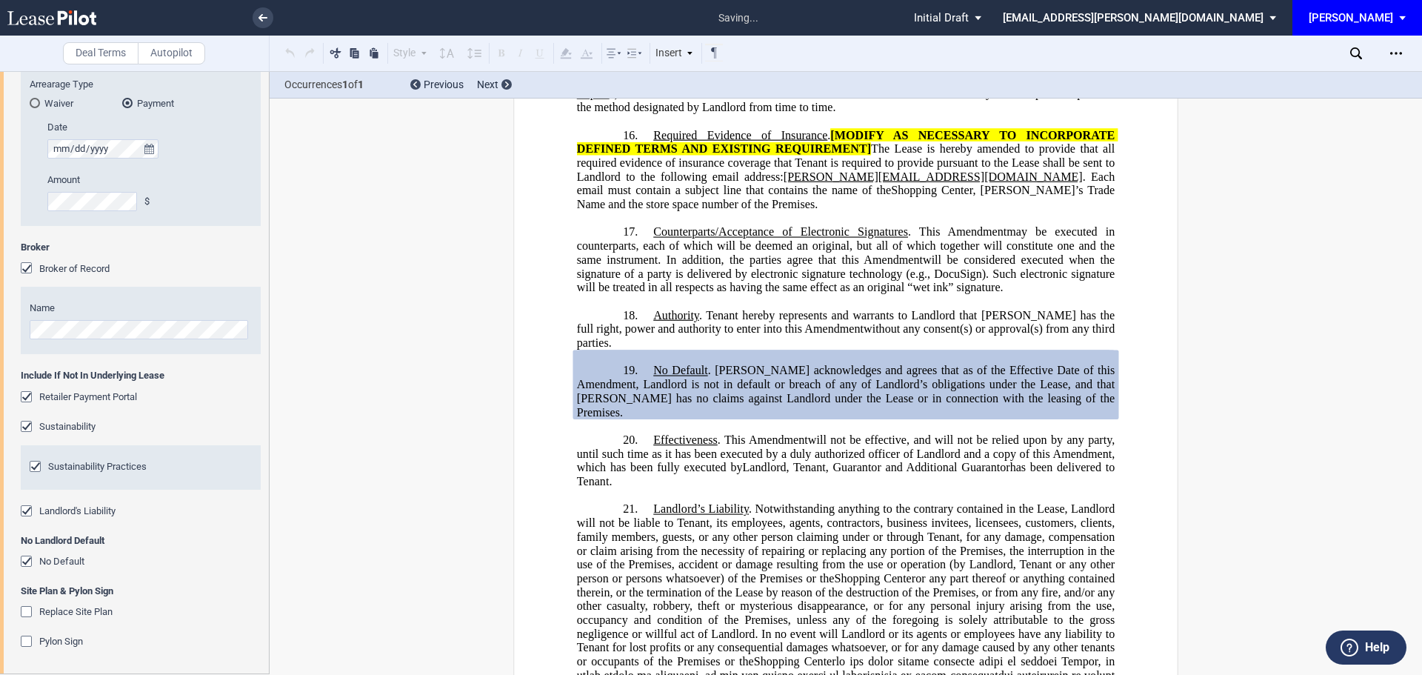
scroll to position [4734, 0]
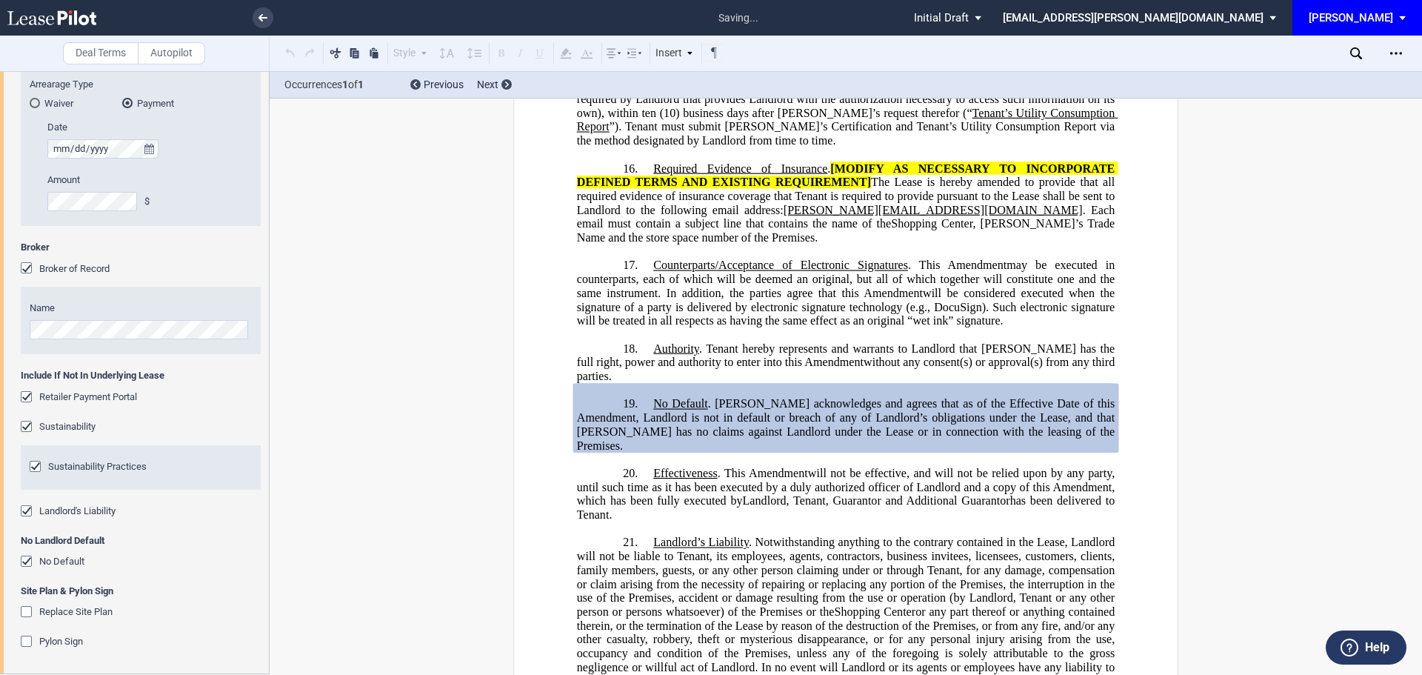
click at [27, 613] on div "Replace Site Plan" at bounding box center [28, 613] width 15 height 15
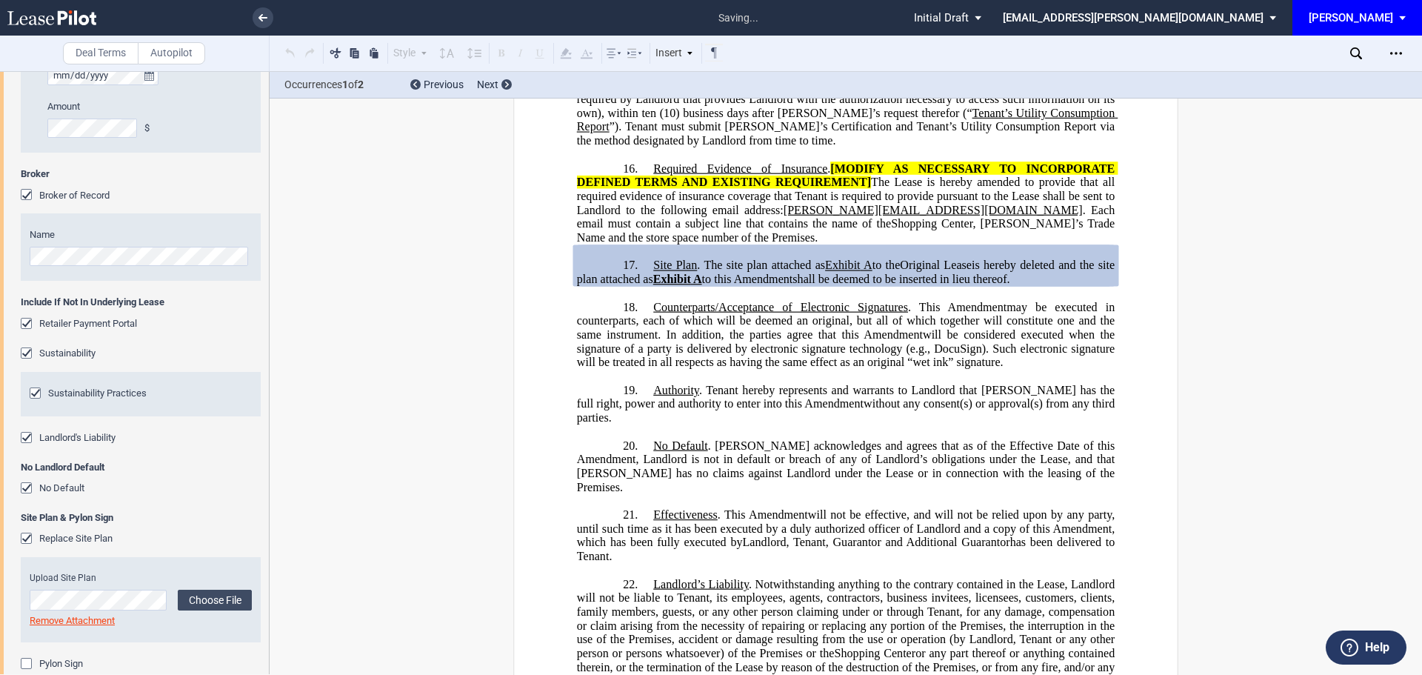
scroll to position [3188, 0]
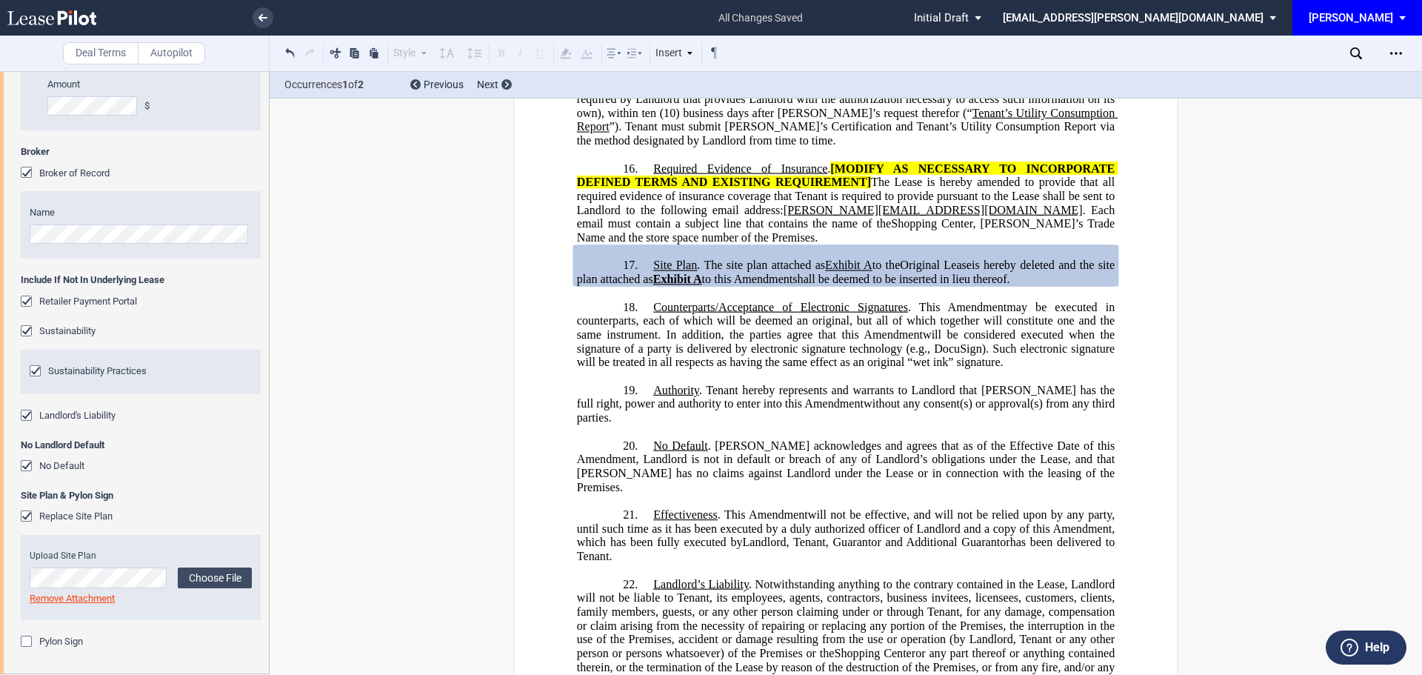
click at [26, 636] on div "Pylon Sign" at bounding box center [28, 643] width 15 height 15
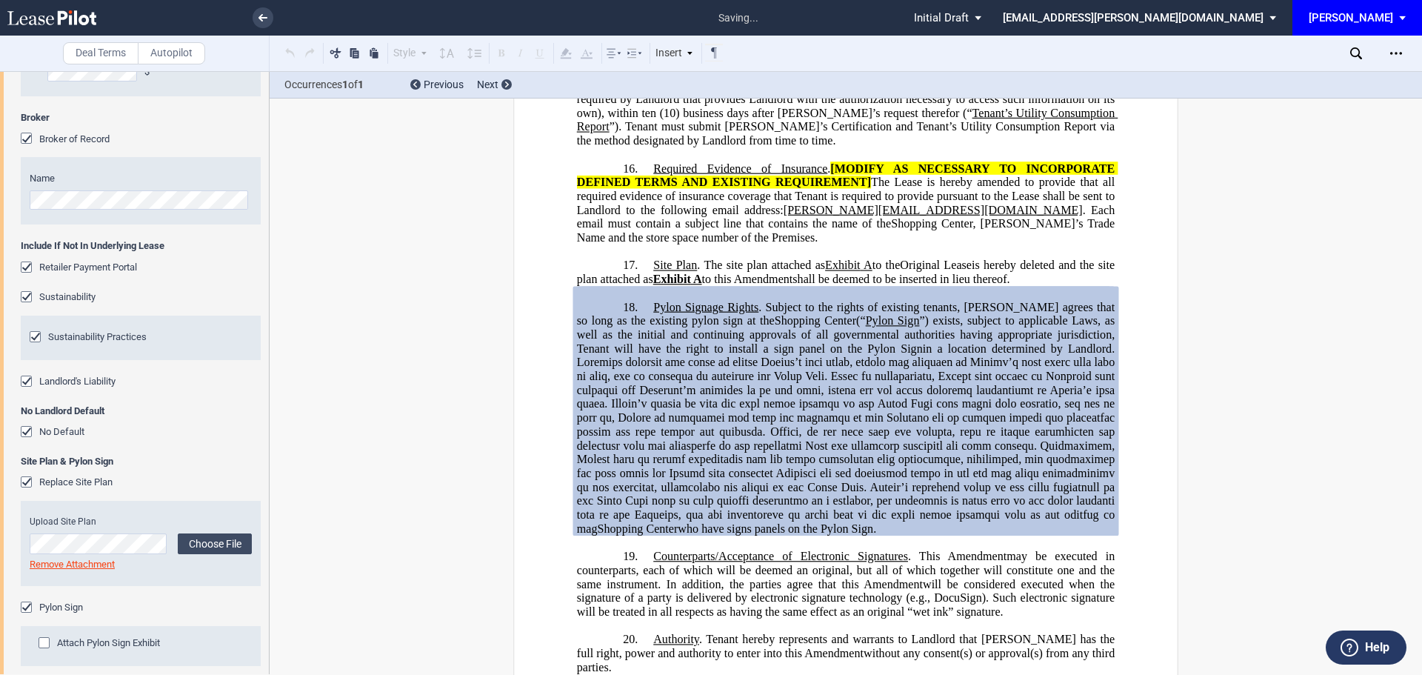
scroll to position [3239, 0]
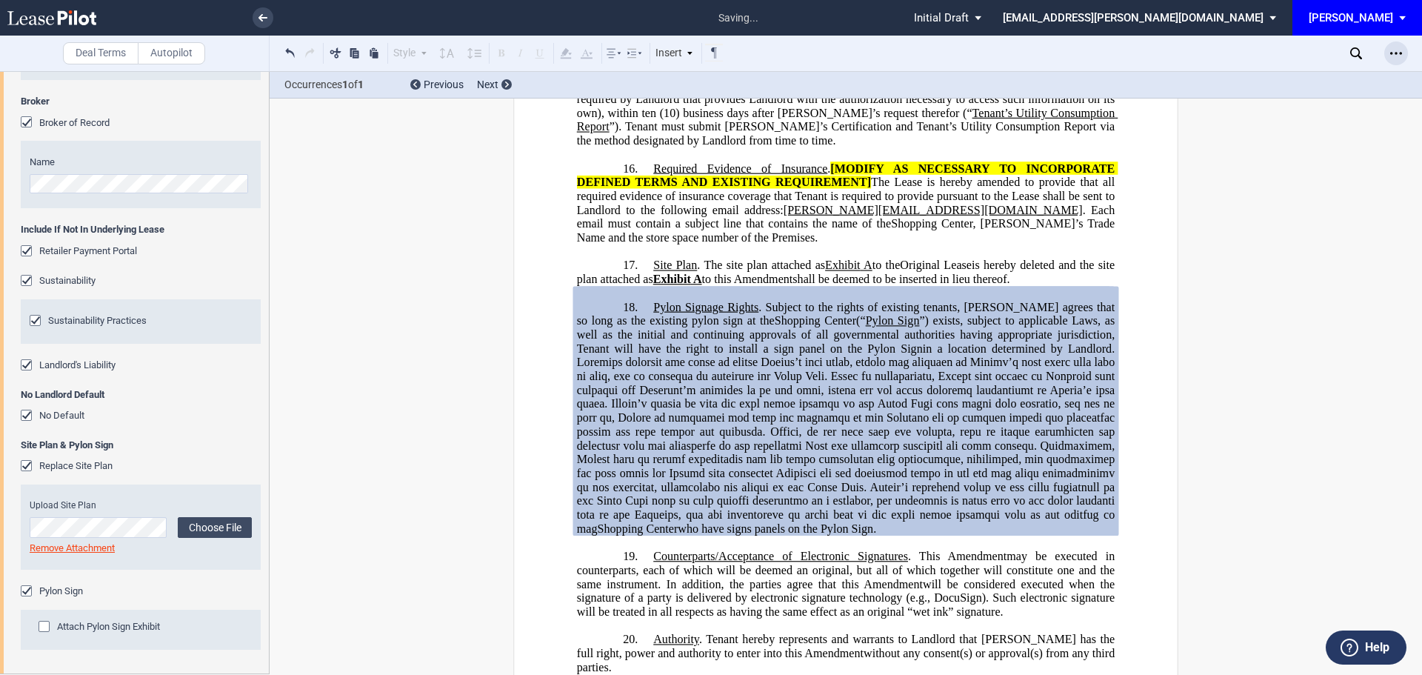
click at [1396, 55] on icon "Open Lease options menu" at bounding box center [1397, 53] width 12 height 12
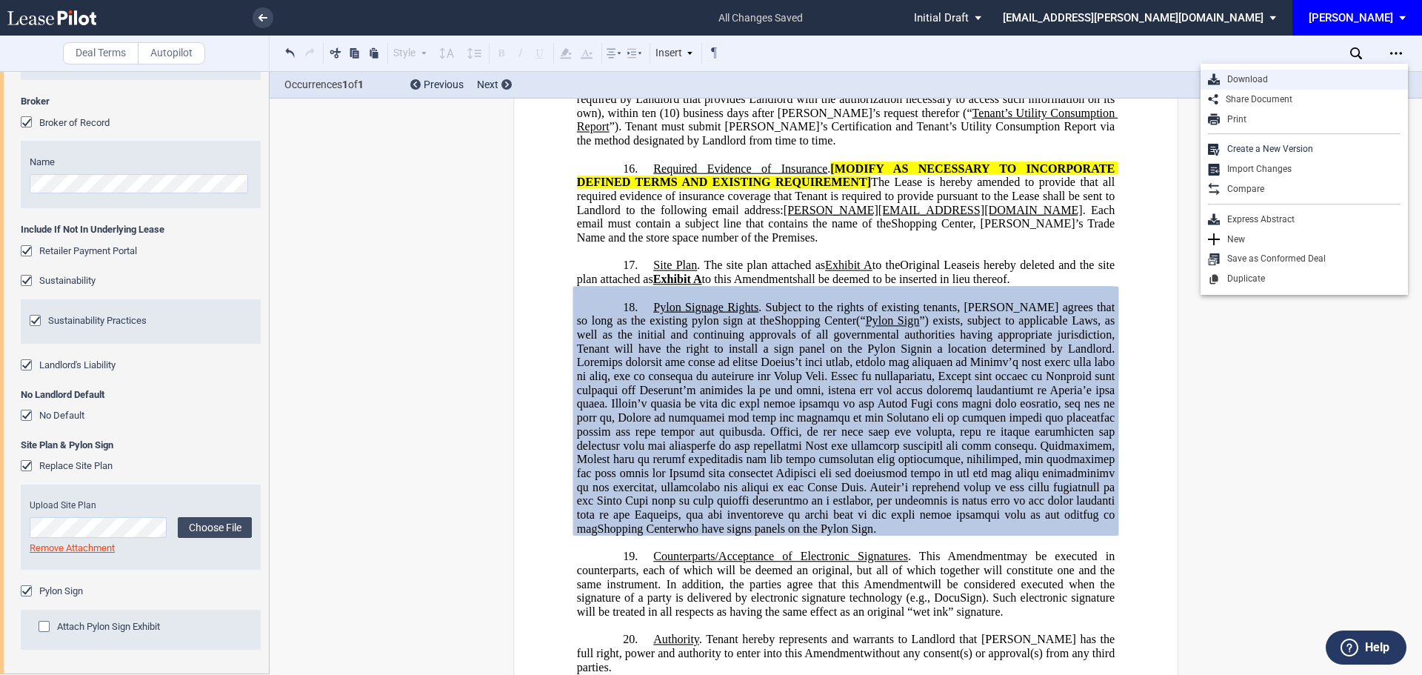
click at [1245, 75] on div "Download" at bounding box center [1310, 79] width 181 height 13
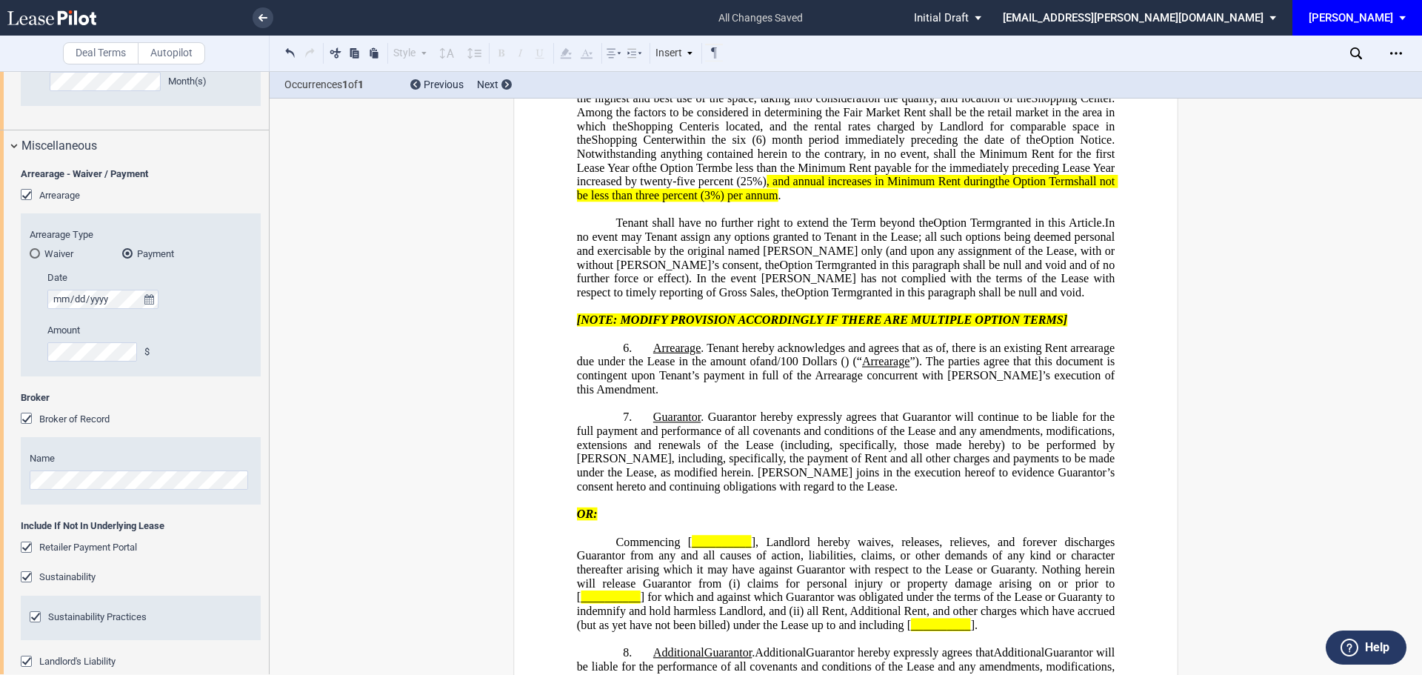
scroll to position [3178, 0]
